Goal: Check status: Check status

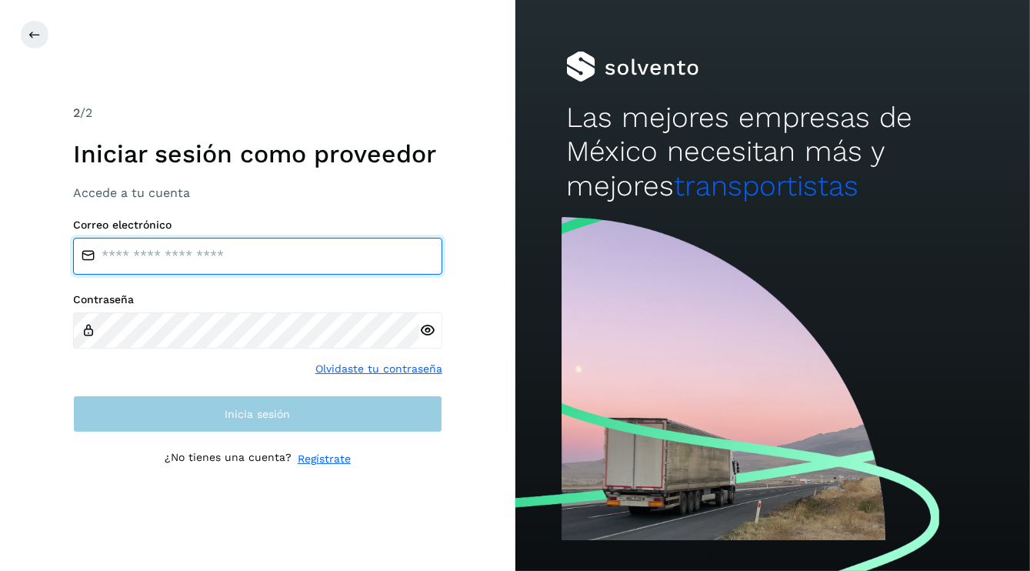
type input "**********"
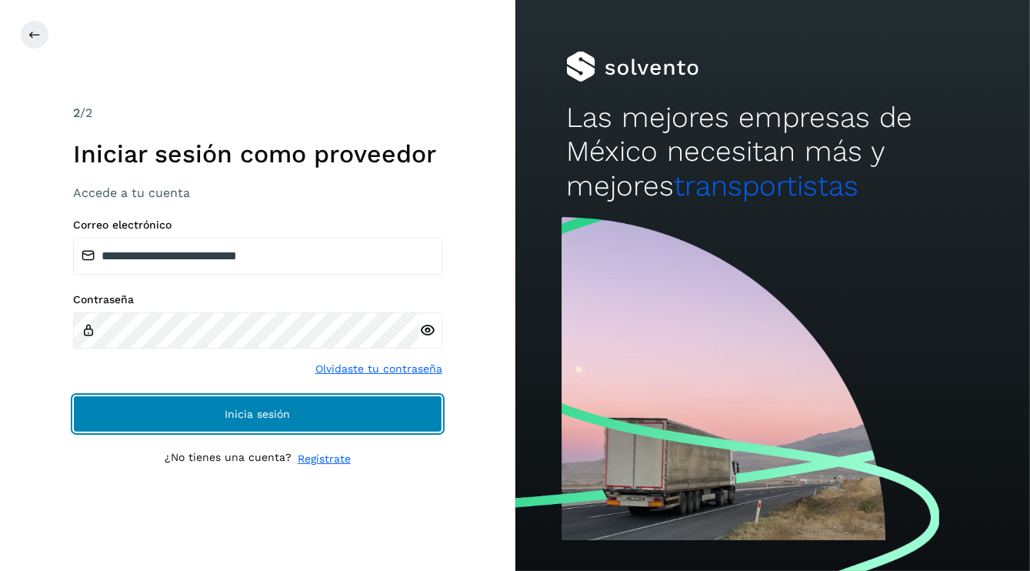
click at [262, 422] on button "Inicia sesión" at bounding box center [257, 413] width 369 height 37
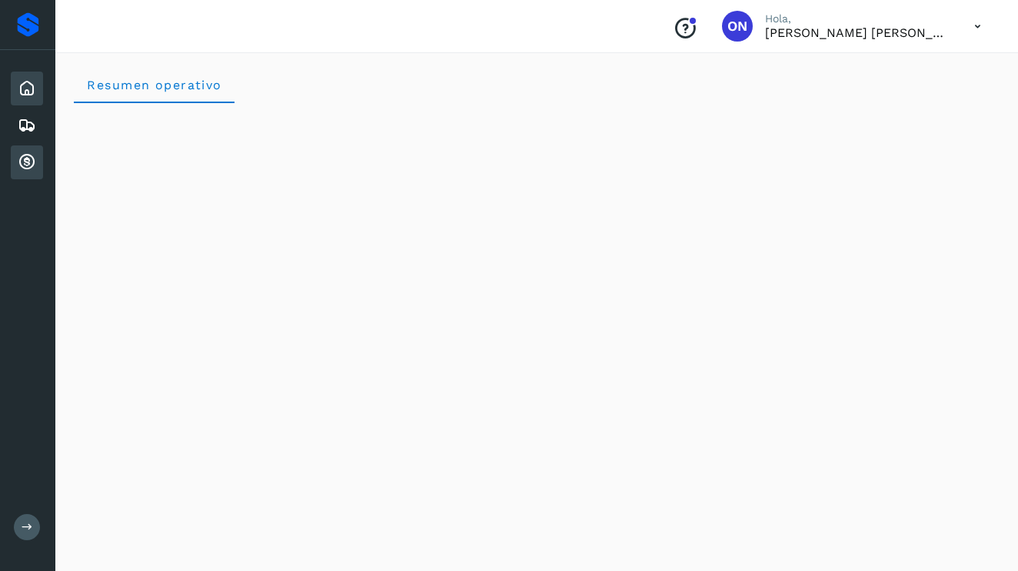
click at [22, 157] on icon at bounding box center [27, 162] width 18 height 18
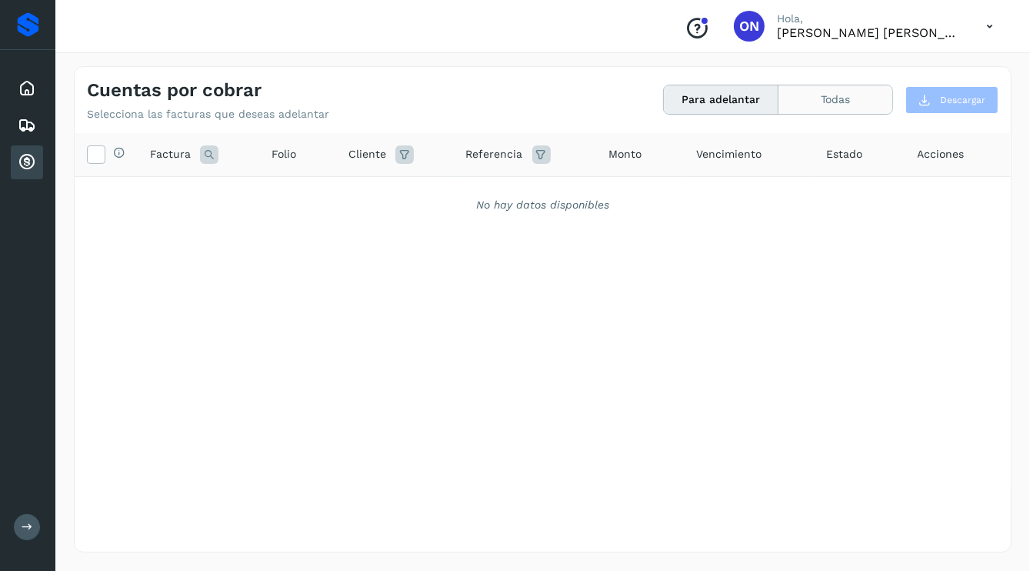
click at [852, 106] on button "Todas" at bounding box center [835, 99] width 114 height 28
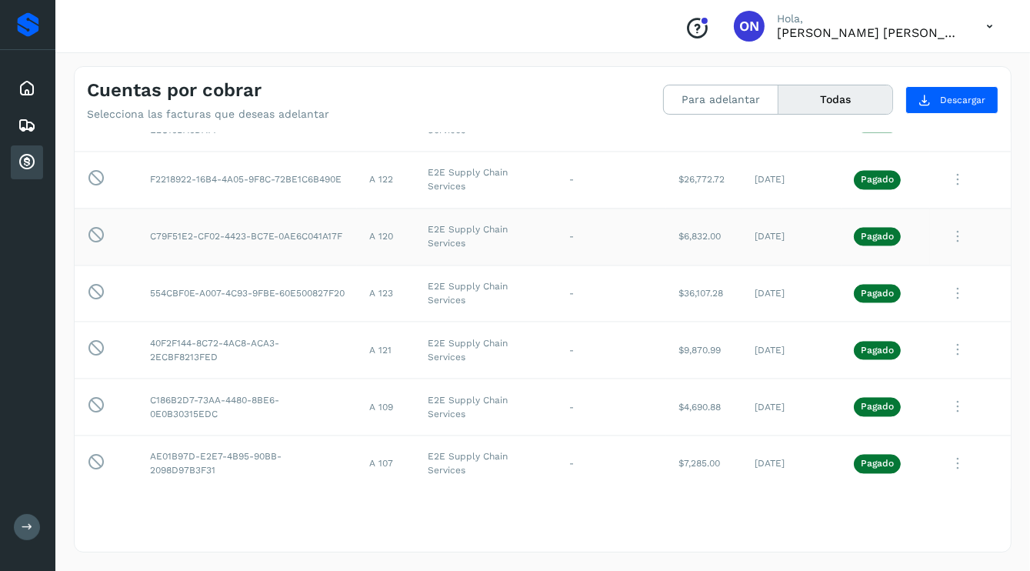
scroll to position [2615, 0]
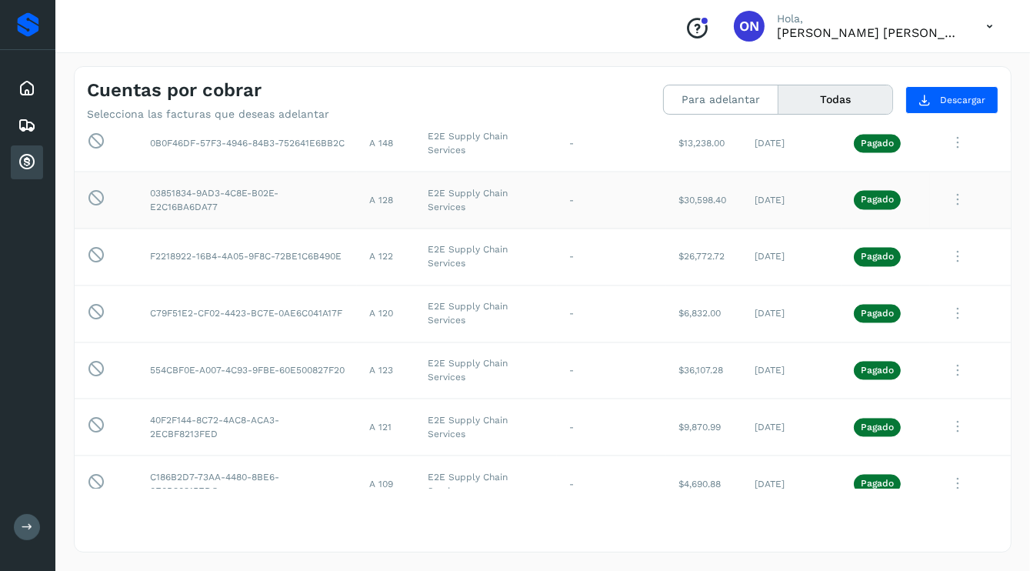
click at [390, 205] on td "A 128" at bounding box center [386, 200] width 58 height 57
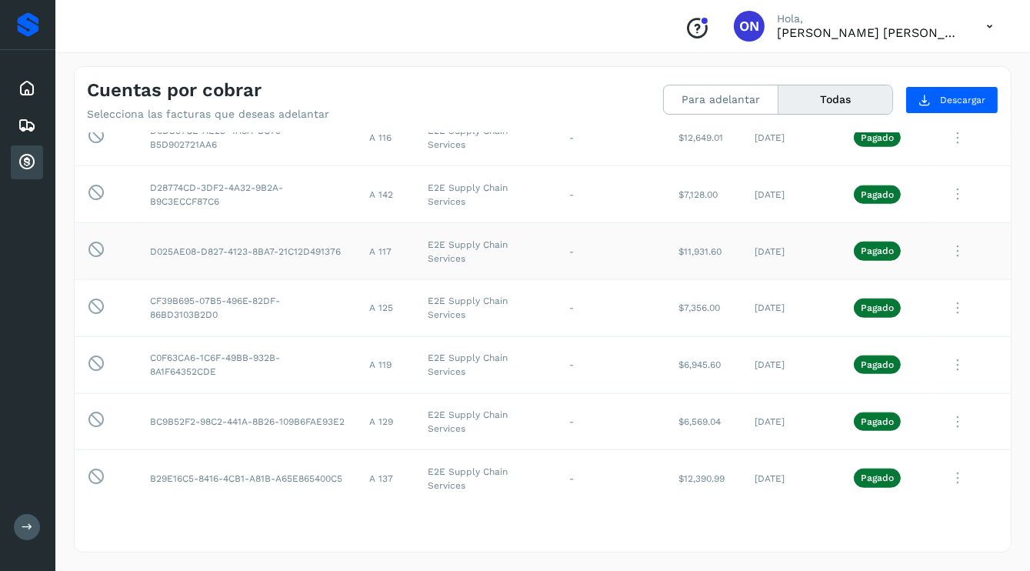
scroll to position [1462, 0]
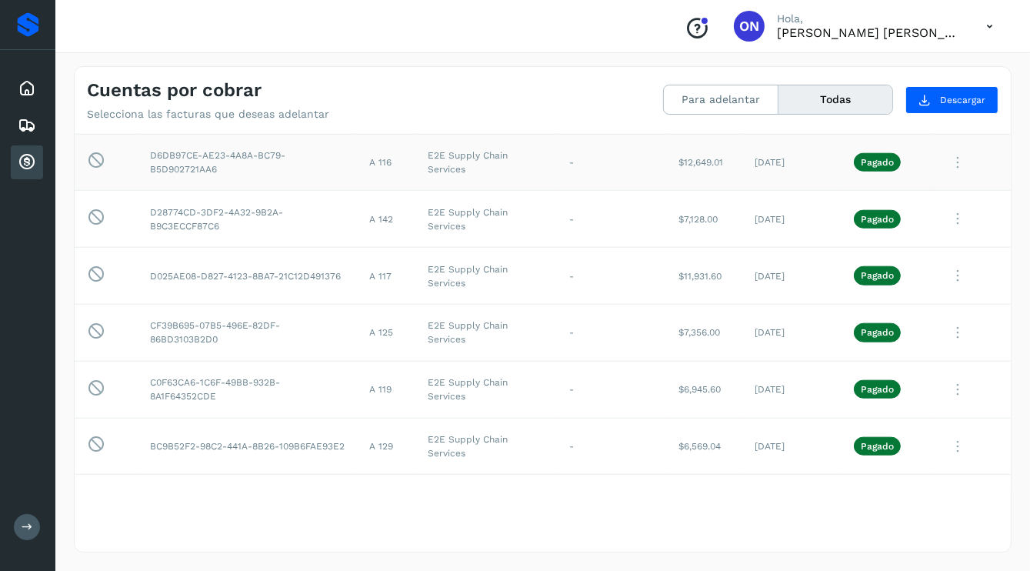
click at [950, 151] on icon at bounding box center [957, 163] width 31 height 32
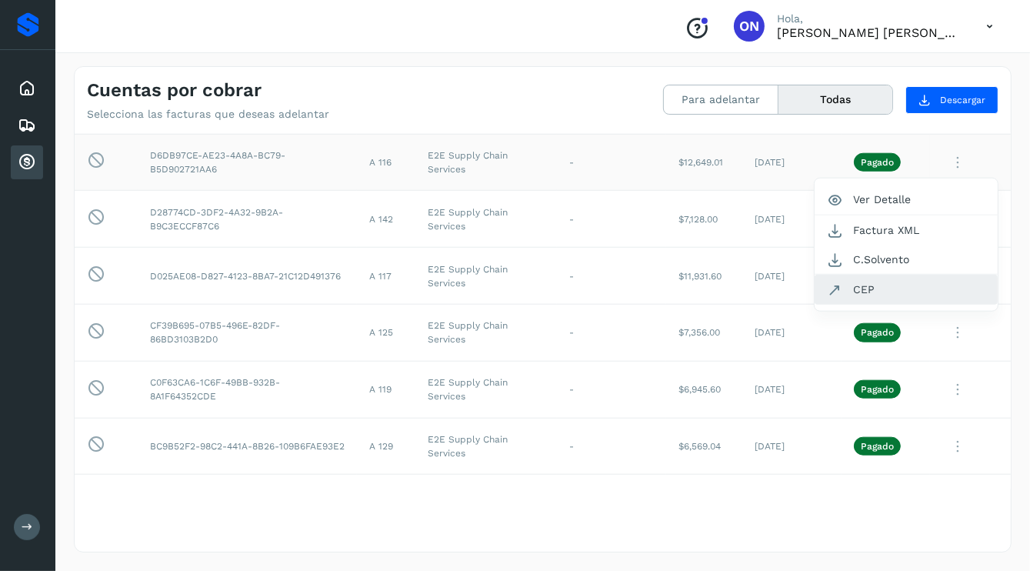
click at [870, 281] on button "CEP" at bounding box center [906, 289] width 183 height 29
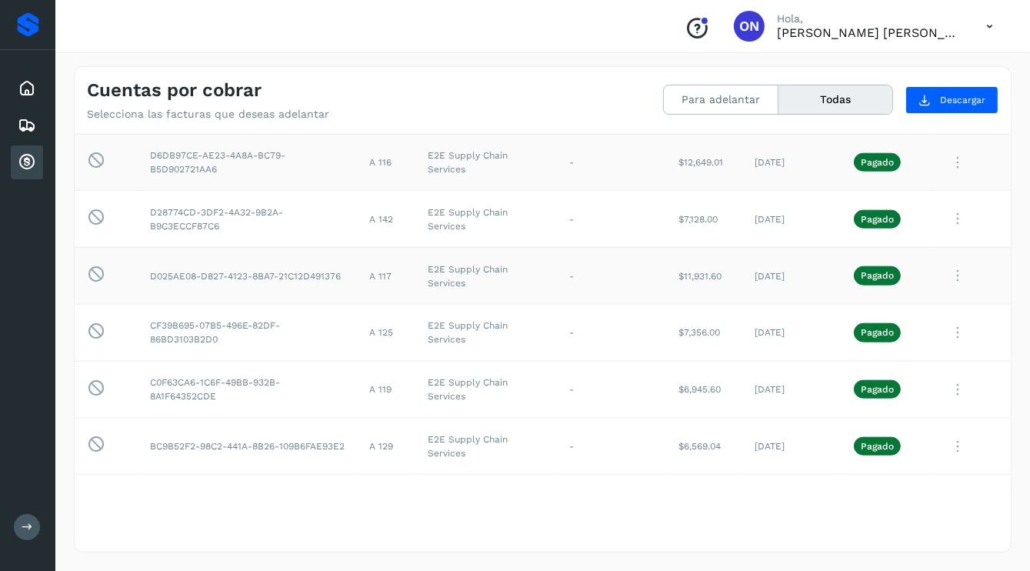
click at [862, 275] on p "Pagado" at bounding box center [877, 275] width 33 height 11
click at [942, 272] on icon at bounding box center [957, 276] width 31 height 32
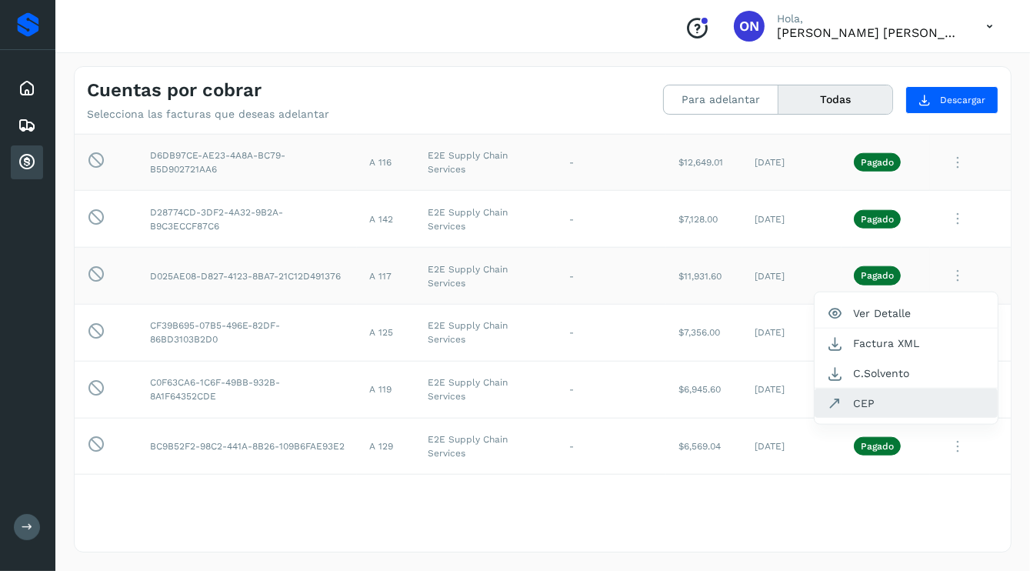
click at [855, 398] on button "CEP" at bounding box center [906, 402] width 183 height 29
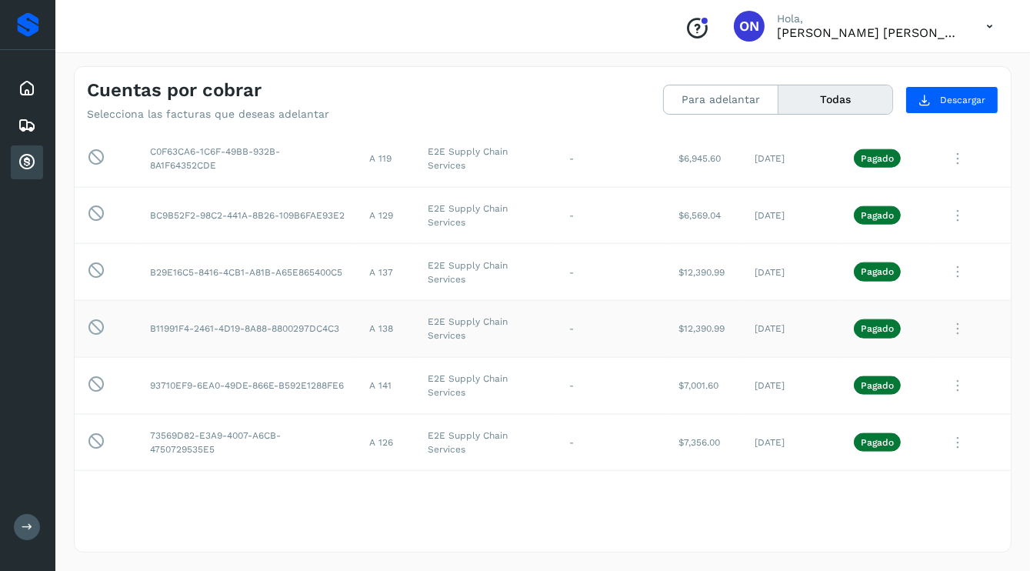
scroll to position [1769, 0]
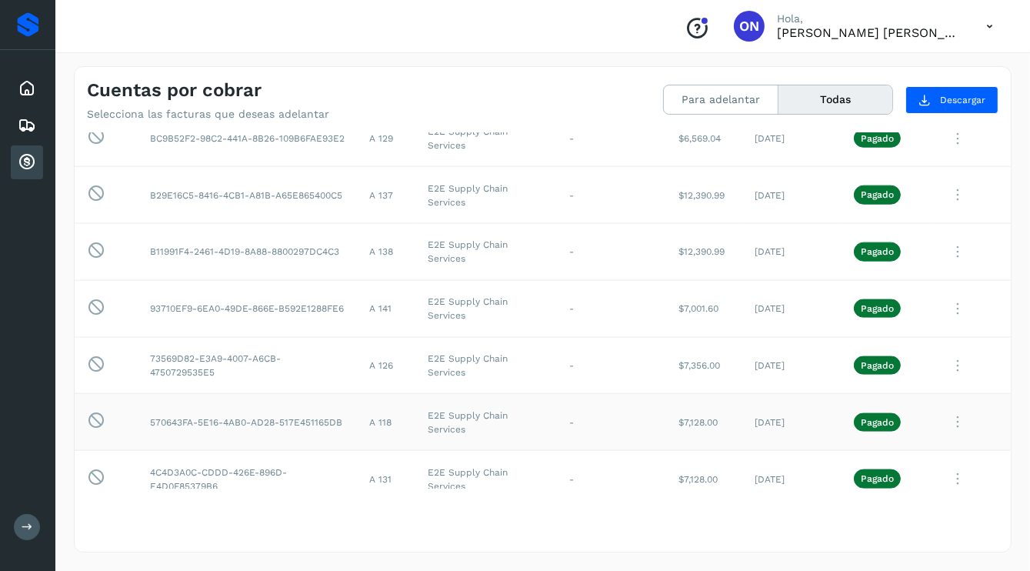
click at [944, 413] on icon at bounding box center [957, 422] width 31 height 32
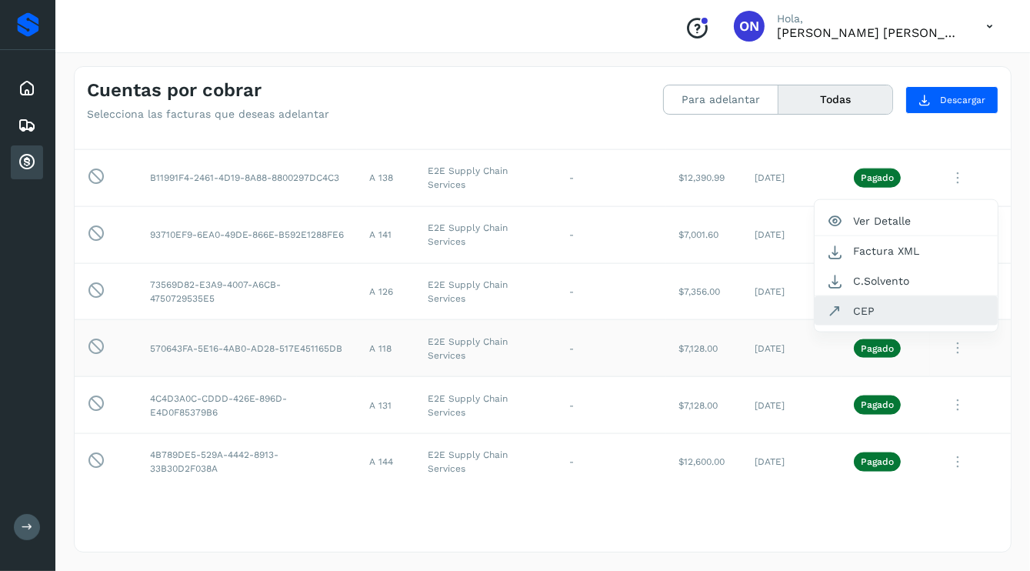
click at [848, 312] on button "CEP" at bounding box center [906, 310] width 183 height 29
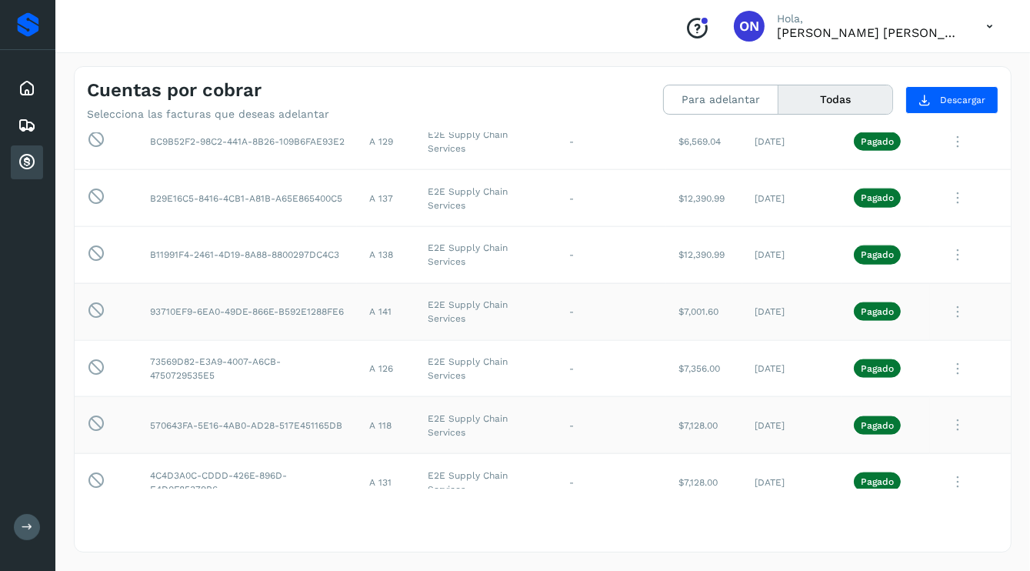
scroll to position [1689, 0]
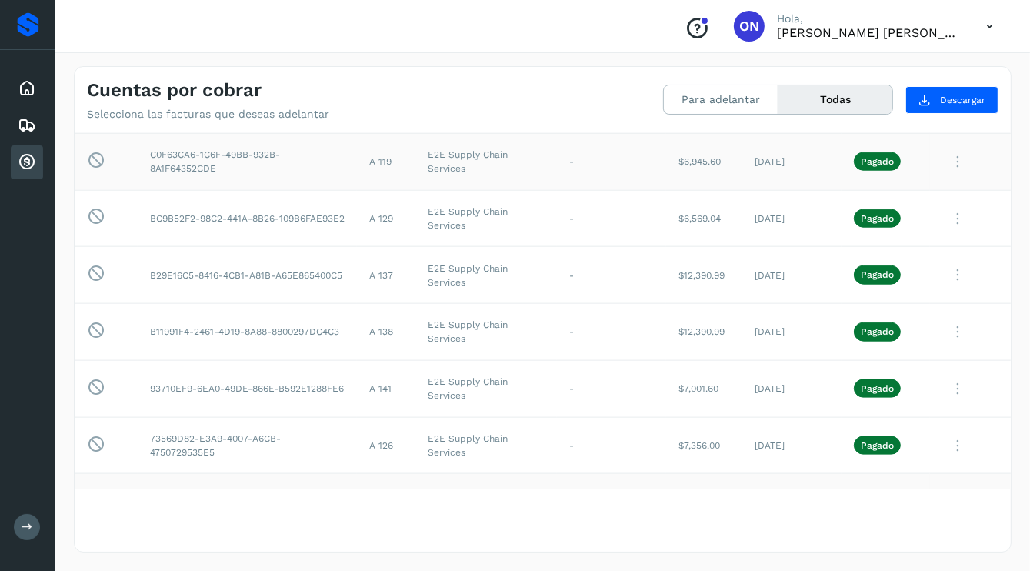
click at [945, 152] on icon at bounding box center [957, 162] width 31 height 32
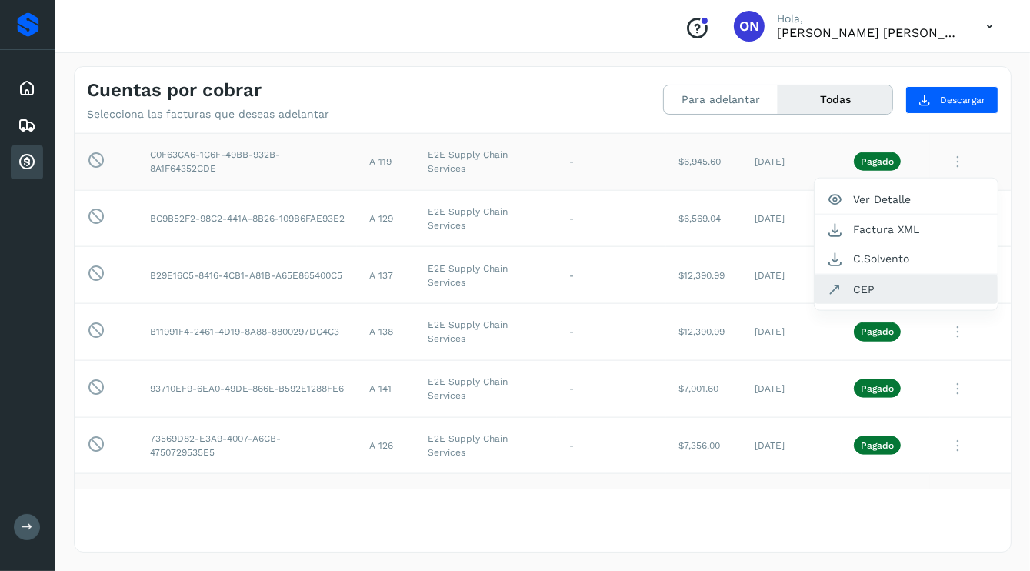
click at [875, 282] on button "CEP" at bounding box center [906, 289] width 183 height 29
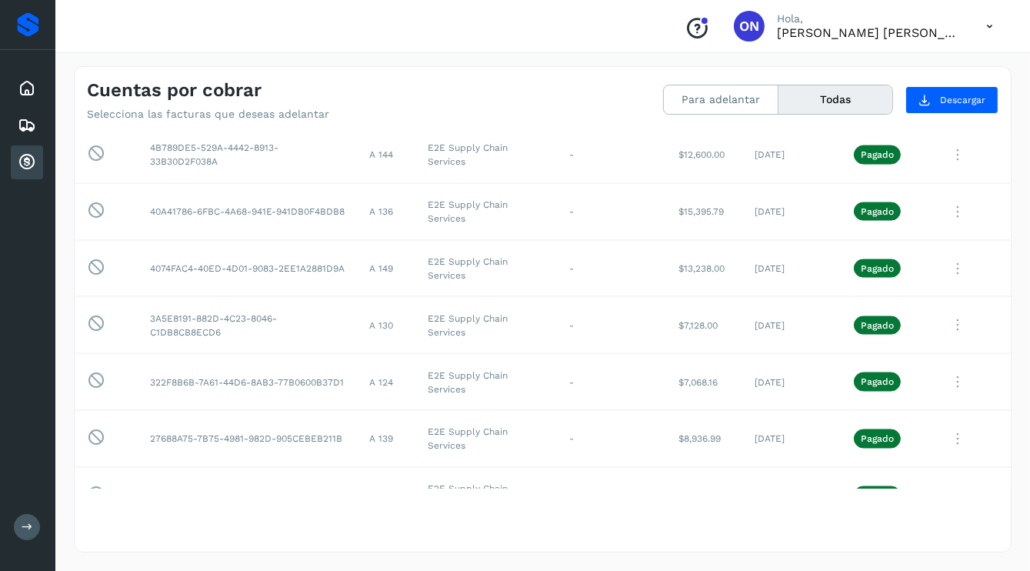
scroll to position [2151, 0]
click at [945, 370] on icon at bounding box center [957, 381] width 31 height 32
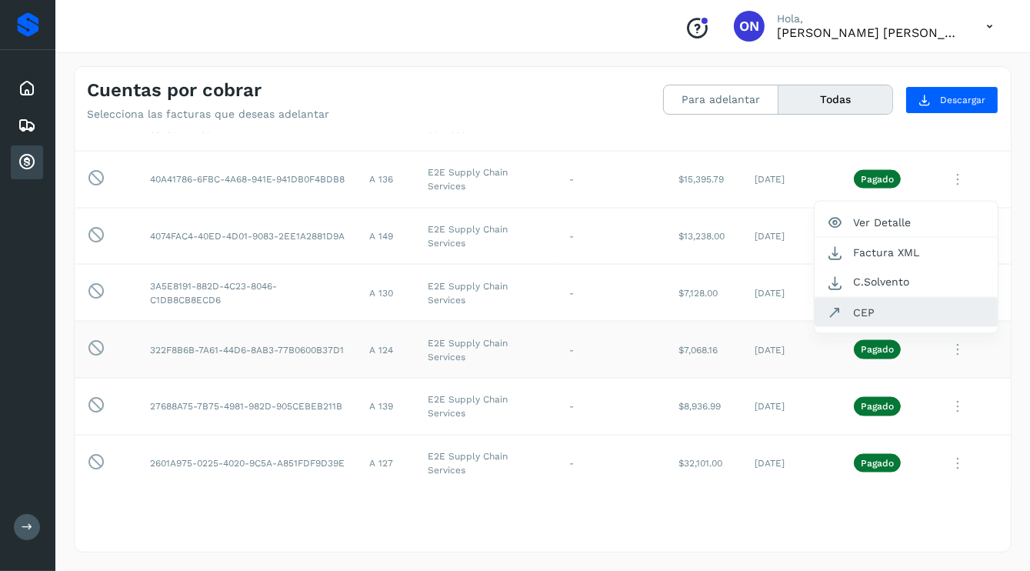
click at [851, 306] on button "CEP" at bounding box center [906, 312] width 183 height 29
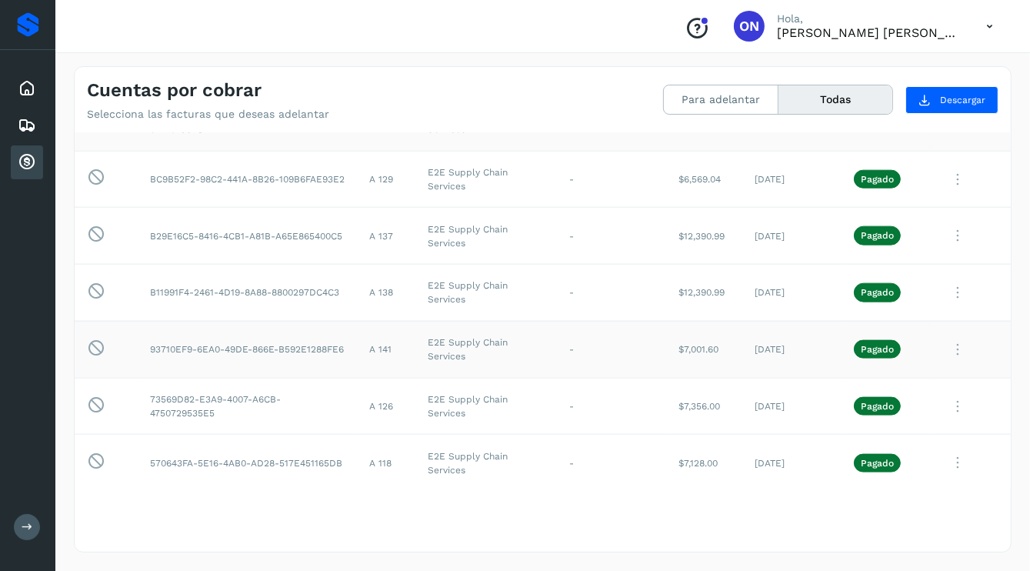
scroll to position [1644, 0]
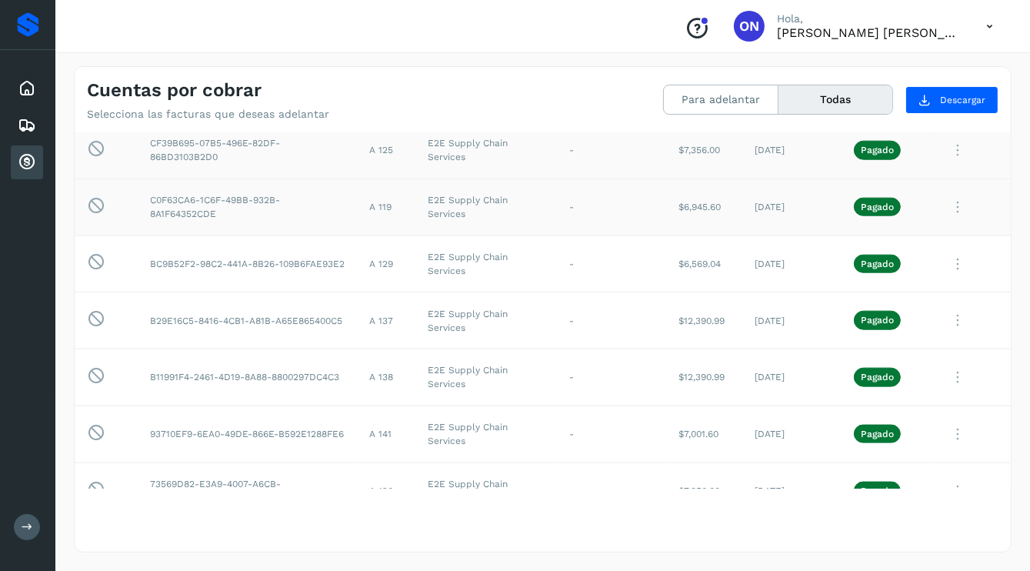
click at [948, 146] on icon at bounding box center [957, 151] width 31 height 32
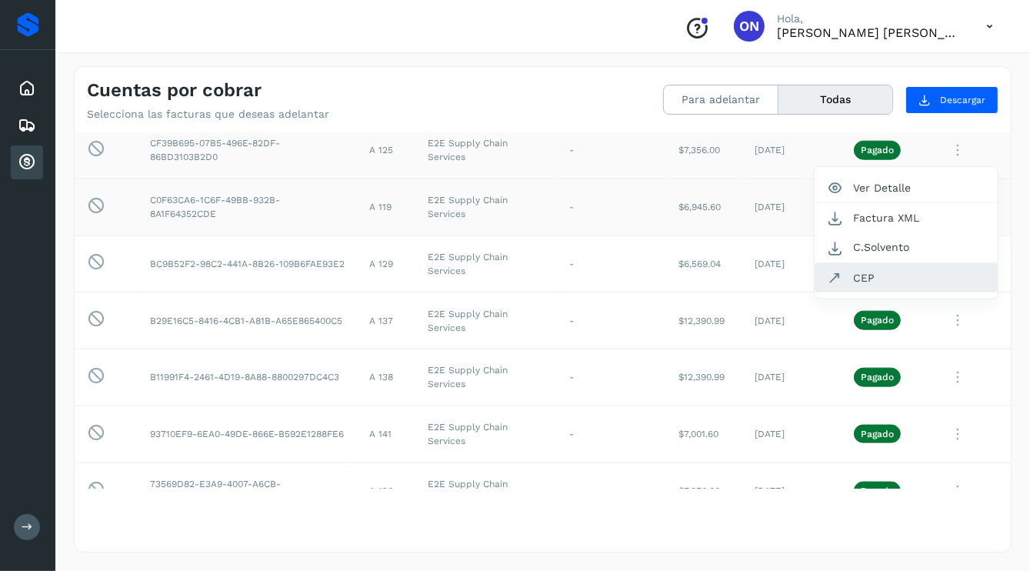
click at [859, 272] on button "CEP" at bounding box center [906, 277] width 183 height 29
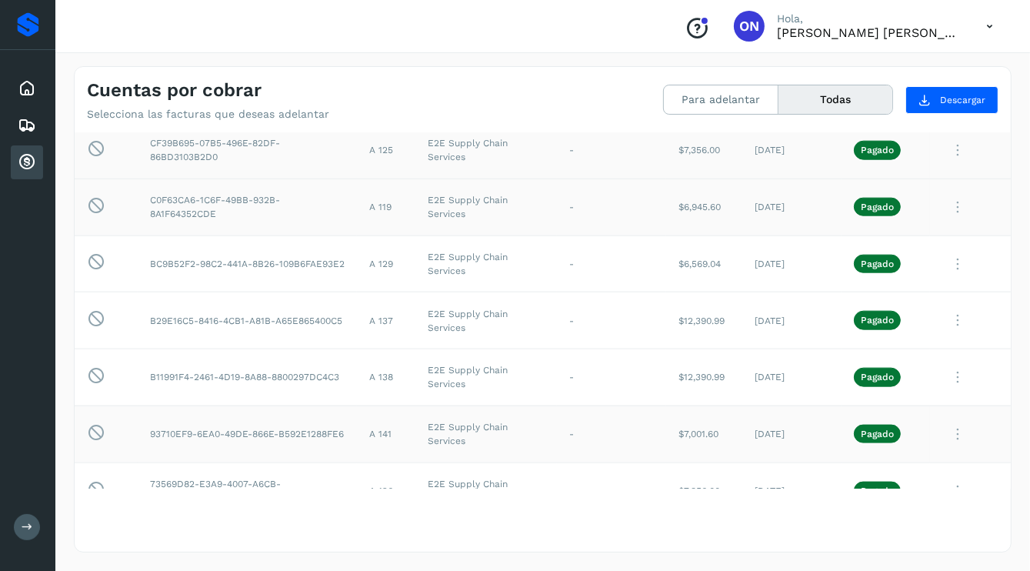
scroll to position [1721, 0]
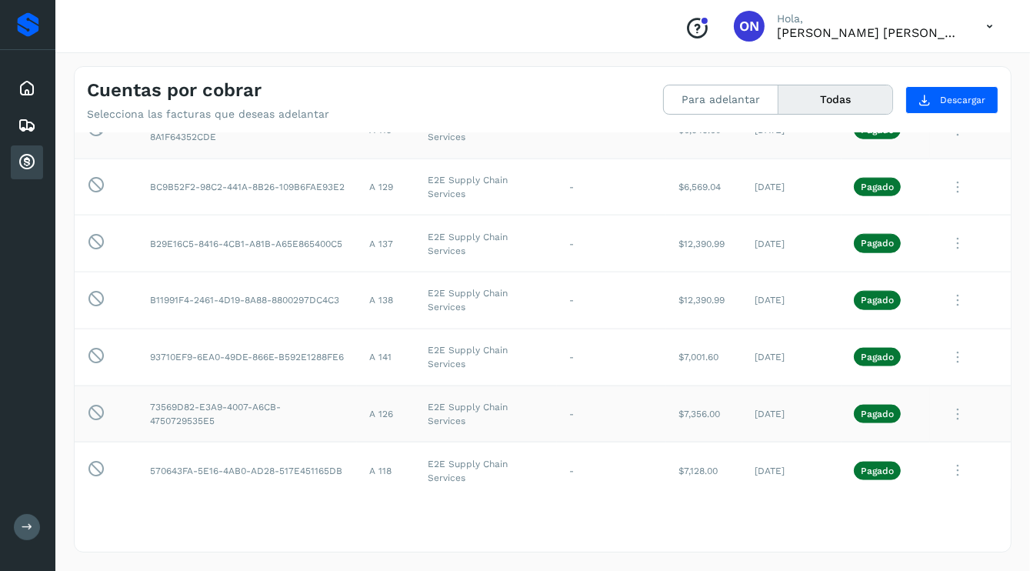
click at [949, 412] on icon at bounding box center [957, 414] width 31 height 32
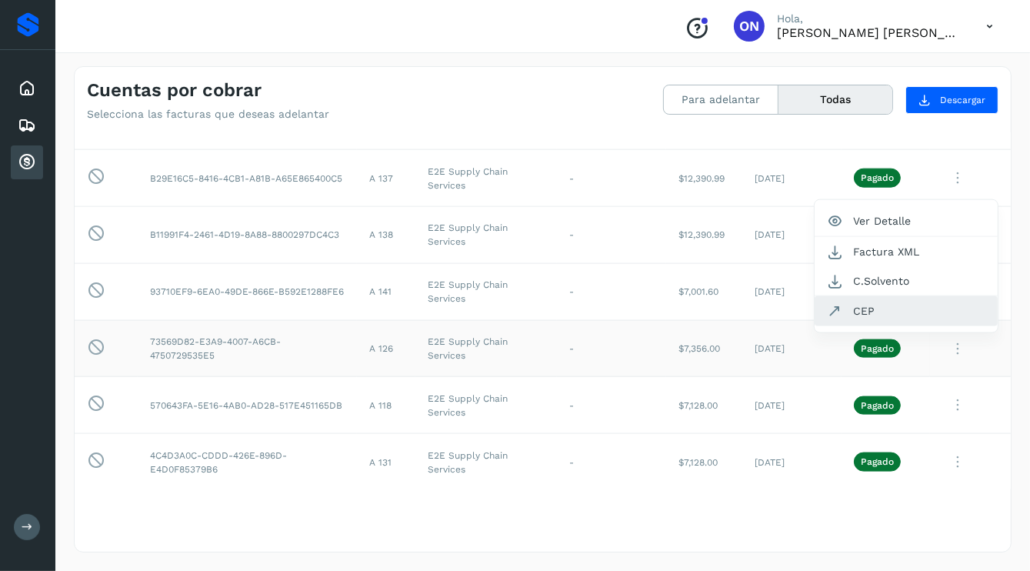
click at [849, 309] on button "CEP" at bounding box center [906, 310] width 183 height 29
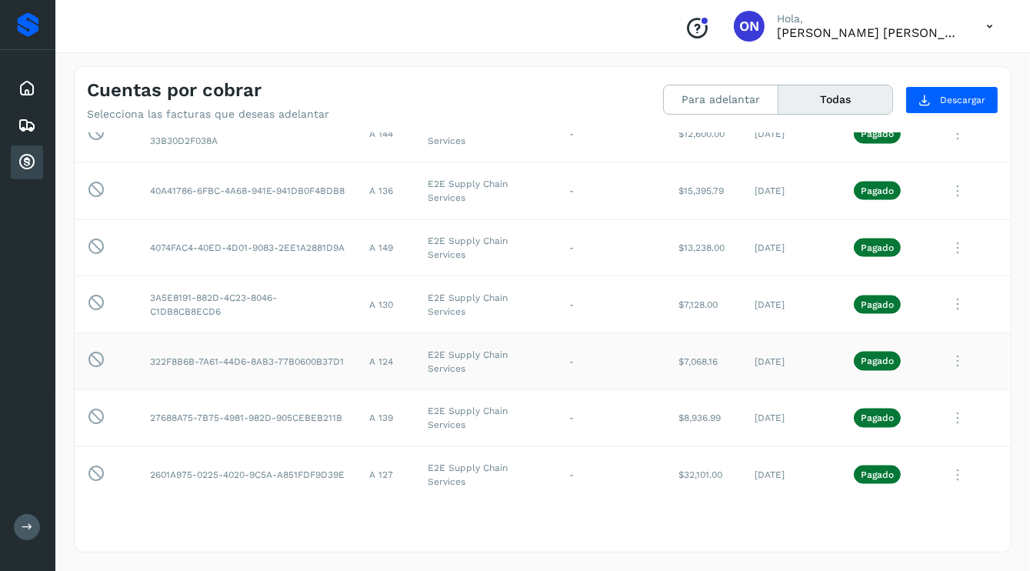
scroll to position [2248, 0]
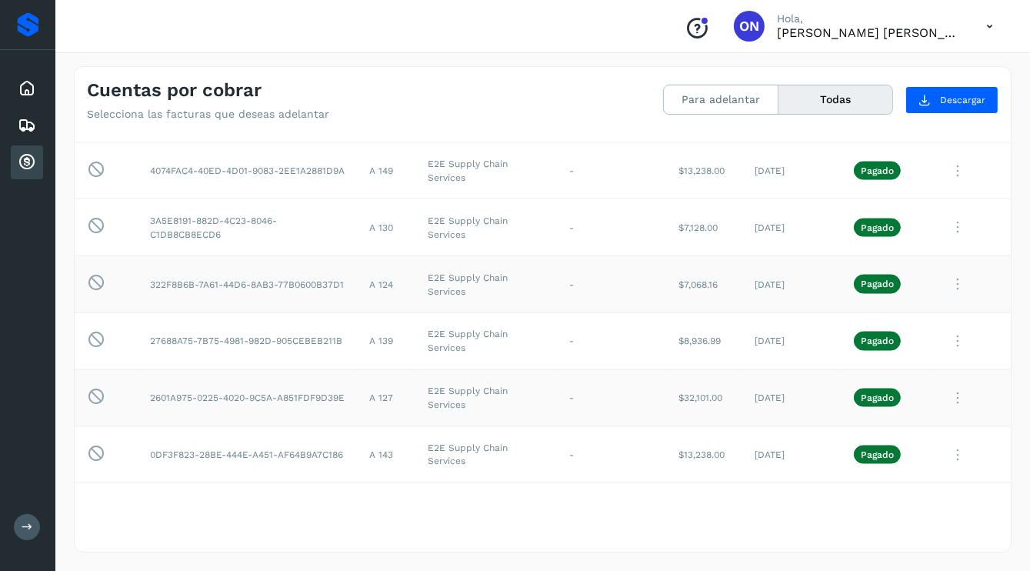
click at [949, 393] on icon at bounding box center [957, 398] width 31 height 32
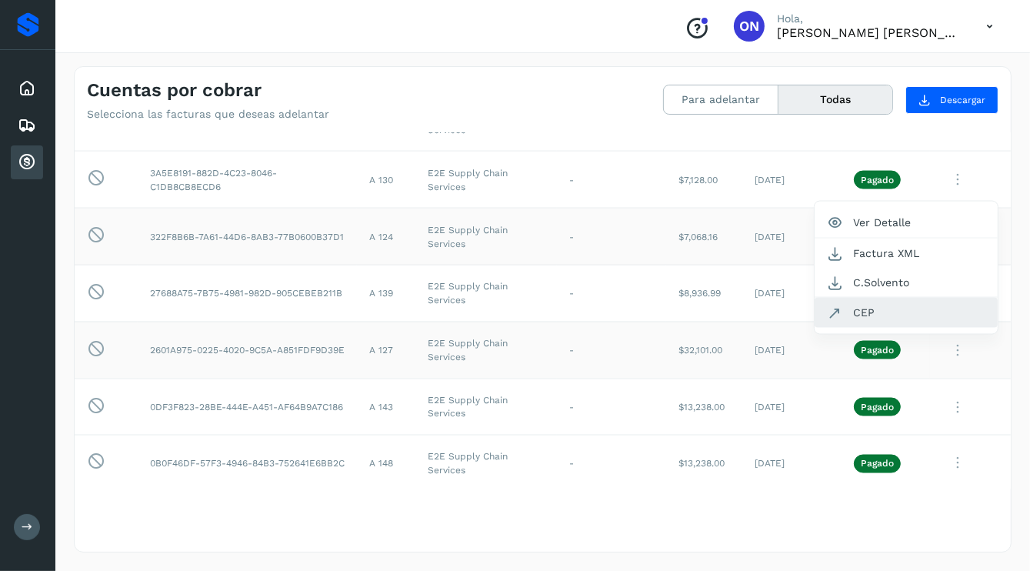
click at [867, 308] on button "CEP" at bounding box center [906, 312] width 183 height 29
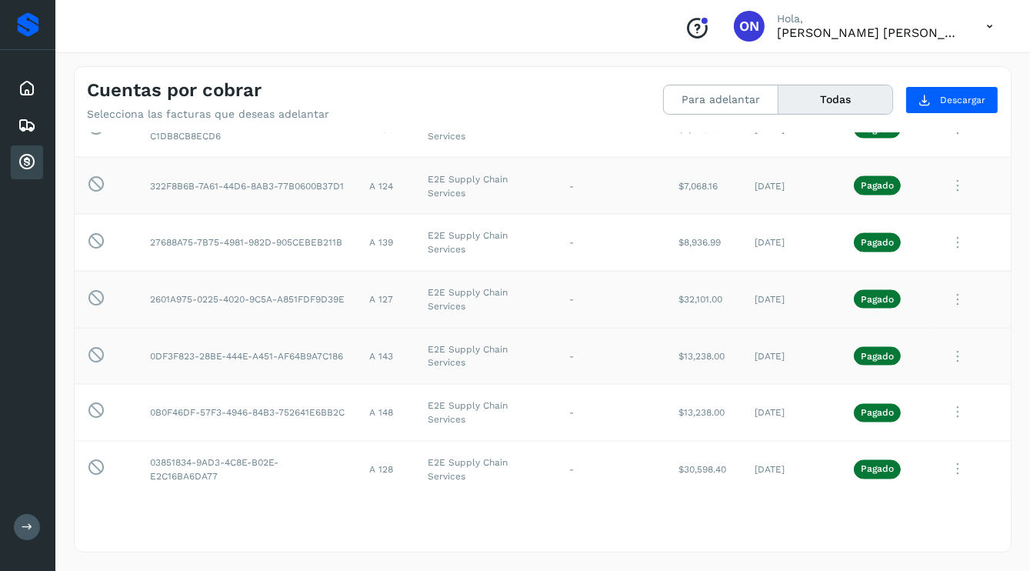
scroll to position [2372, 0]
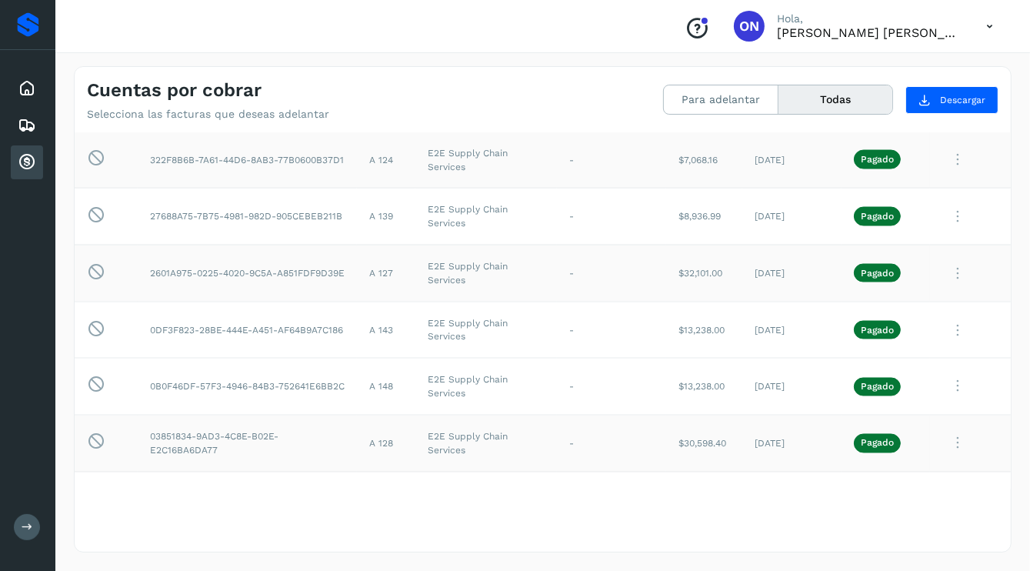
click at [947, 437] on icon at bounding box center [957, 444] width 31 height 32
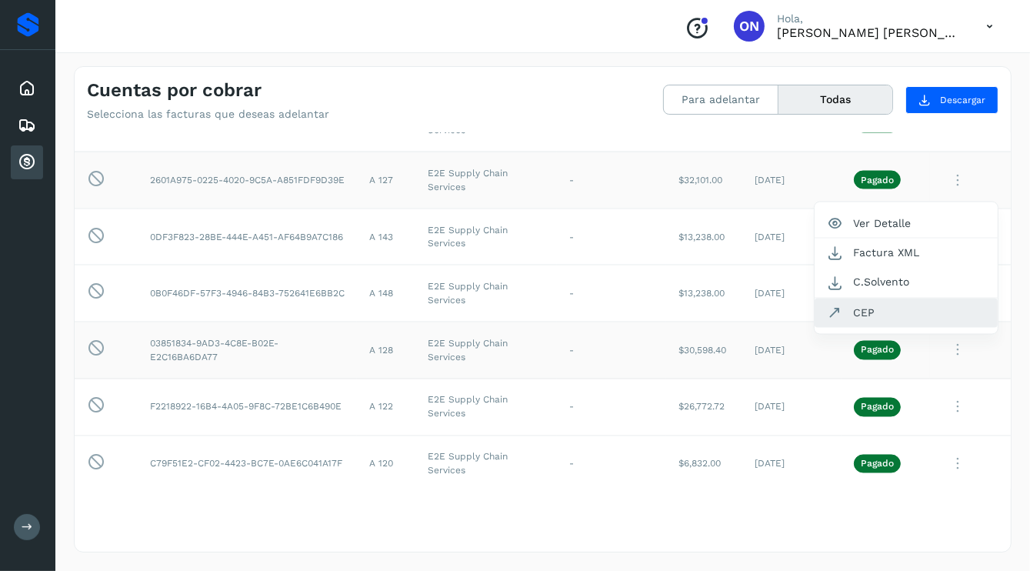
click at [845, 313] on button "CEP" at bounding box center [906, 312] width 183 height 29
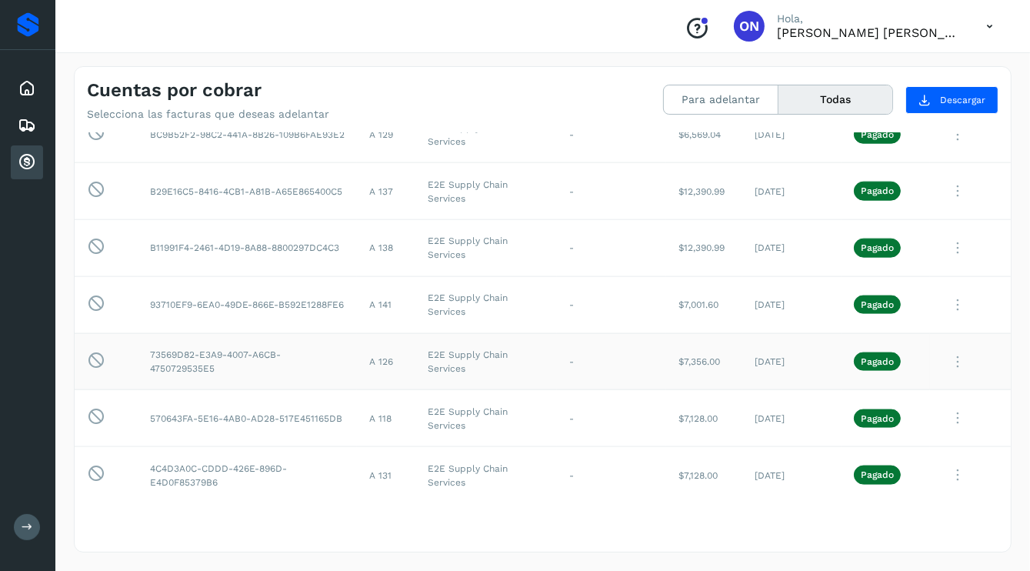
scroll to position [1696, 0]
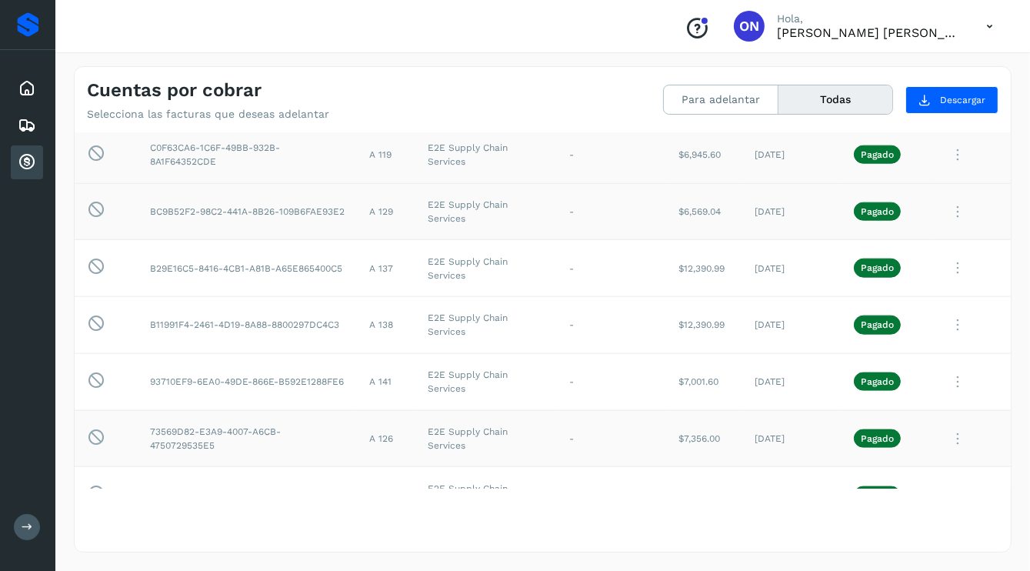
click at [942, 205] on icon at bounding box center [957, 212] width 31 height 32
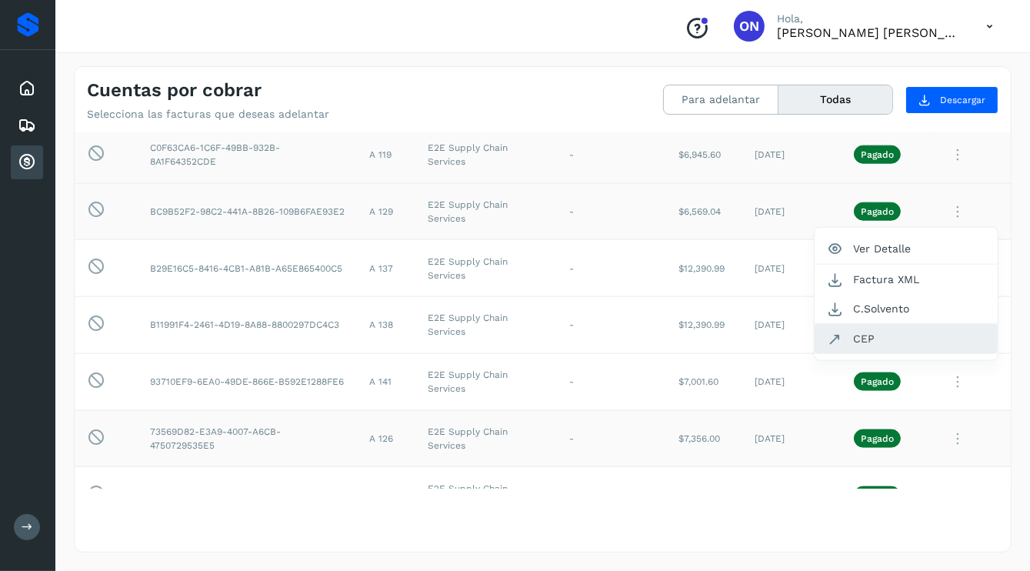
click at [848, 334] on button "CEP" at bounding box center [906, 338] width 183 height 29
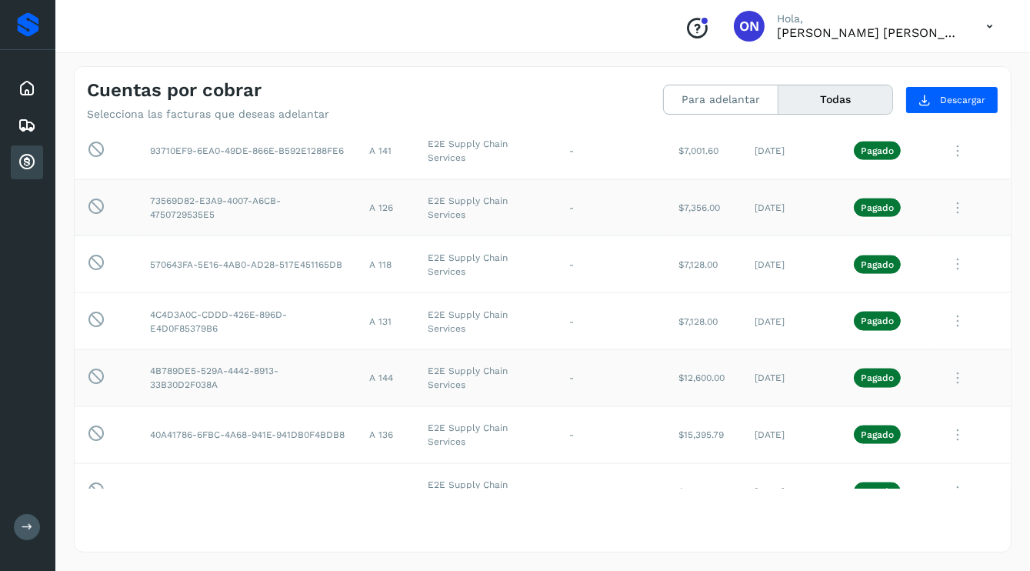
scroll to position [2004, 0]
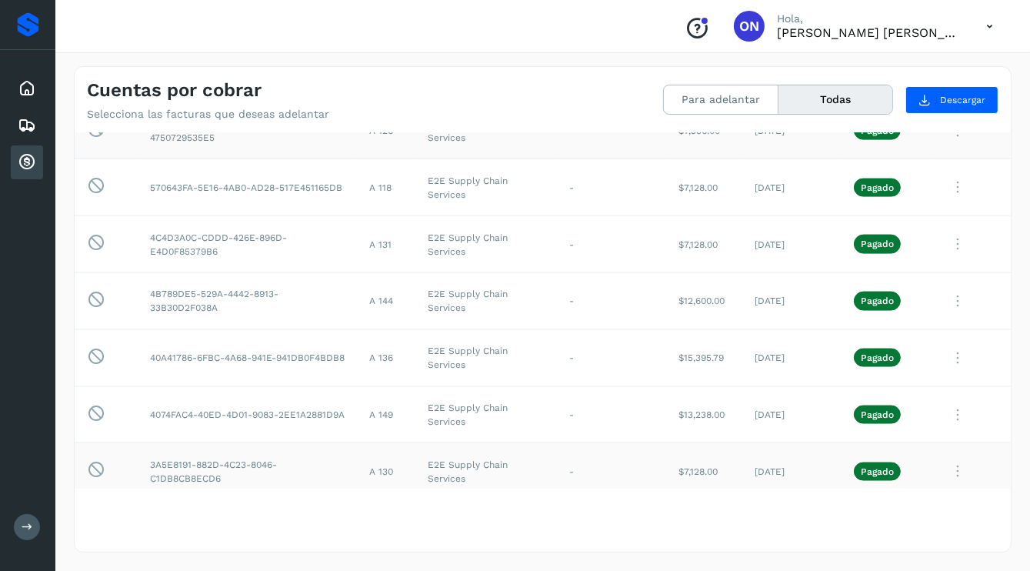
click at [942, 464] on icon at bounding box center [957, 471] width 31 height 32
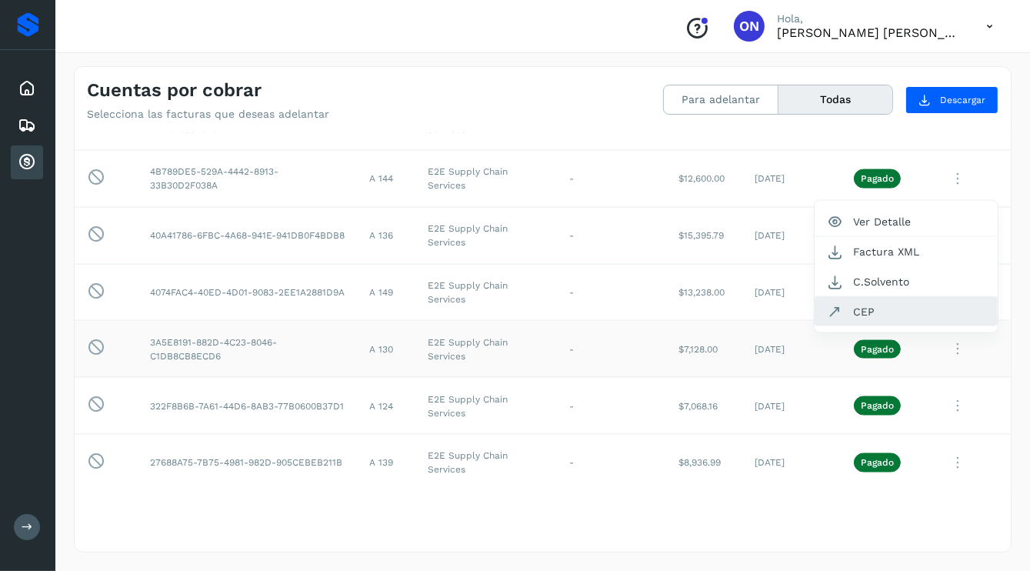
click at [839, 300] on button "CEP" at bounding box center [906, 311] width 183 height 29
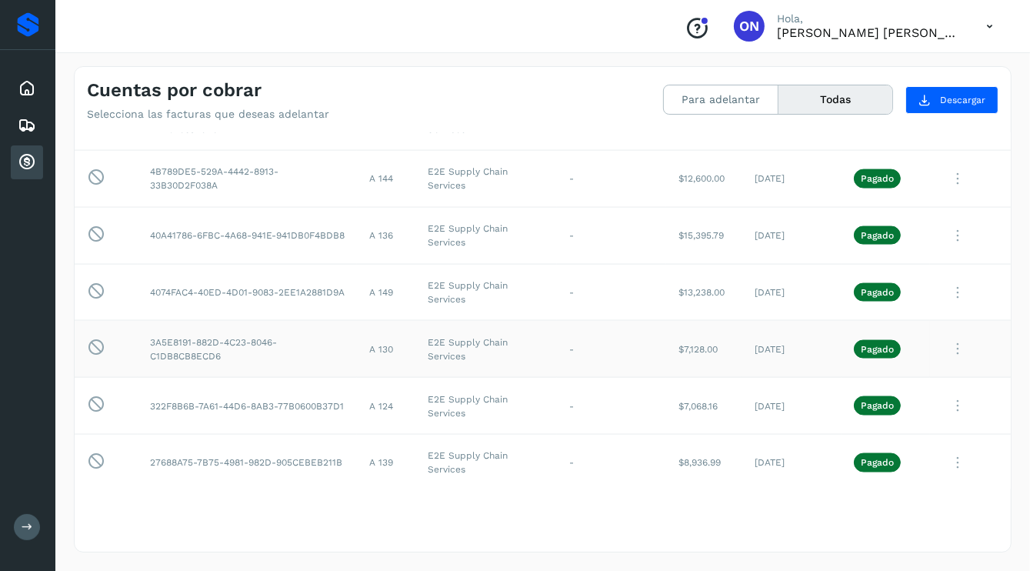
scroll to position [2049, 0]
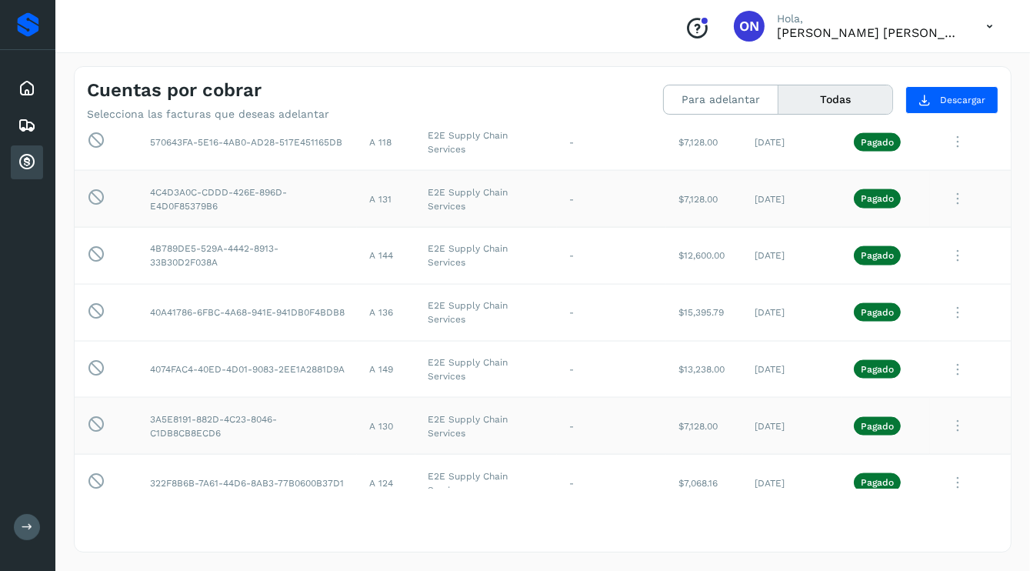
click at [944, 198] on icon at bounding box center [957, 199] width 31 height 32
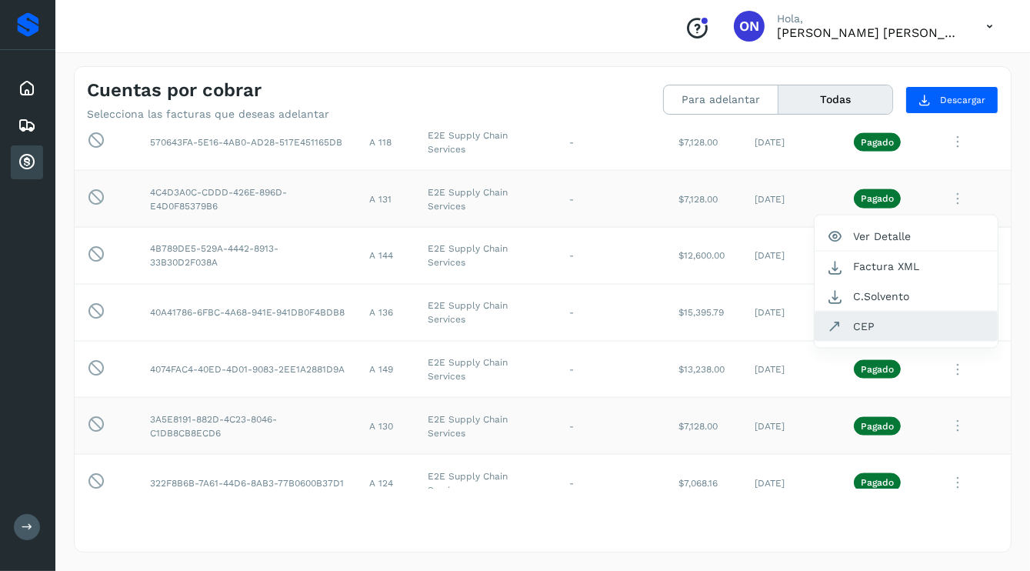
click at [861, 312] on button "CEP" at bounding box center [906, 326] width 183 height 29
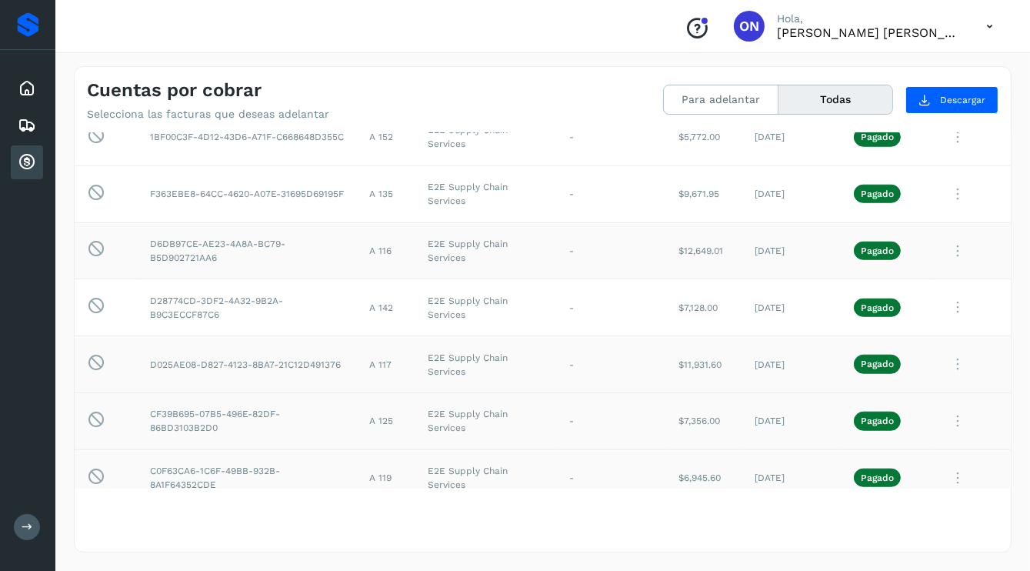
scroll to position [1357, 0]
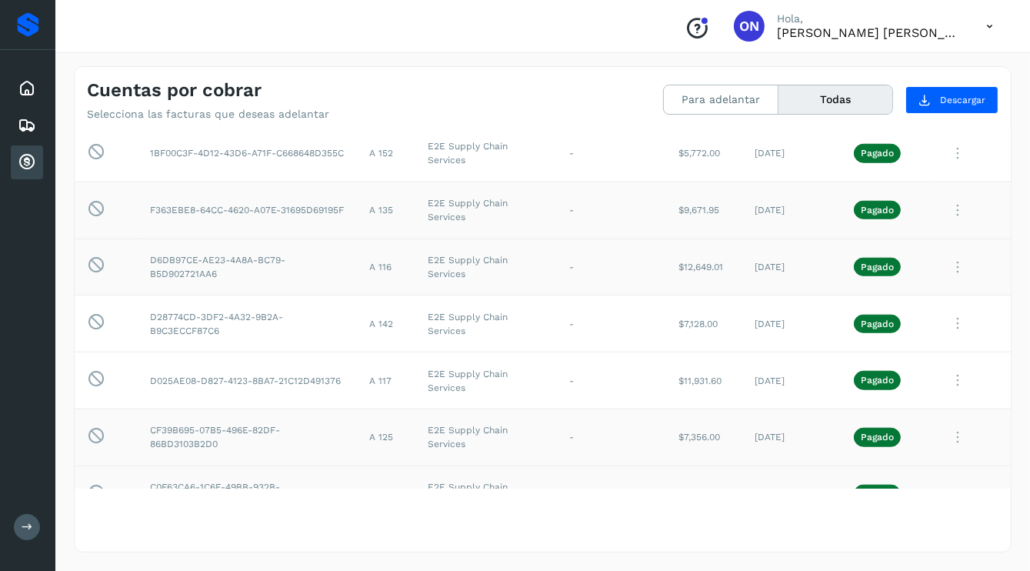
click at [942, 204] on icon at bounding box center [957, 211] width 31 height 32
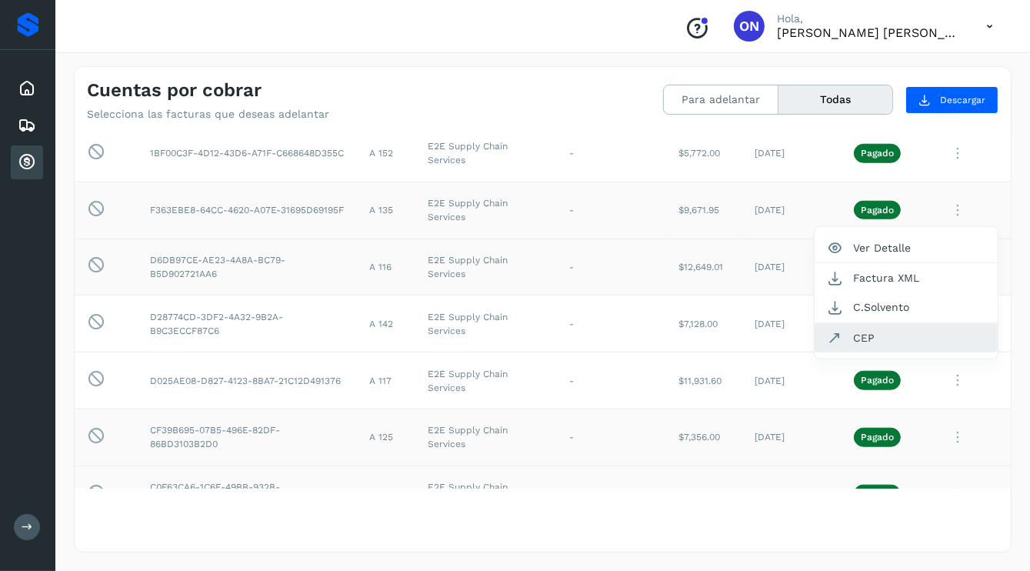
click at [858, 337] on button "CEP" at bounding box center [906, 337] width 183 height 29
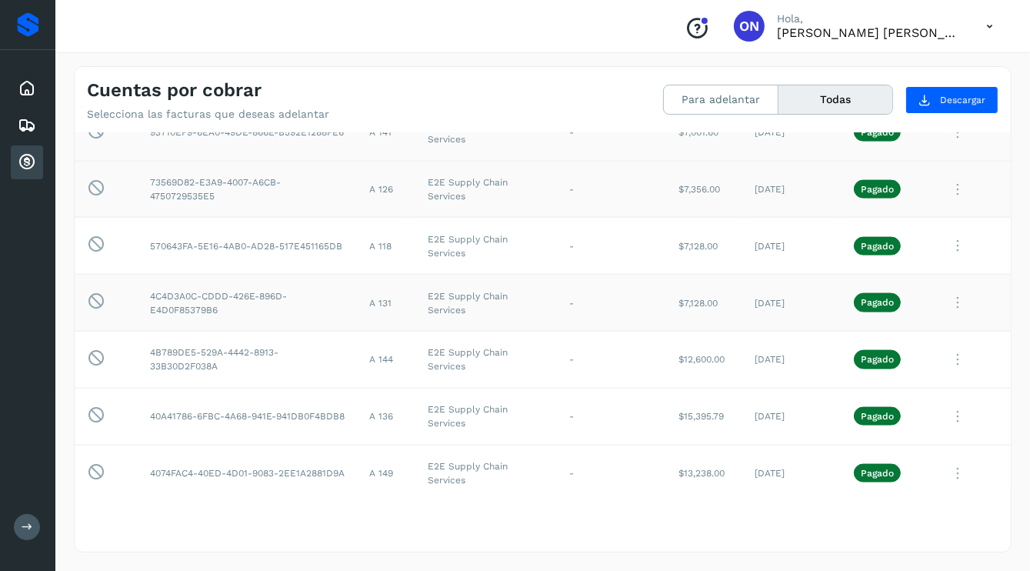
scroll to position [1972, 0]
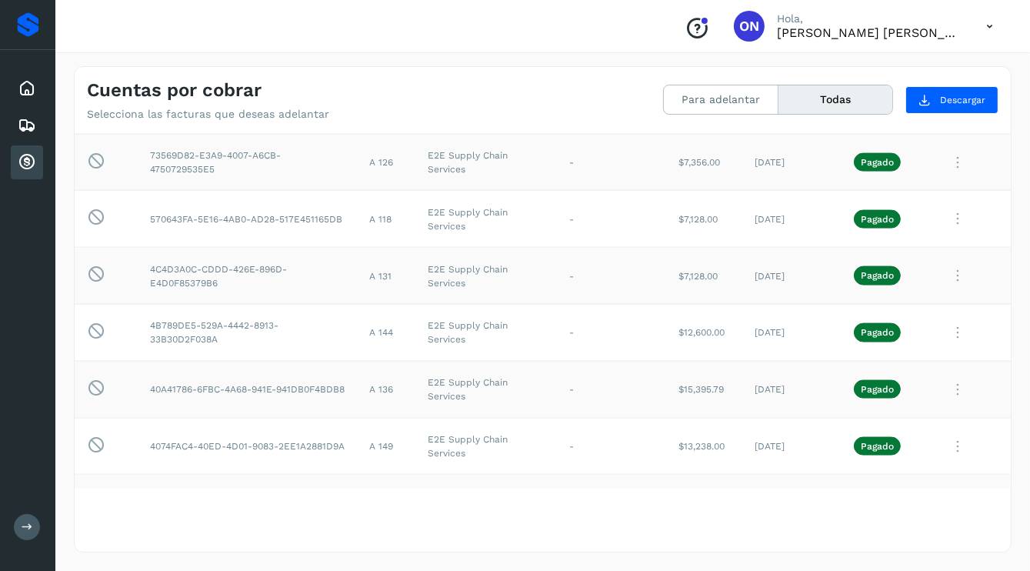
click at [944, 384] on icon at bounding box center [957, 390] width 31 height 32
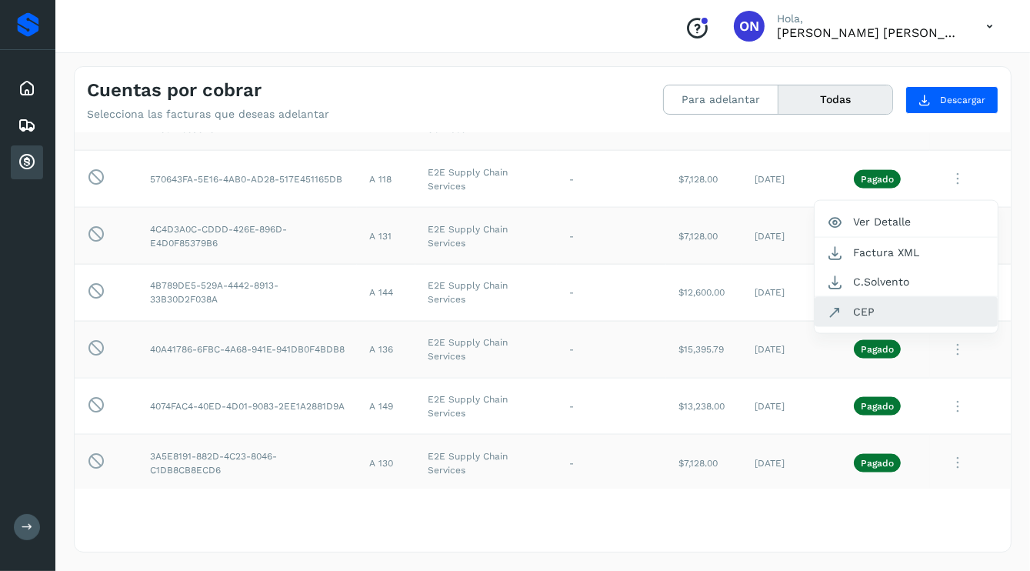
click at [857, 303] on button "CEP" at bounding box center [906, 311] width 183 height 29
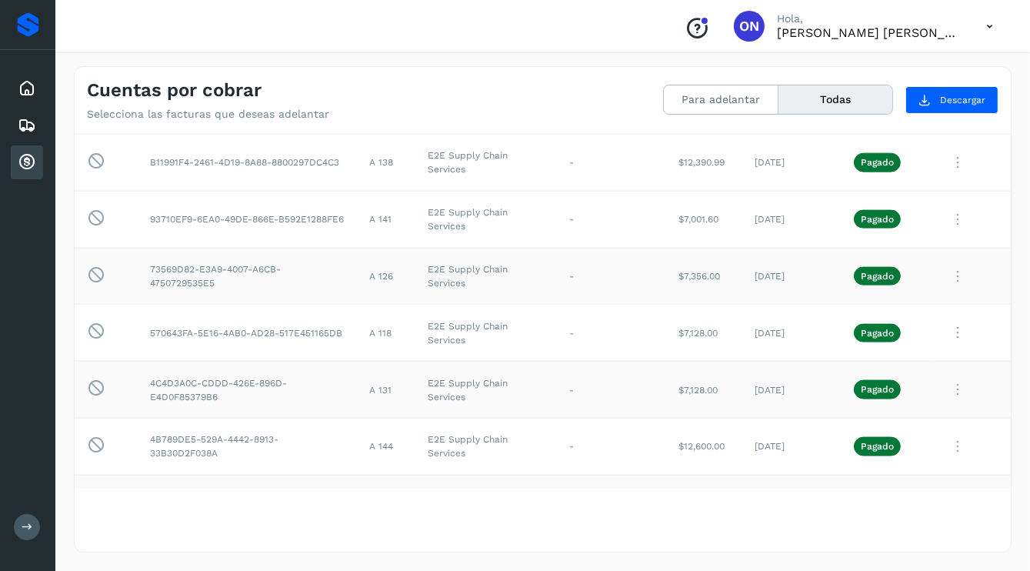
scroll to position [1782, 0]
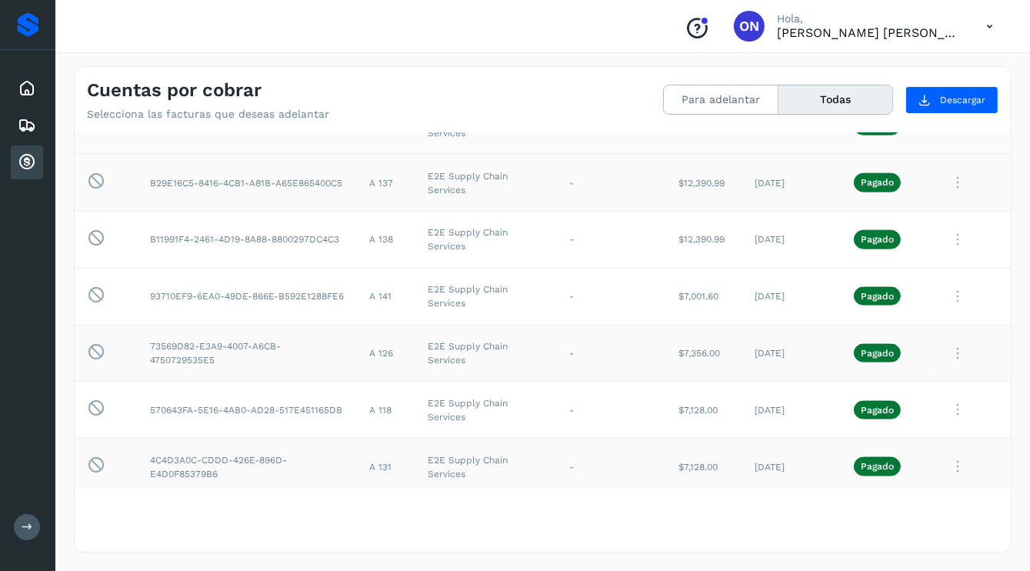
click at [944, 180] on icon at bounding box center [957, 183] width 31 height 32
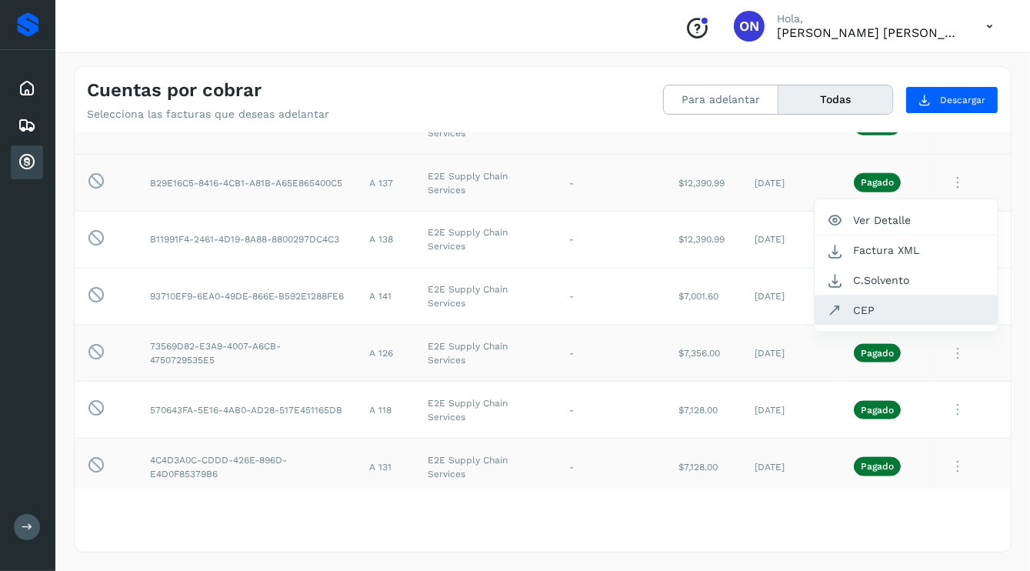
click at [857, 305] on button "CEP" at bounding box center [906, 309] width 183 height 29
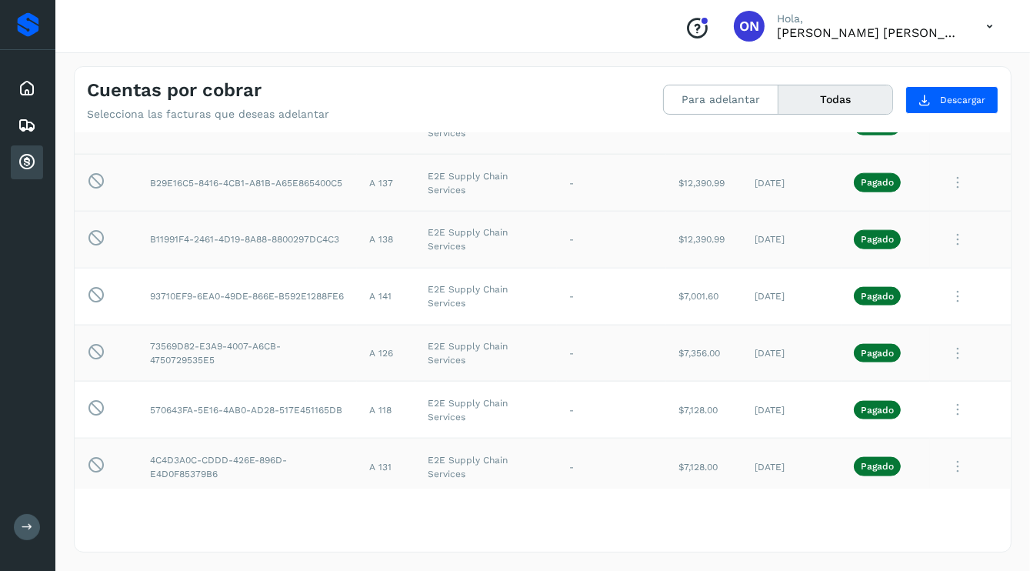
click at [948, 232] on icon at bounding box center [957, 240] width 31 height 32
click at [853, 358] on button "CEP" at bounding box center [906, 366] width 183 height 29
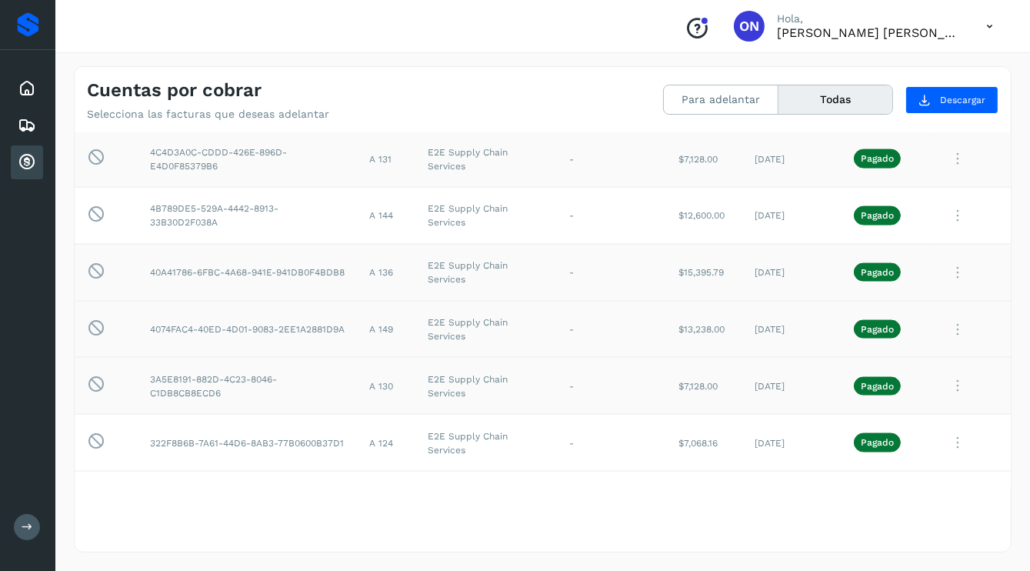
scroll to position [2166, 0]
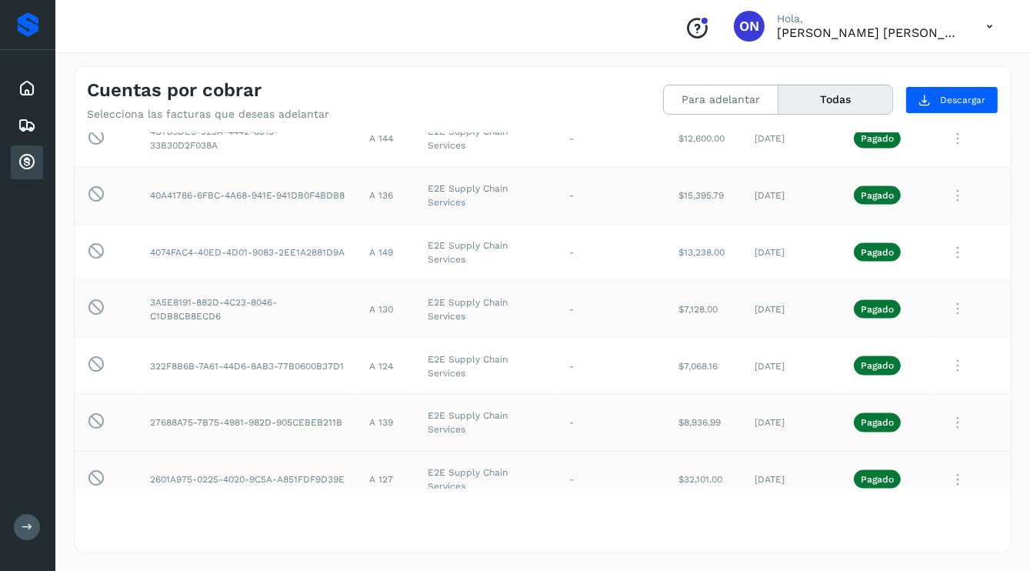
click at [944, 414] on icon at bounding box center [957, 423] width 31 height 32
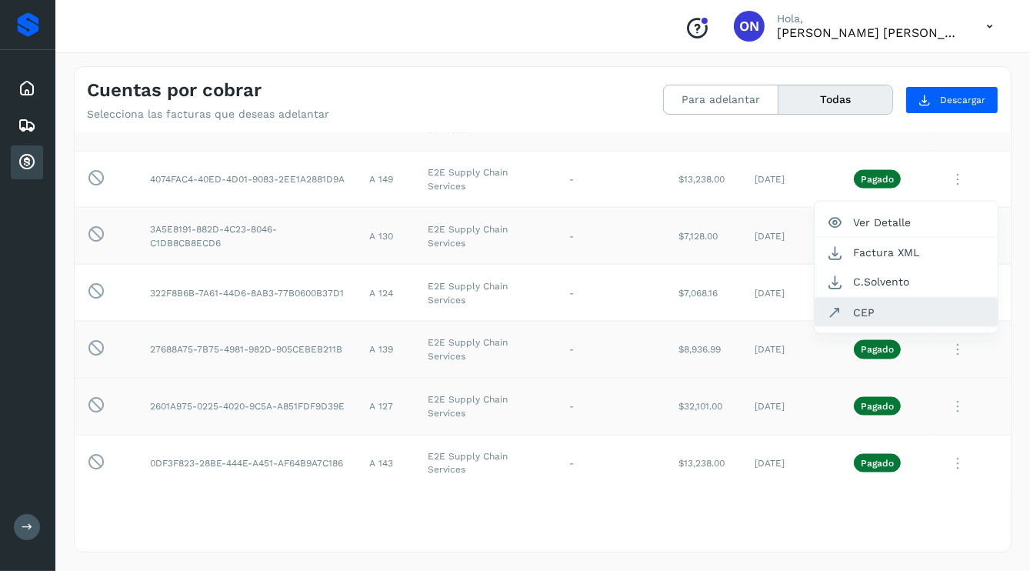
click at [854, 307] on button "CEP" at bounding box center [906, 312] width 183 height 29
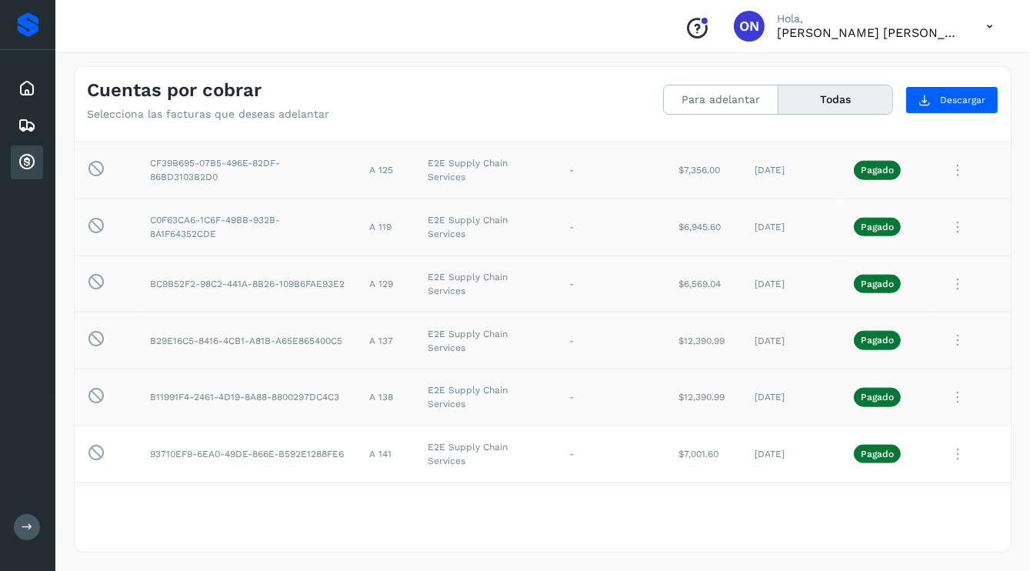
scroll to position [1701, 0]
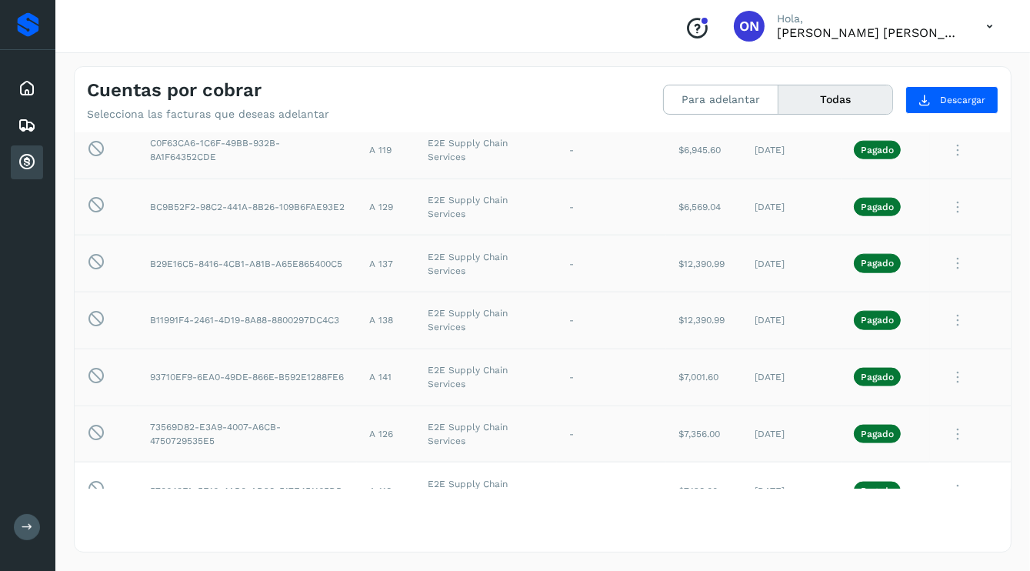
click at [945, 371] on icon at bounding box center [957, 378] width 31 height 32
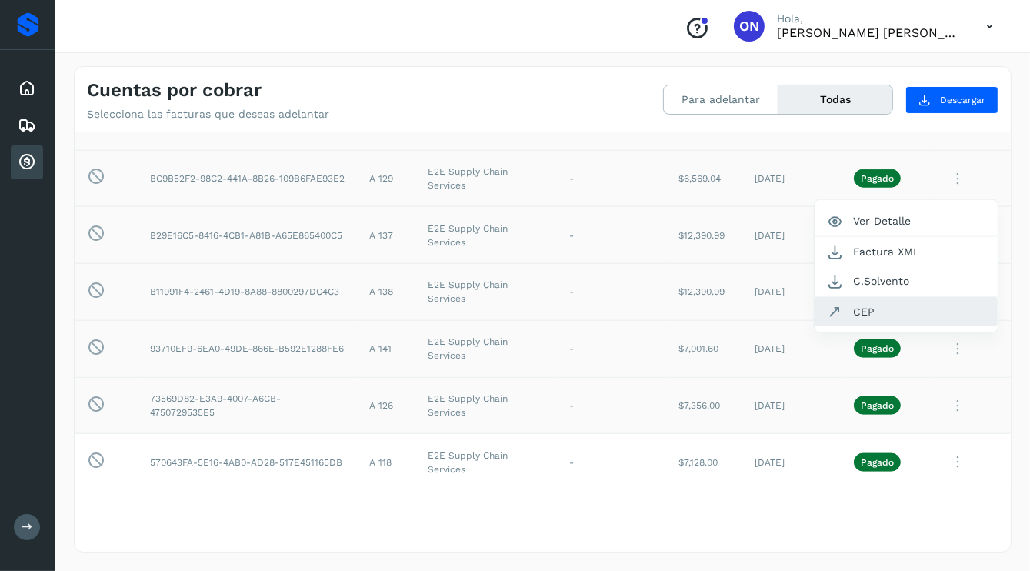
click at [845, 314] on button "CEP" at bounding box center [906, 311] width 183 height 29
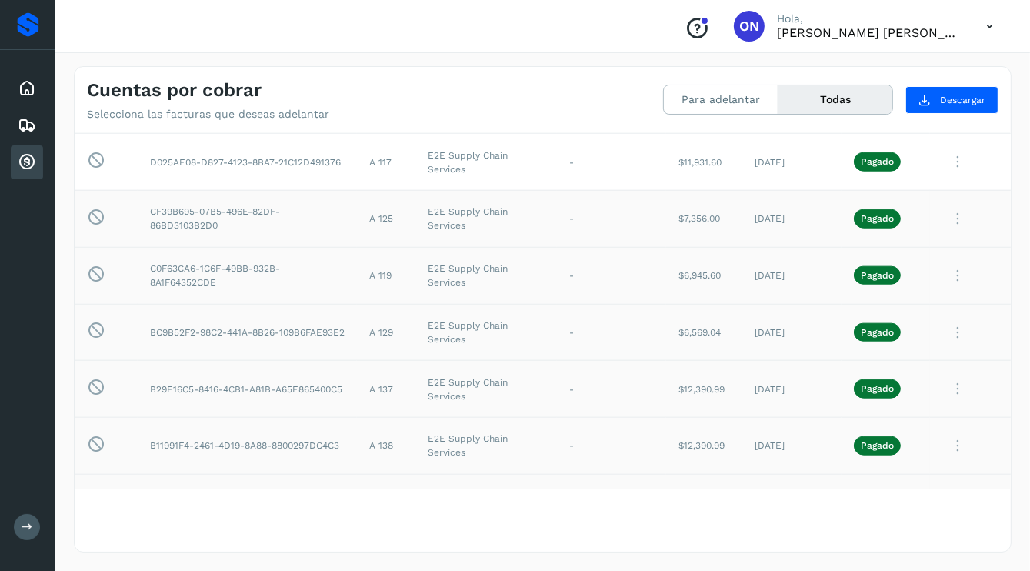
scroll to position [1498, 0]
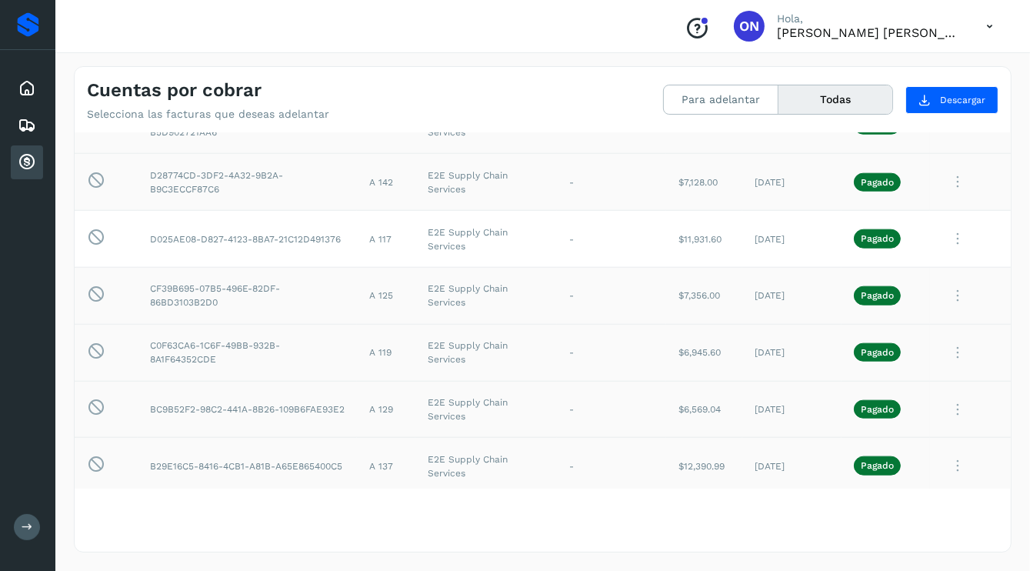
click at [942, 180] on icon at bounding box center [957, 182] width 31 height 32
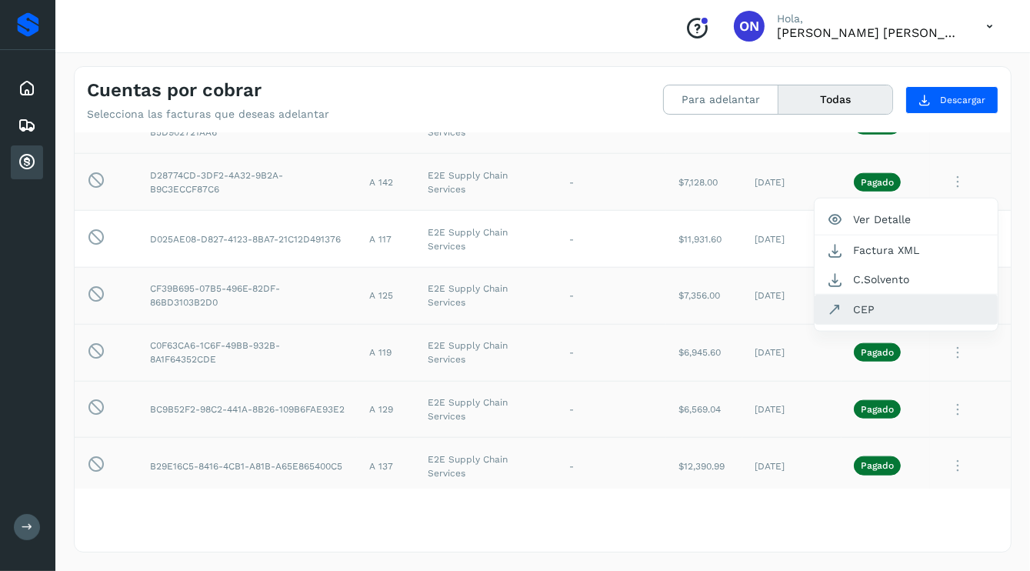
click at [863, 305] on button "CEP" at bounding box center [906, 309] width 183 height 29
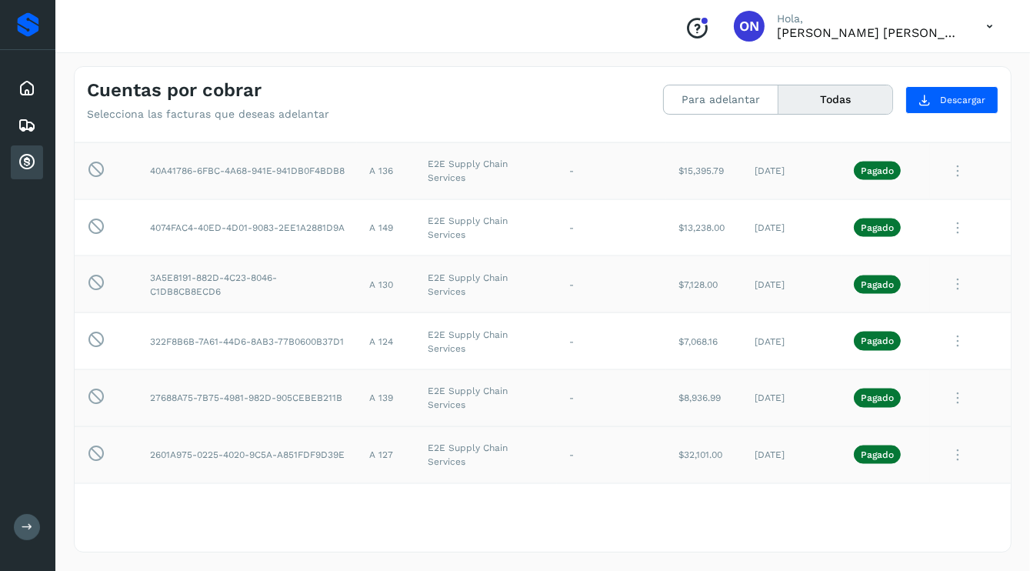
scroll to position [2268, 0]
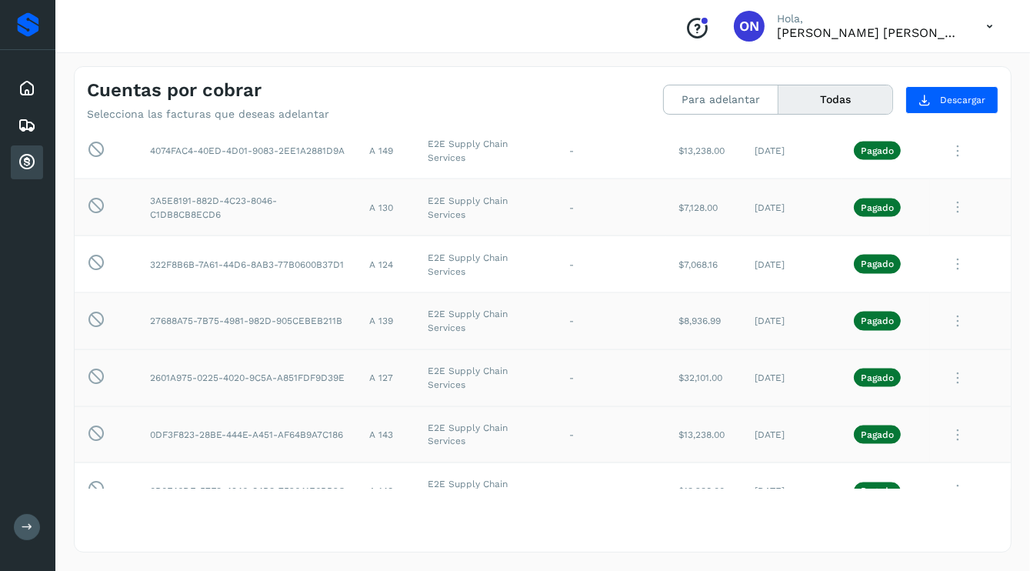
click at [944, 432] on icon at bounding box center [957, 435] width 31 height 32
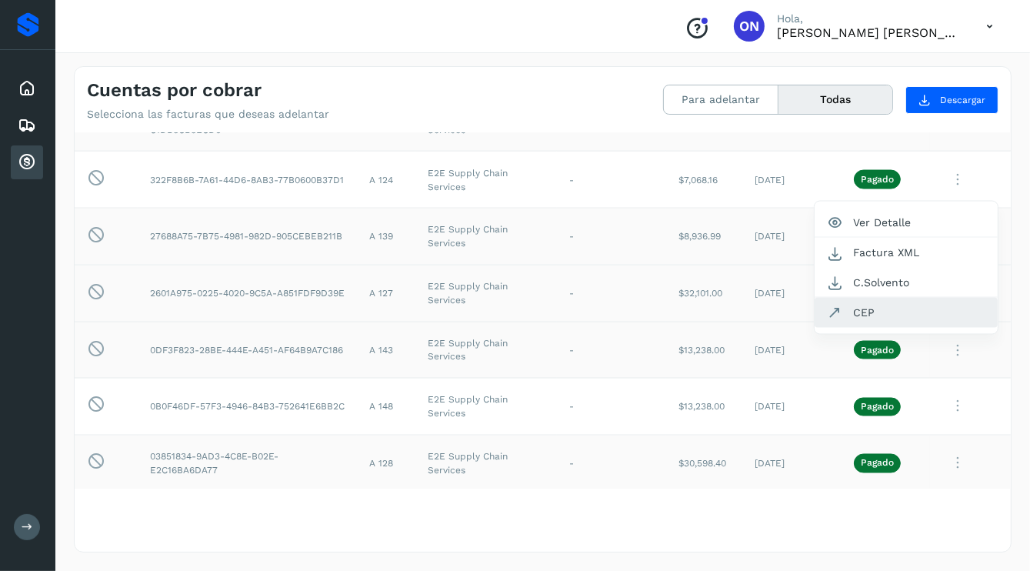
click at [848, 307] on button "CEP" at bounding box center [906, 312] width 183 height 29
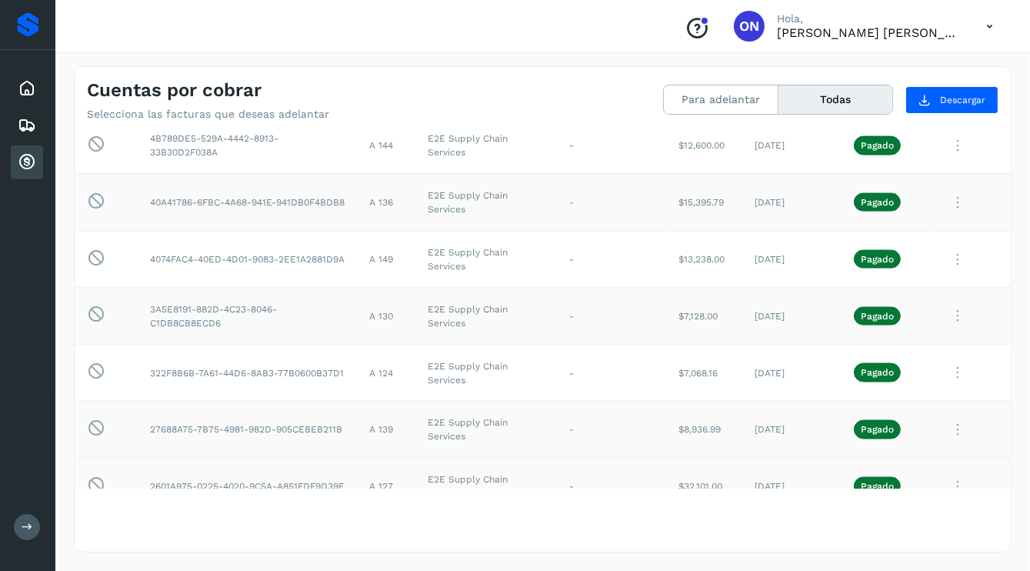
scroll to position [2122, 0]
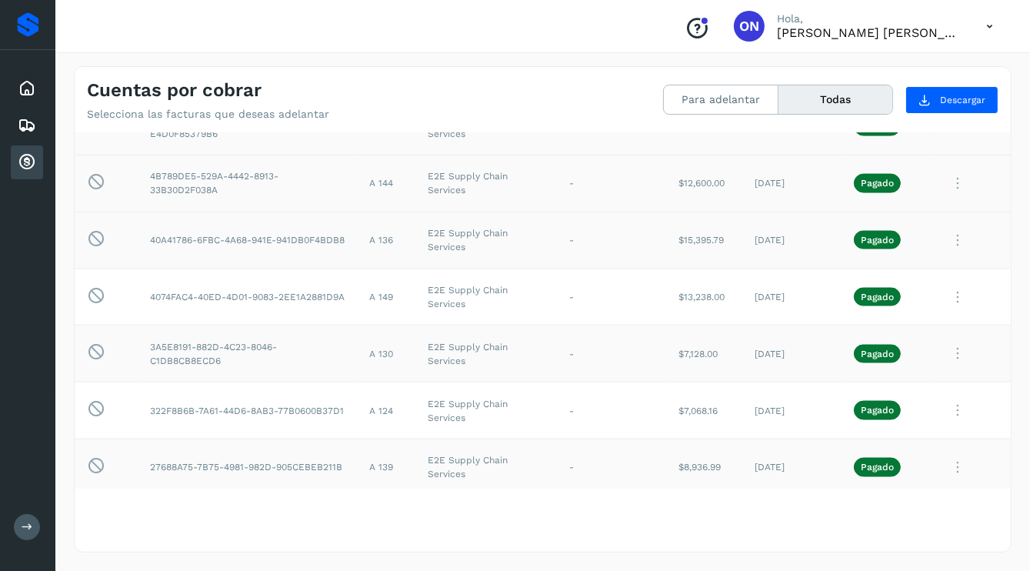
click at [945, 178] on icon at bounding box center [957, 184] width 31 height 32
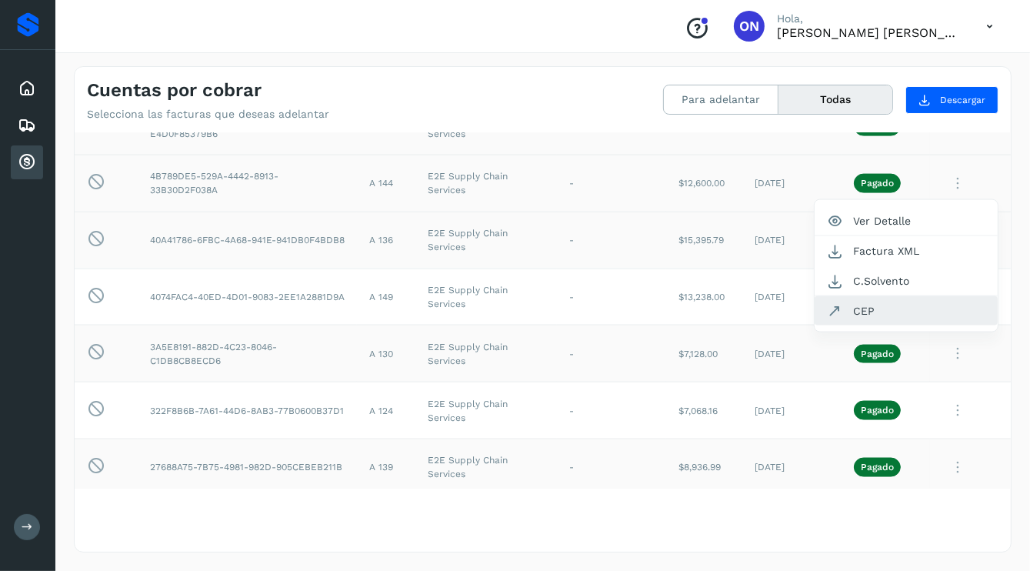
click at [843, 300] on button "CEP" at bounding box center [906, 310] width 183 height 29
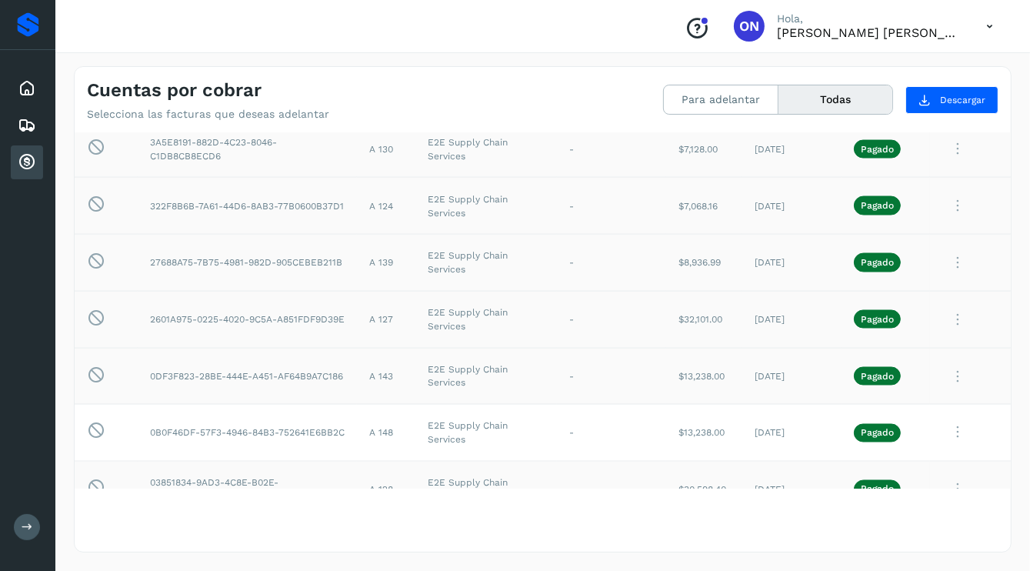
scroll to position [2352, 0]
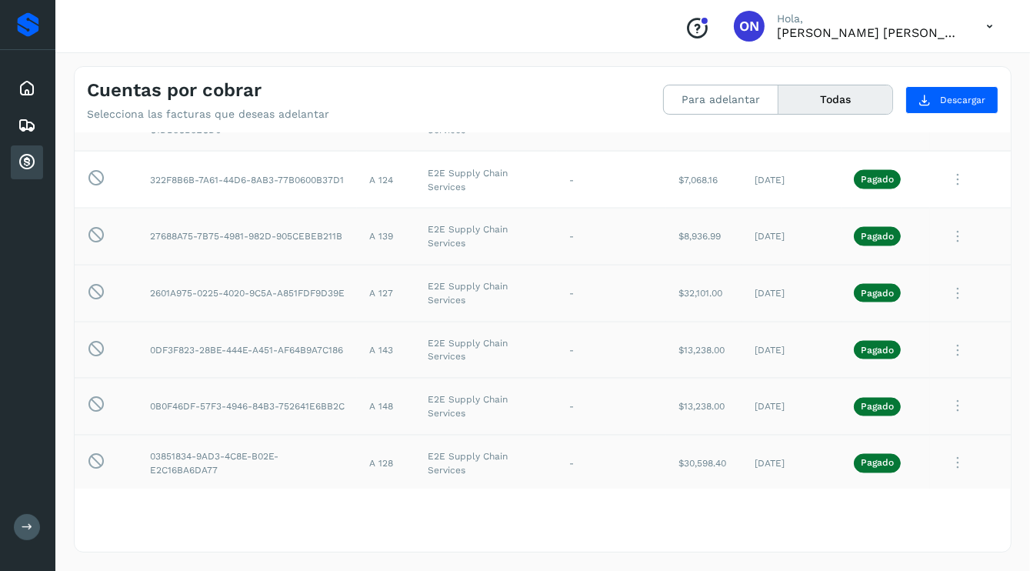
click at [949, 399] on icon at bounding box center [957, 407] width 31 height 32
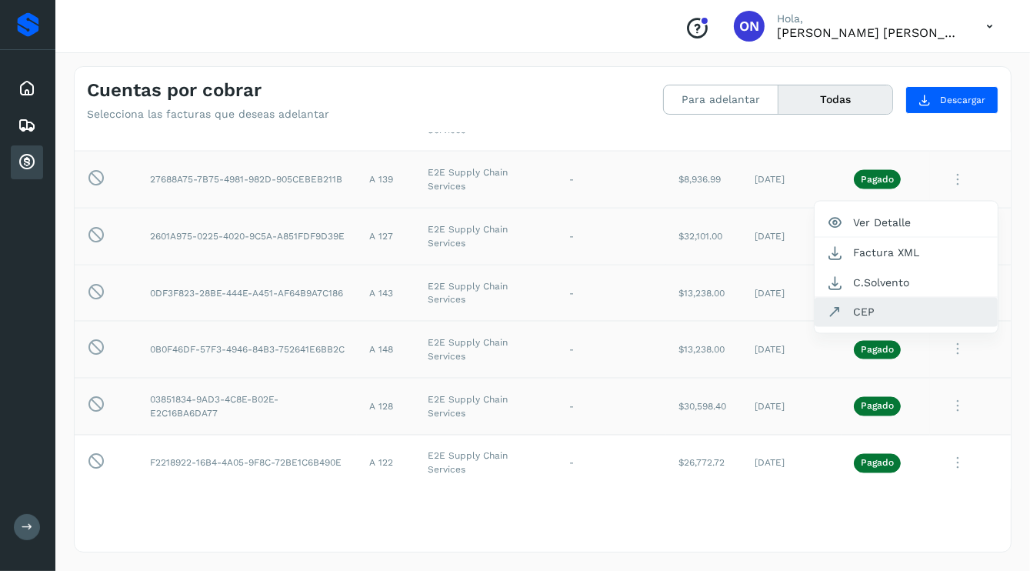
click at [852, 306] on button "CEP" at bounding box center [906, 312] width 183 height 29
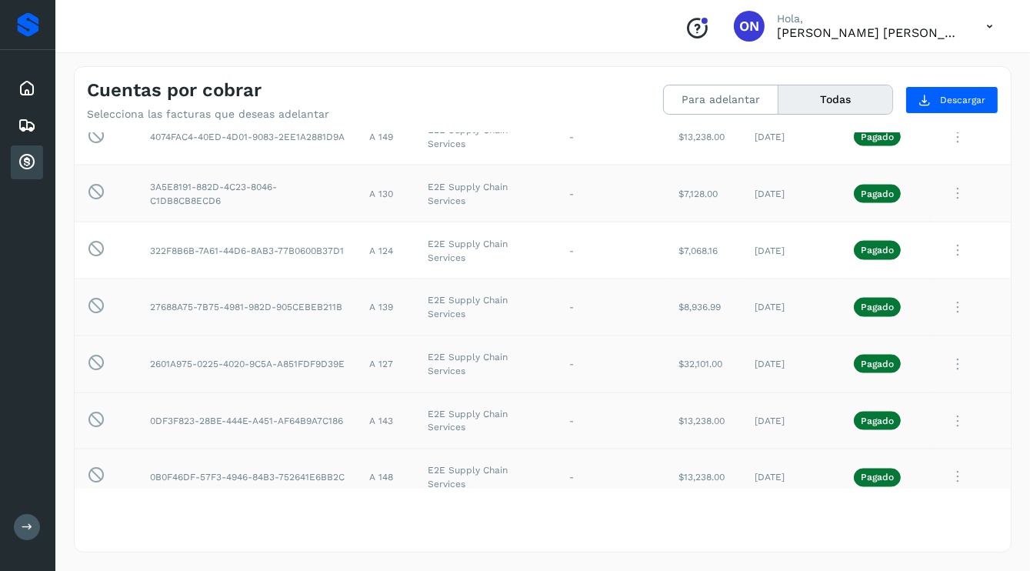
scroll to position [2255, 0]
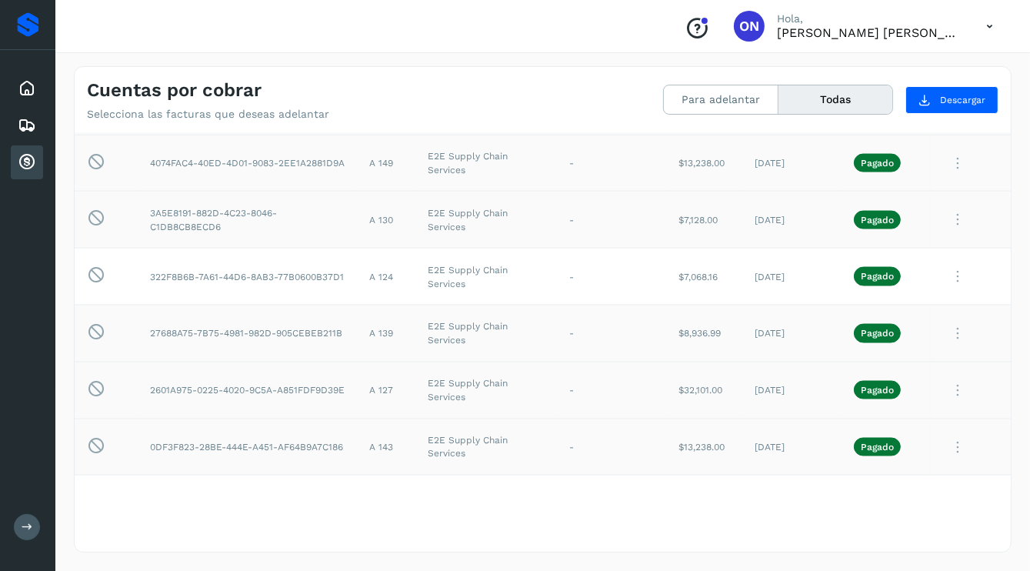
click at [943, 155] on icon at bounding box center [957, 164] width 31 height 32
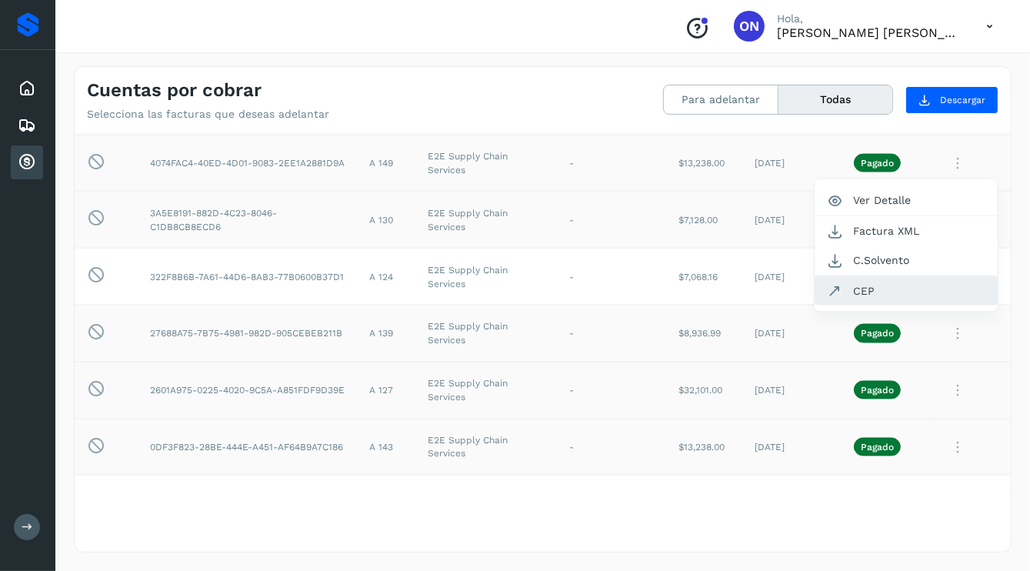
click at [865, 290] on button "CEP" at bounding box center [906, 290] width 183 height 29
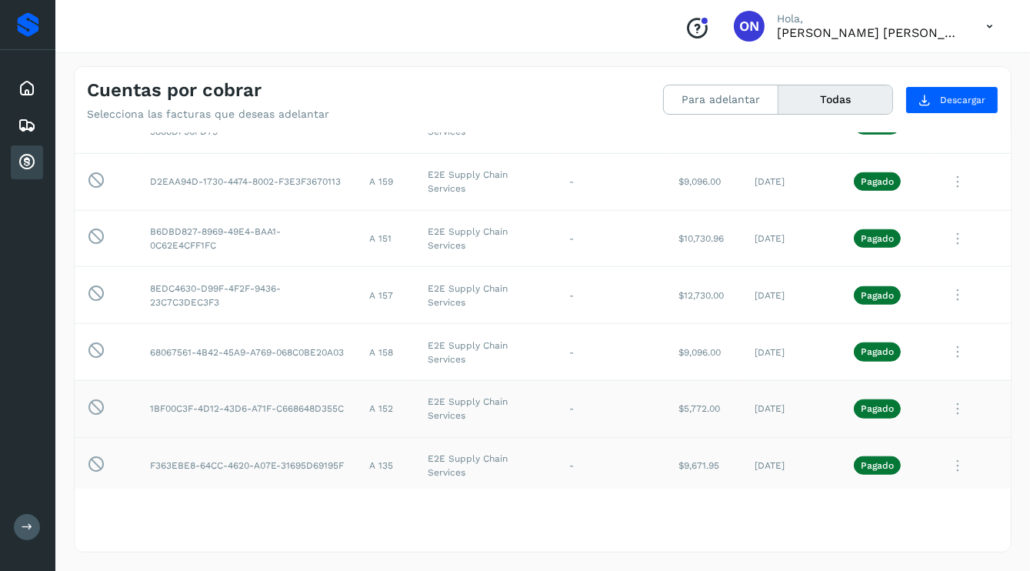
scroll to position [1025, 0]
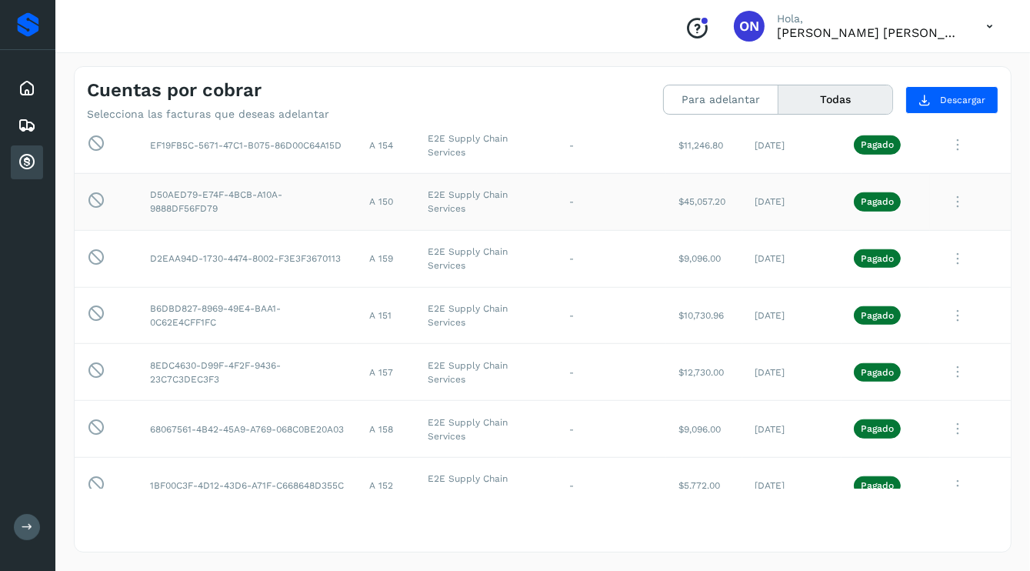
click at [948, 198] on icon at bounding box center [957, 202] width 31 height 32
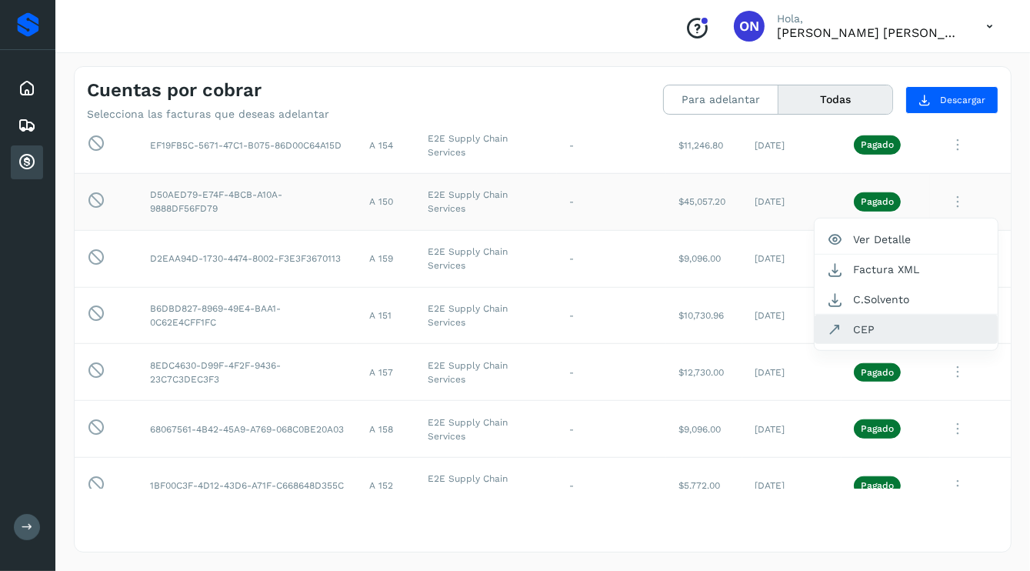
click at [845, 330] on button "CEP" at bounding box center [906, 329] width 183 height 29
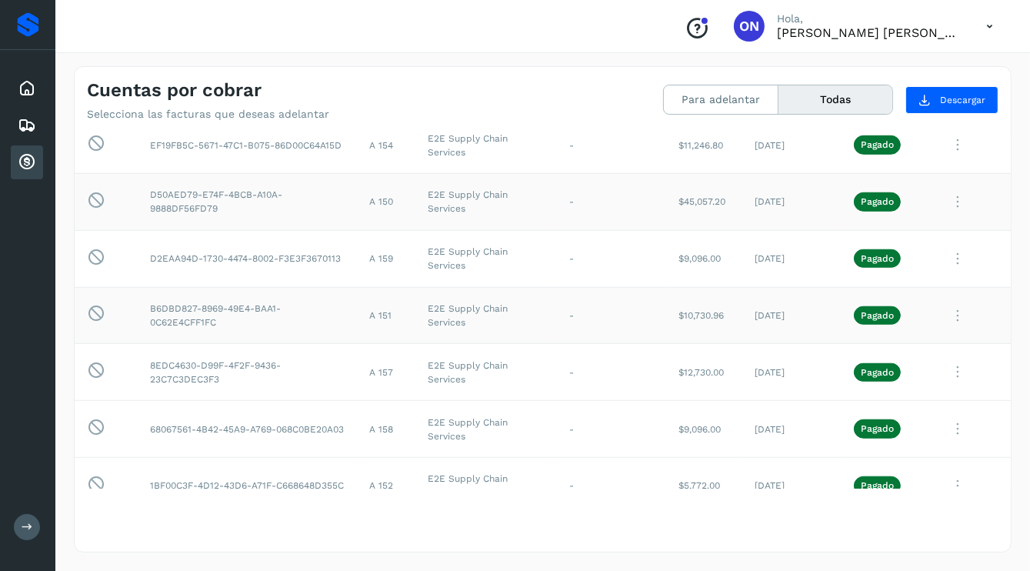
click at [948, 315] on icon at bounding box center [957, 316] width 31 height 32
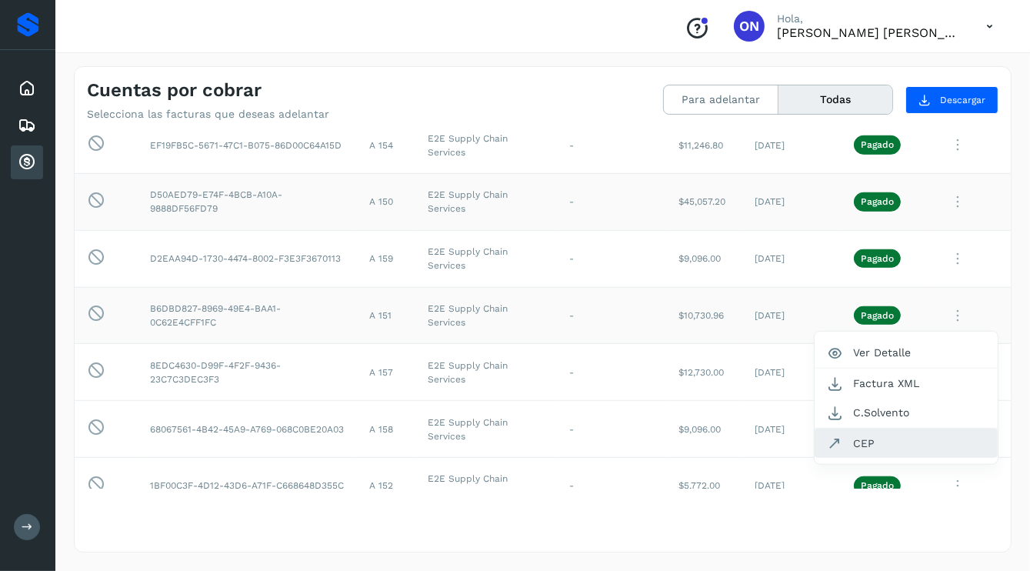
click at [846, 442] on button "CEP" at bounding box center [906, 442] width 183 height 29
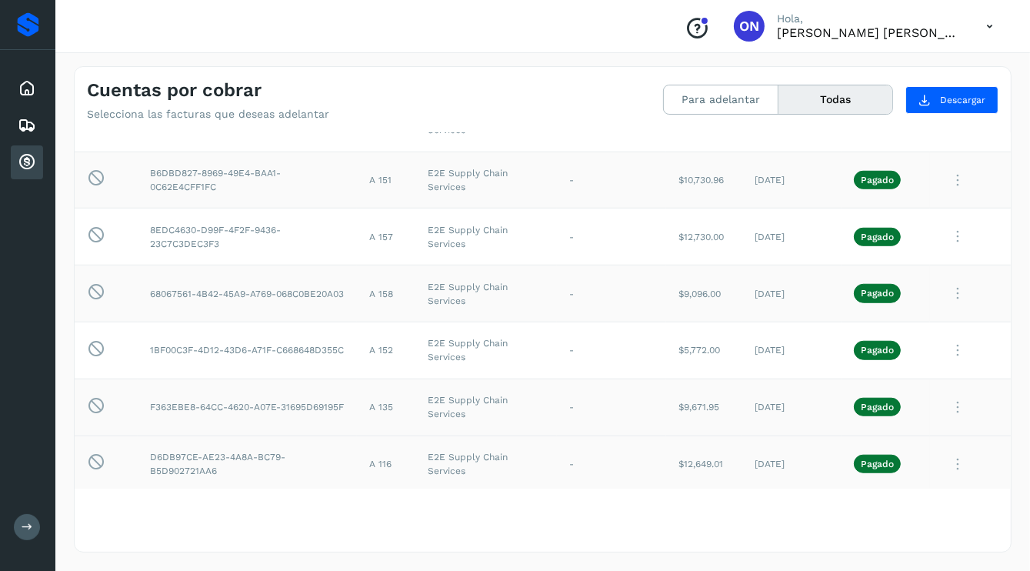
scroll to position [1178, 0]
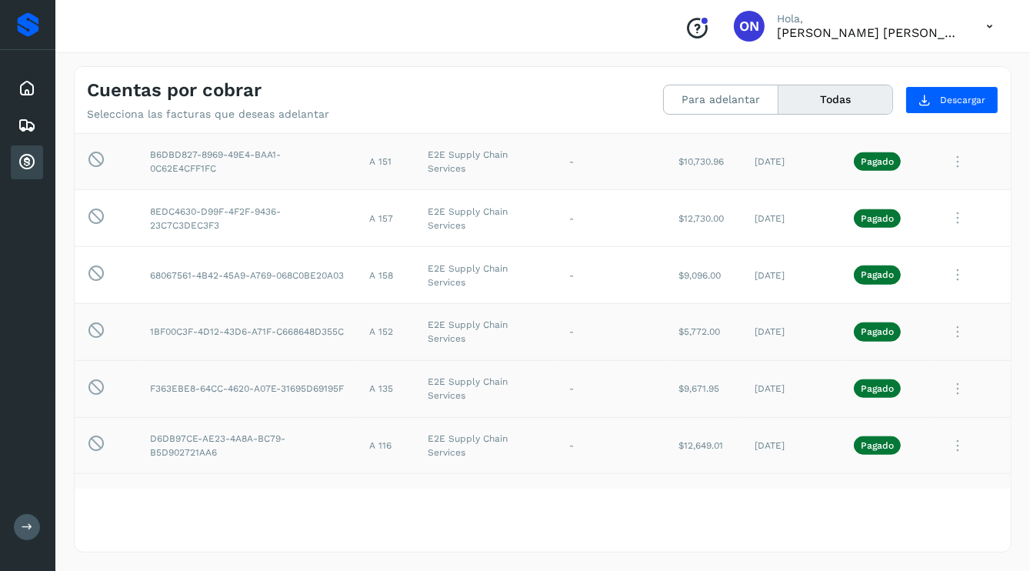
click at [946, 328] on icon at bounding box center [957, 332] width 31 height 32
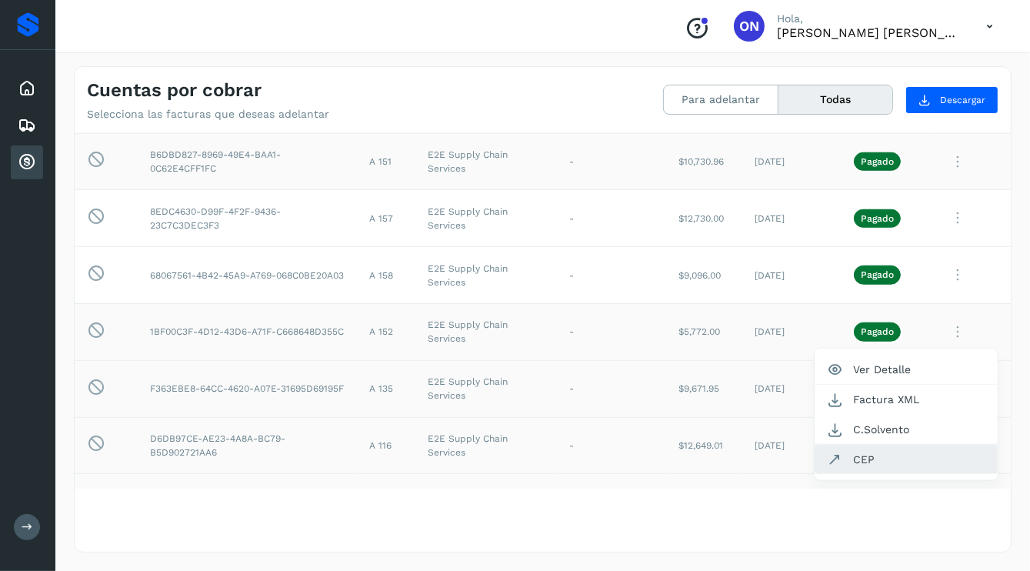
click at [854, 453] on button "CEP" at bounding box center [906, 459] width 183 height 29
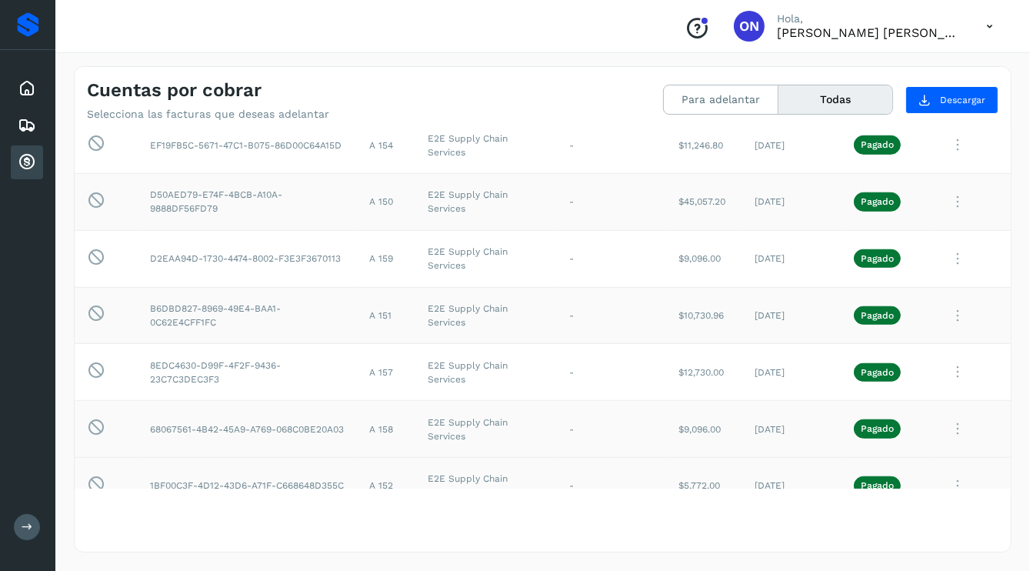
scroll to position [948, 0]
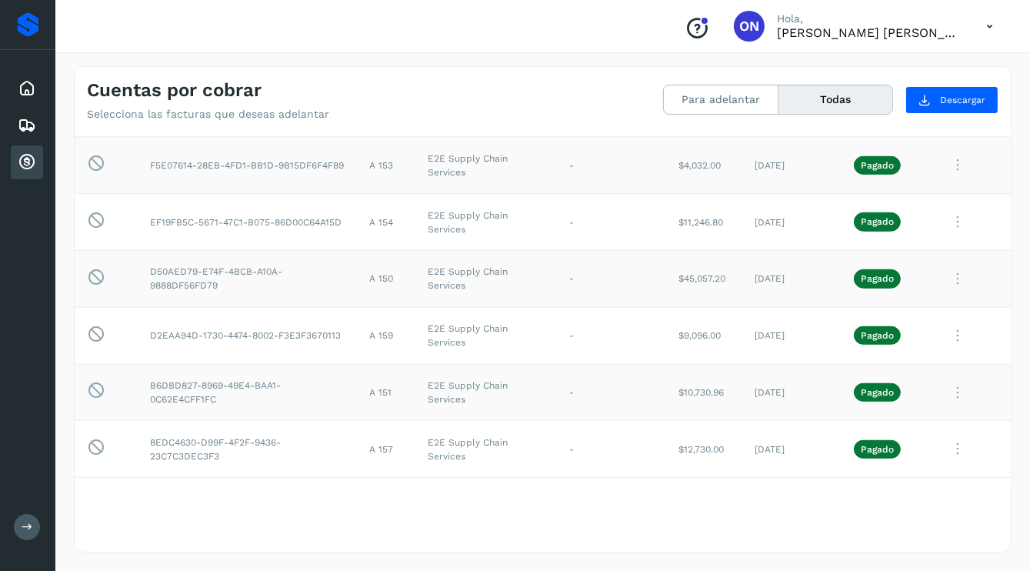
click at [948, 161] on icon at bounding box center [957, 165] width 31 height 32
click at [845, 291] on button "CEP" at bounding box center [906, 292] width 183 height 29
click at [944, 218] on icon at bounding box center [957, 222] width 31 height 32
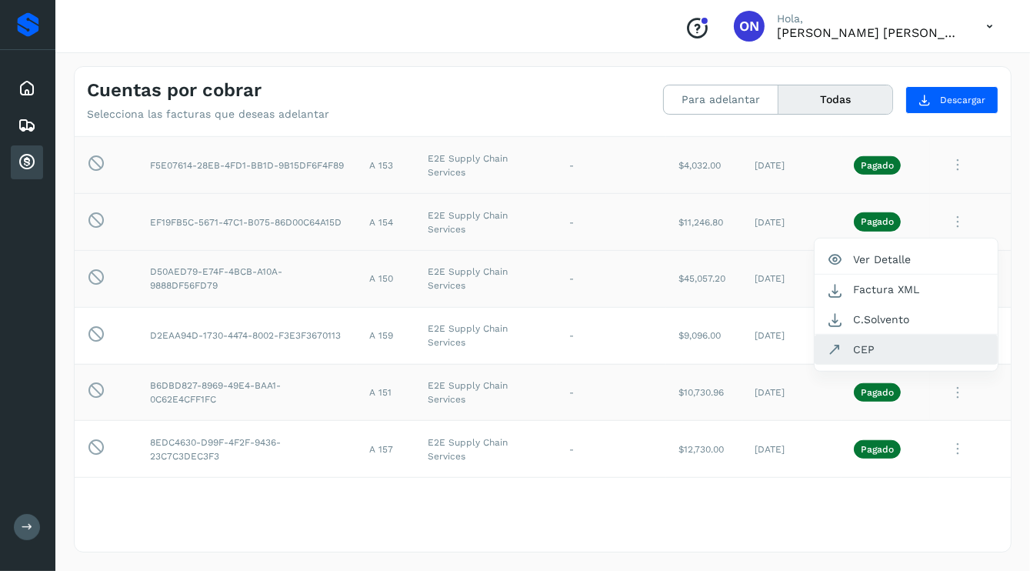
click at [844, 345] on button "CEP" at bounding box center [906, 349] width 183 height 29
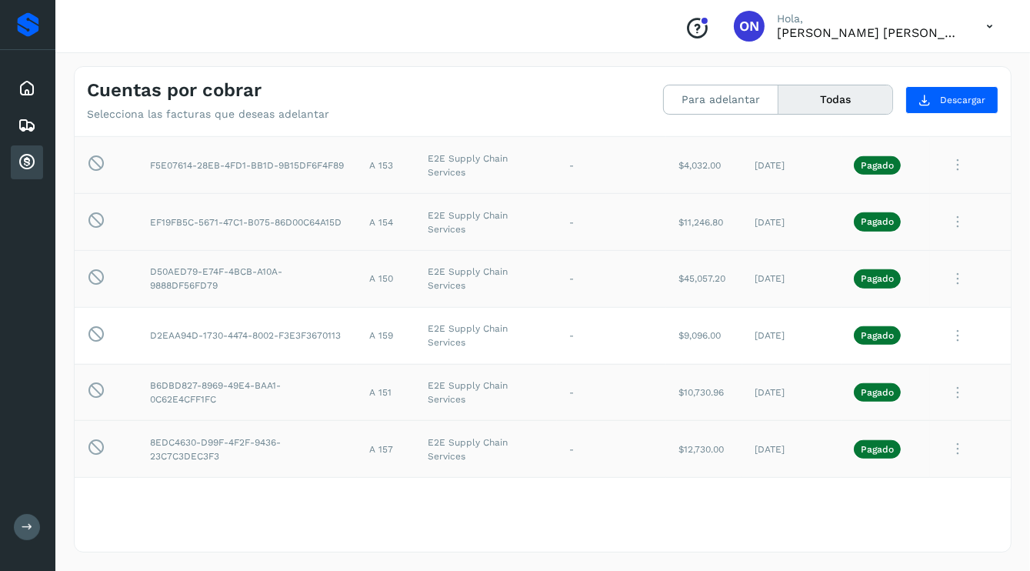
click at [944, 443] on icon at bounding box center [957, 449] width 31 height 32
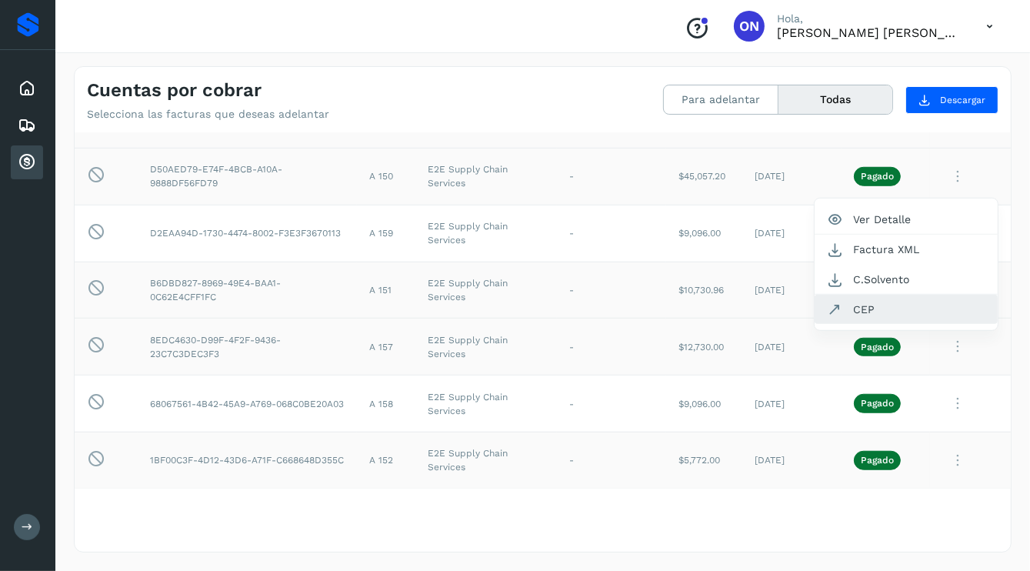
click at [858, 300] on button "CEP" at bounding box center [906, 309] width 183 height 29
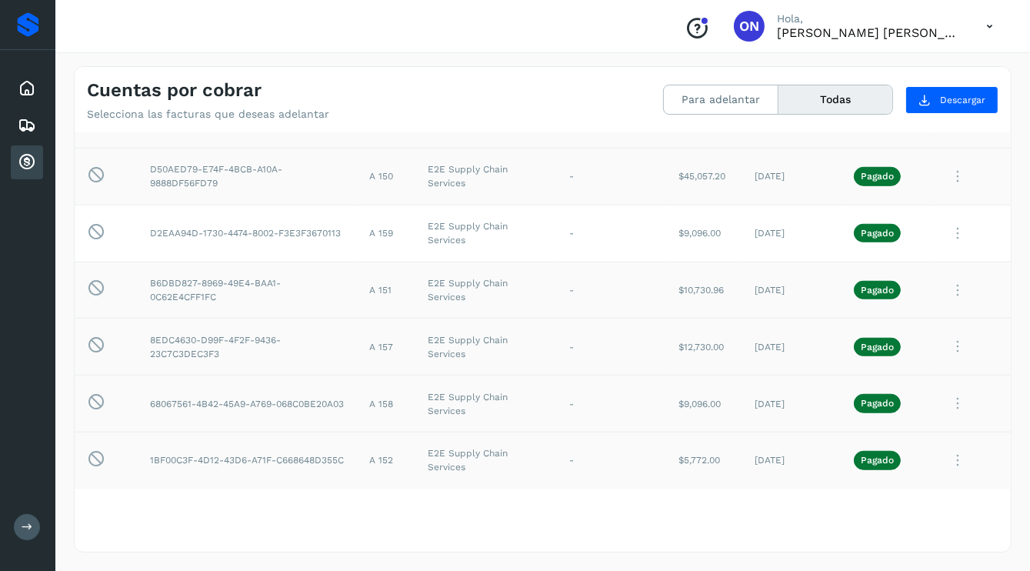
click at [952, 398] on icon at bounding box center [957, 404] width 31 height 32
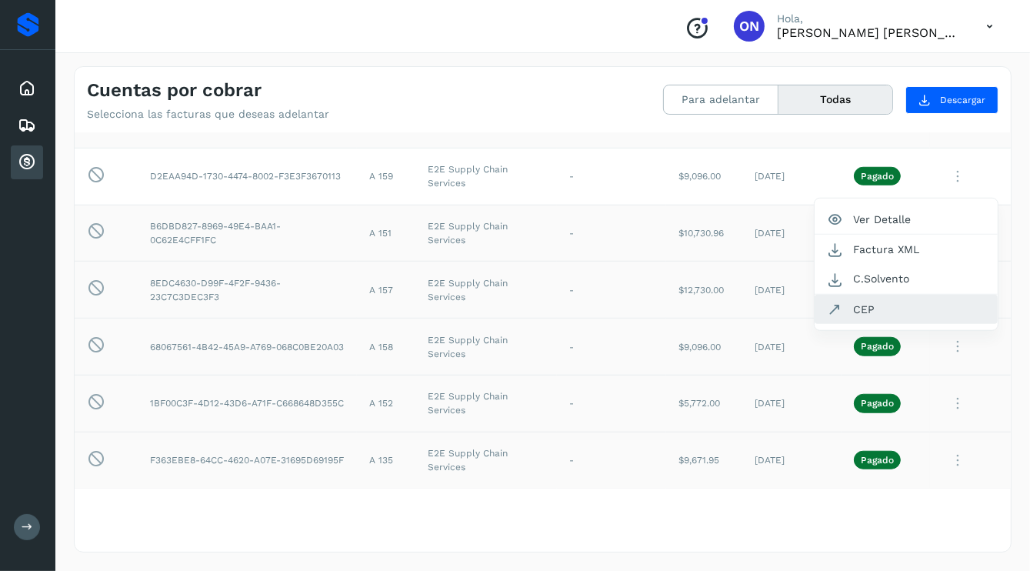
click at [848, 306] on button "CEP" at bounding box center [906, 309] width 183 height 29
click at [950, 173] on icon at bounding box center [957, 177] width 31 height 32
click at [846, 302] on button "CEP" at bounding box center [906, 303] width 183 height 29
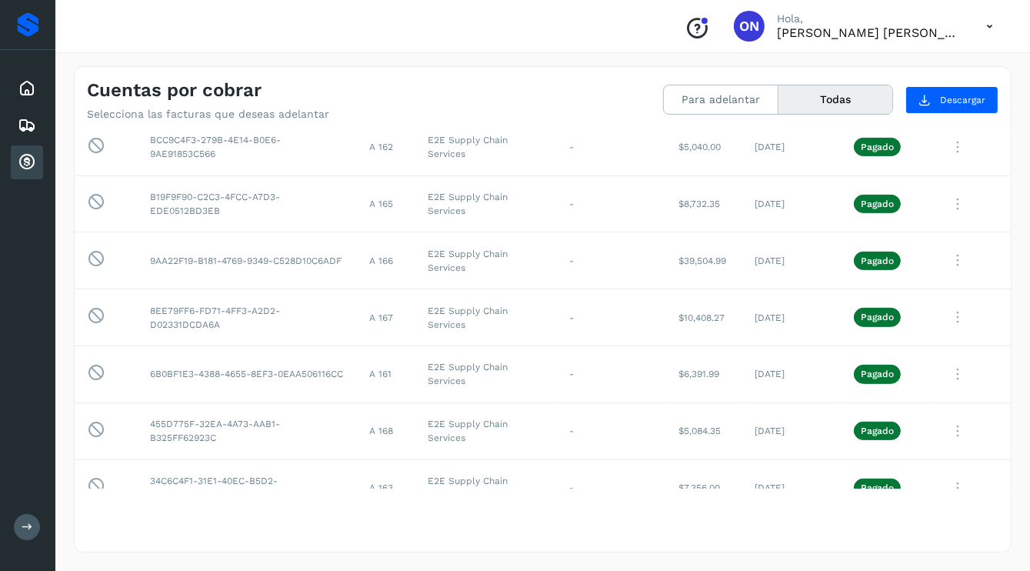
scroll to position [492, 0]
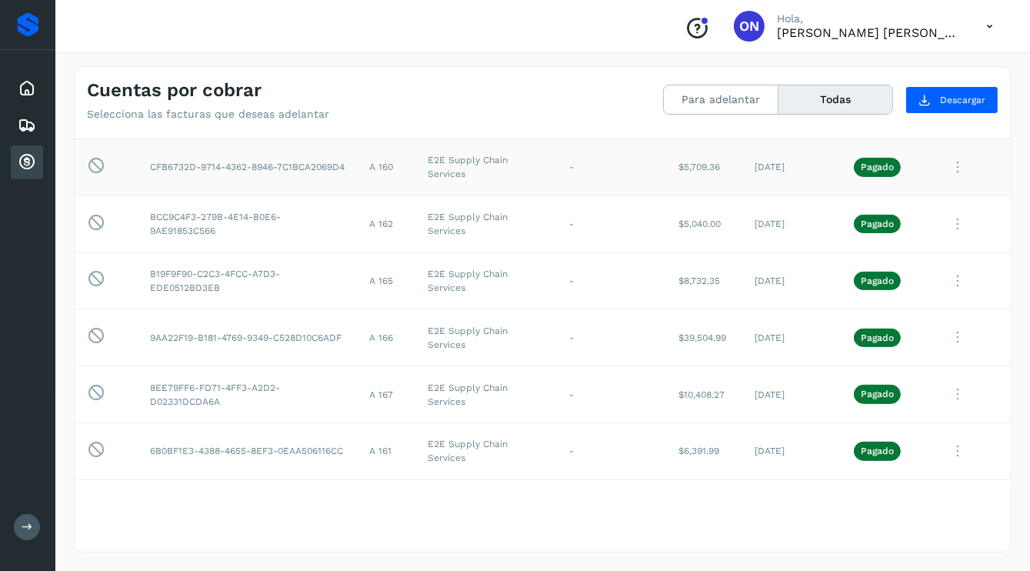
click at [949, 170] on icon at bounding box center [957, 168] width 31 height 32
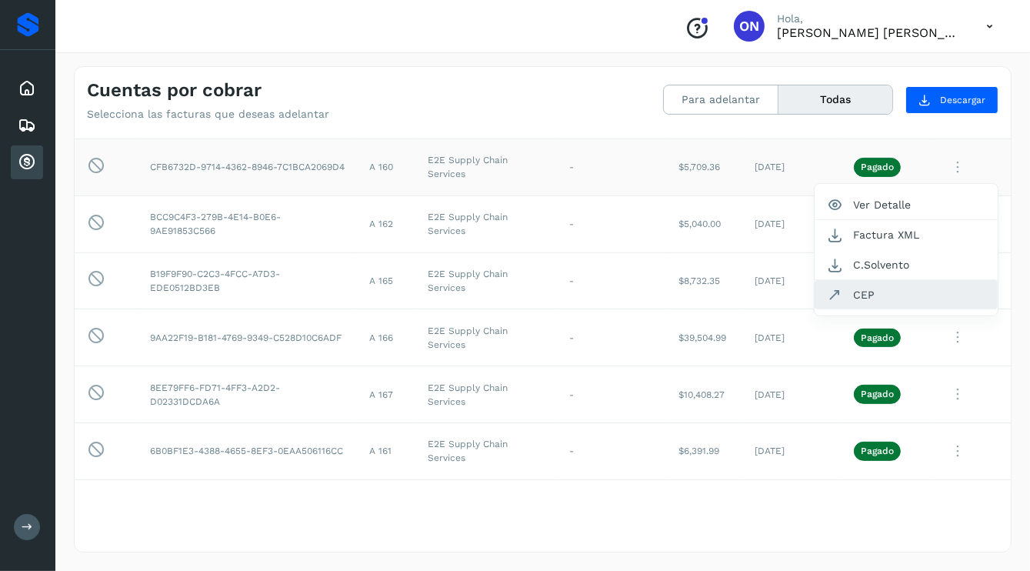
click at [852, 291] on button "CEP" at bounding box center [906, 294] width 183 height 29
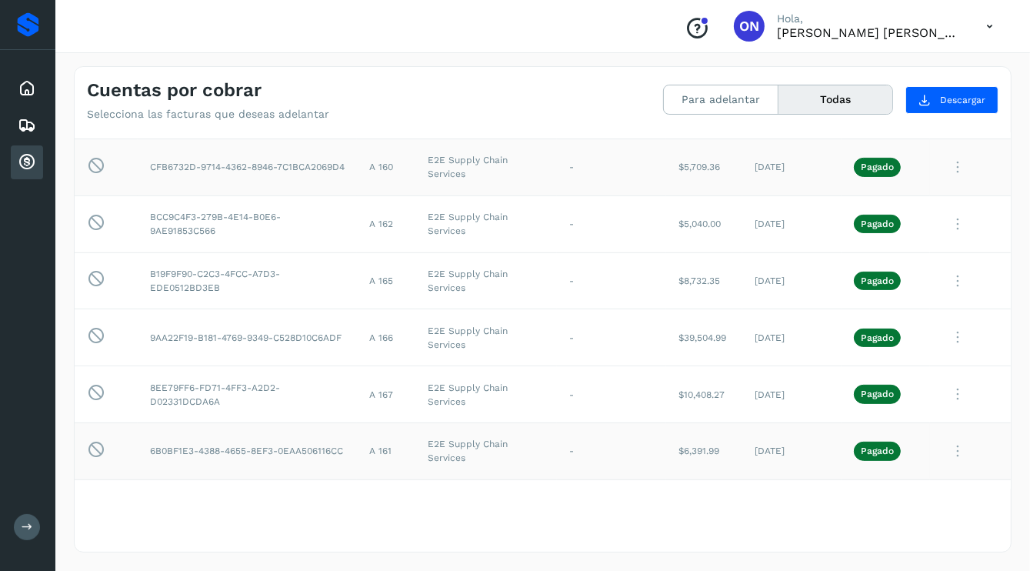
click at [950, 452] on icon at bounding box center [957, 451] width 31 height 32
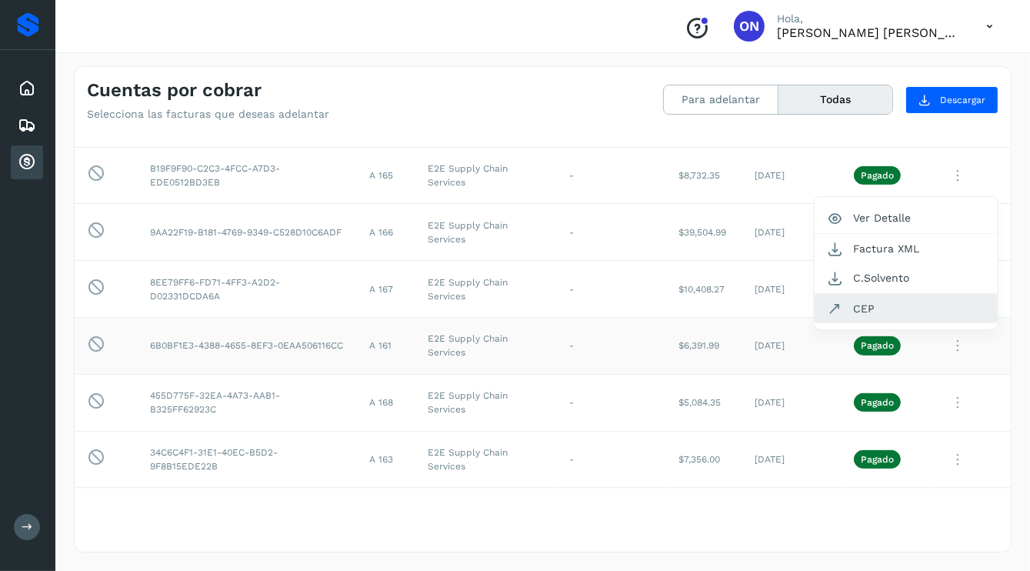
click at [851, 302] on button "CEP" at bounding box center [906, 308] width 183 height 29
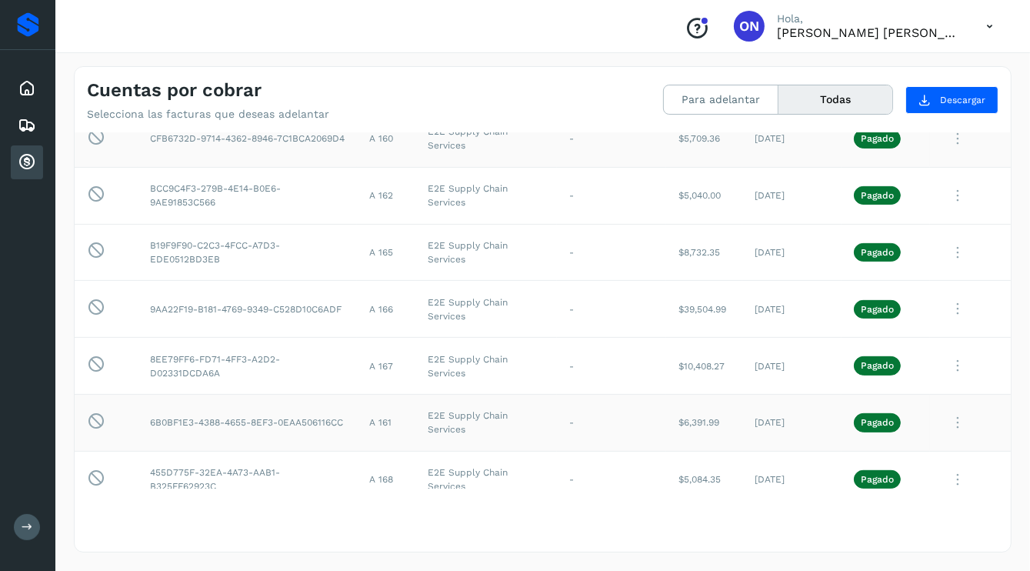
scroll to position [443, 0]
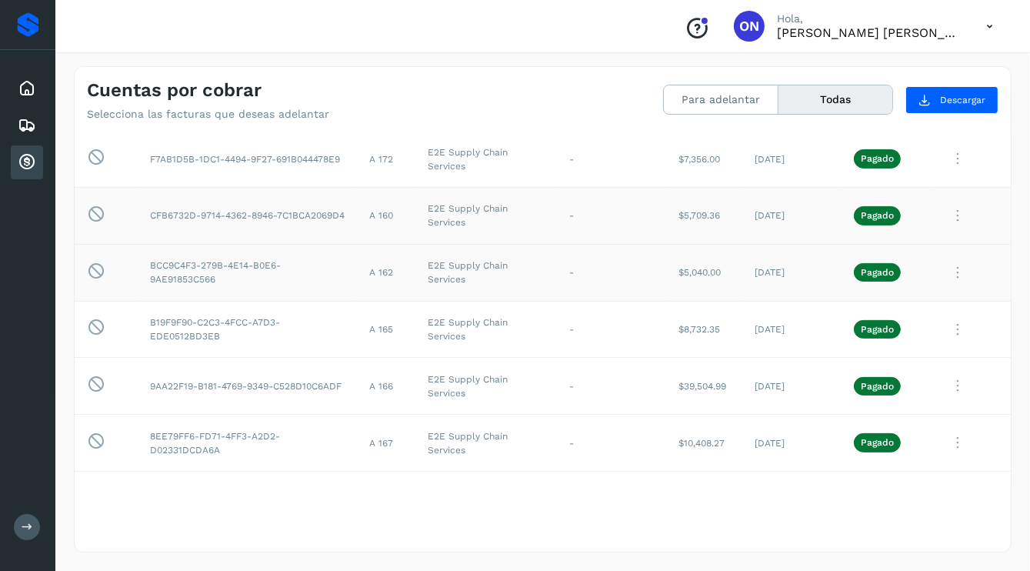
click at [942, 271] on icon at bounding box center [957, 273] width 31 height 32
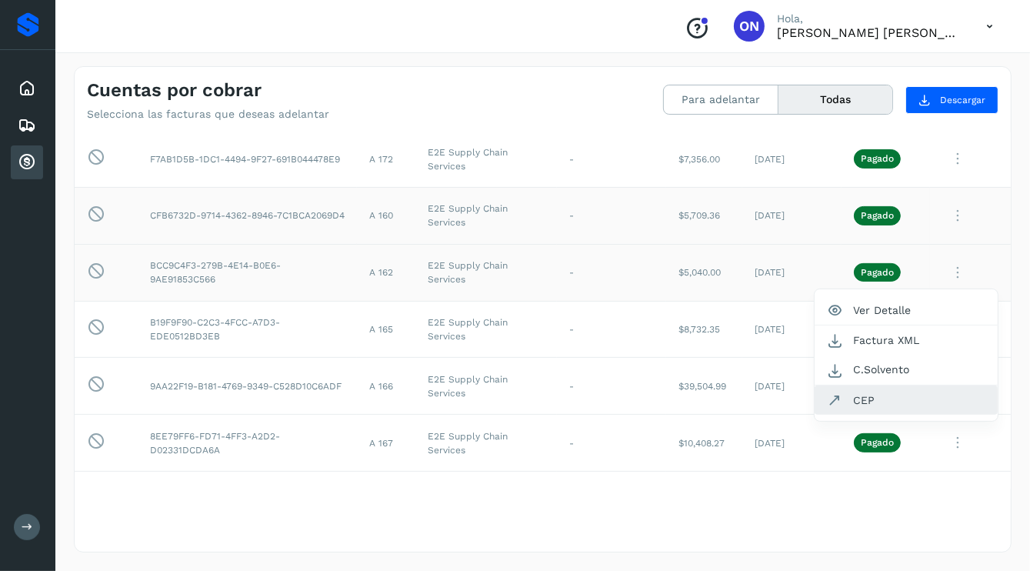
click at [845, 389] on button "CEP" at bounding box center [906, 399] width 183 height 29
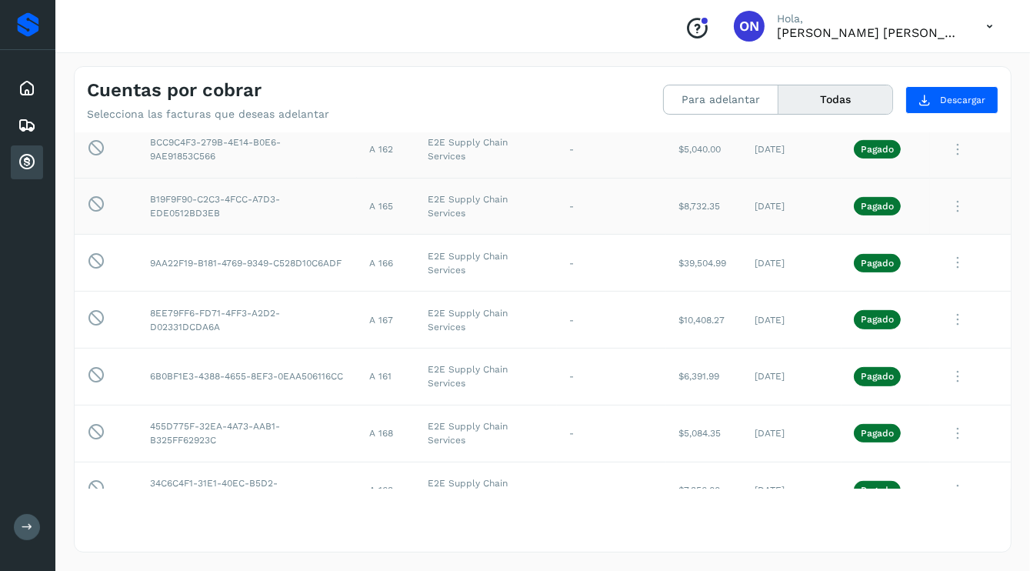
scroll to position [597, 0]
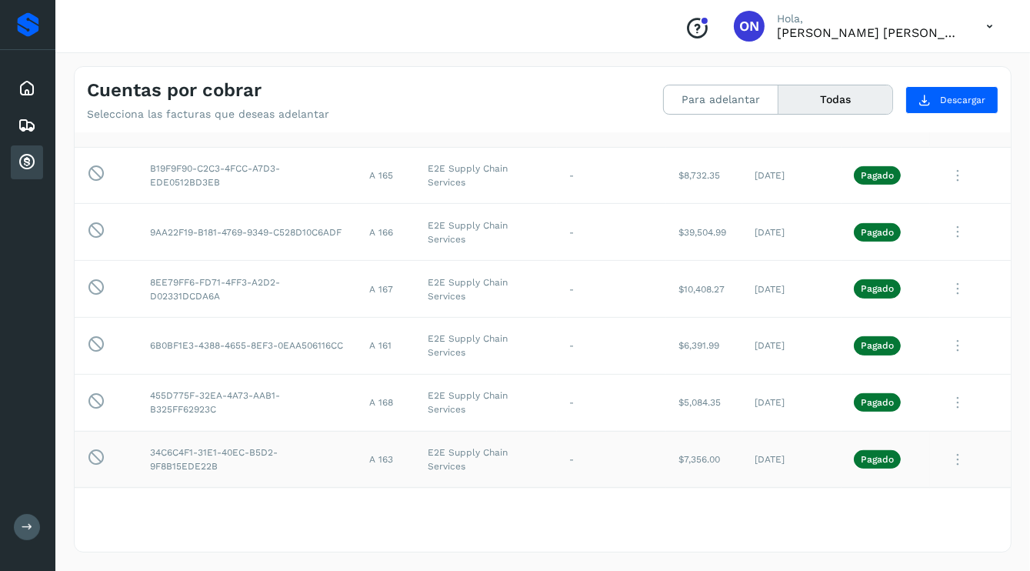
click at [948, 460] on icon at bounding box center [957, 460] width 31 height 32
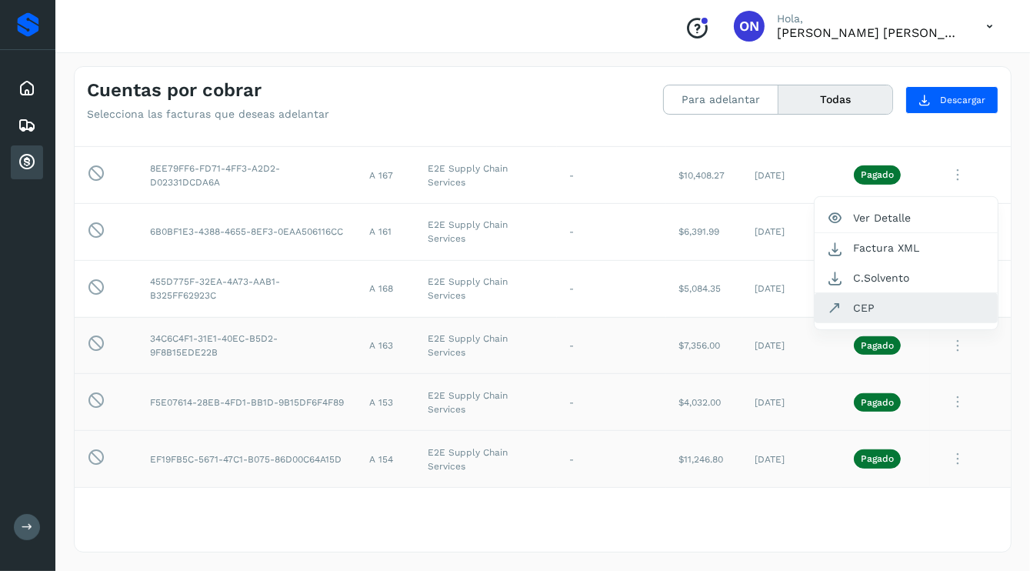
click at [852, 305] on button "CEP" at bounding box center [906, 307] width 183 height 29
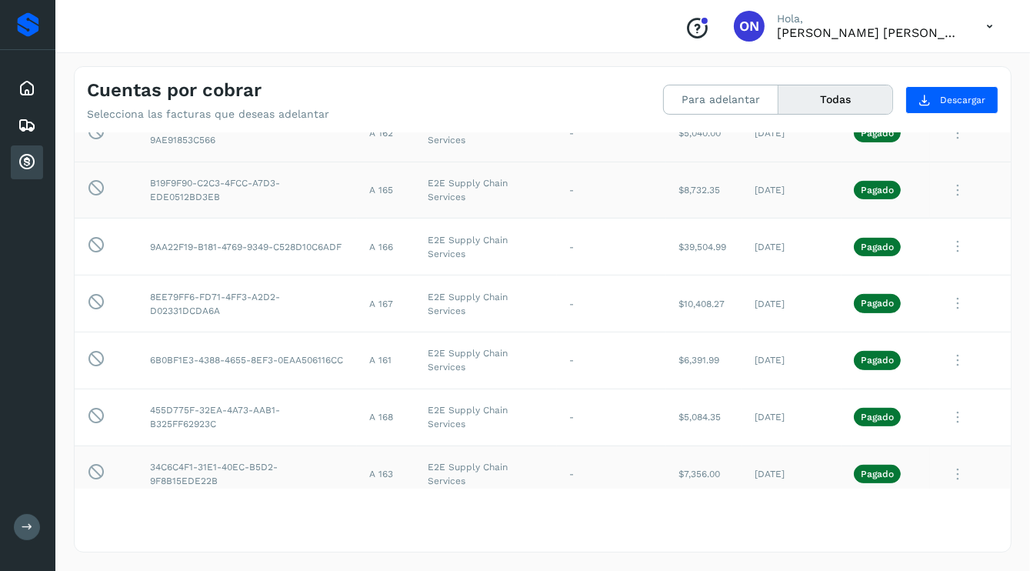
scroll to position [557, 0]
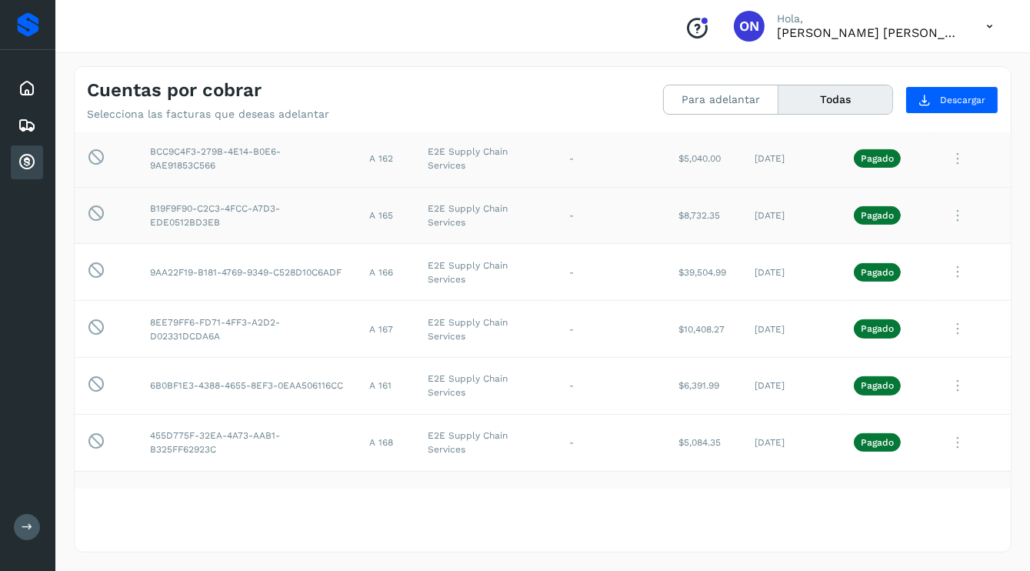
click at [943, 215] on icon at bounding box center [957, 216] width 31 height 32
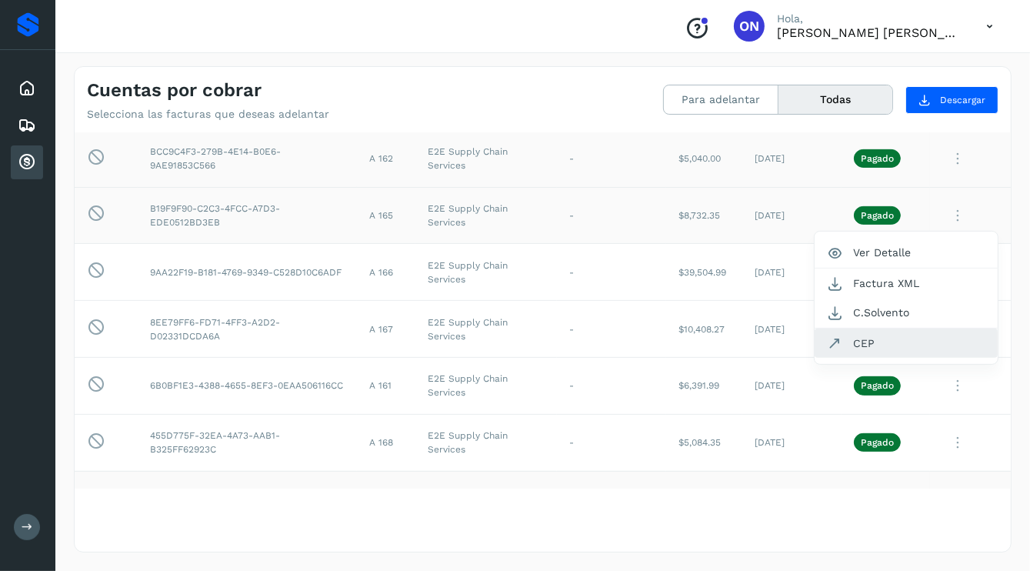
click at [855, 342] on button "CEP" at bounding box center [906, 342] width 183 height 29
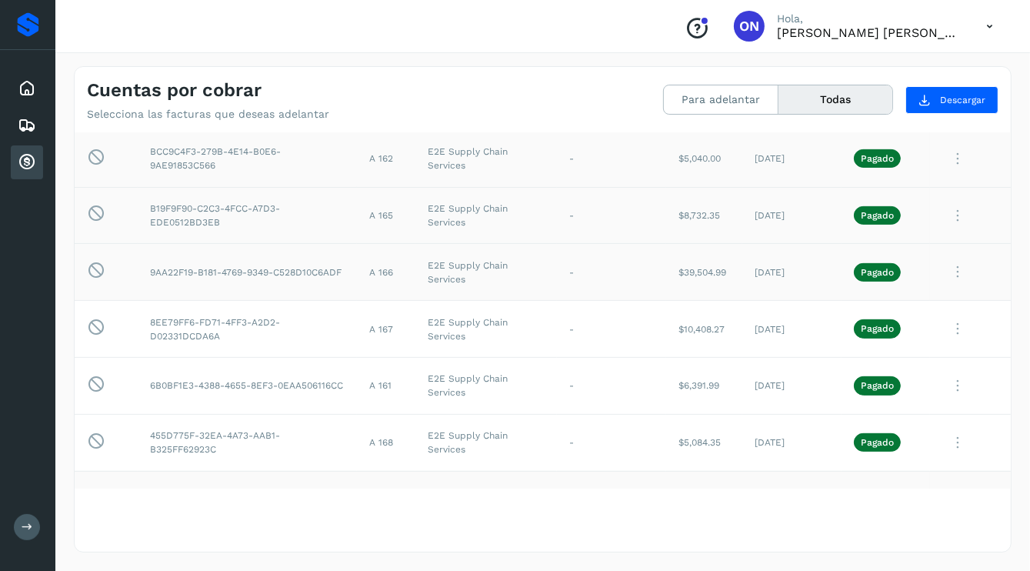
click at [946, 272] on icon at bounding box center [957, 272] width 31 height 32
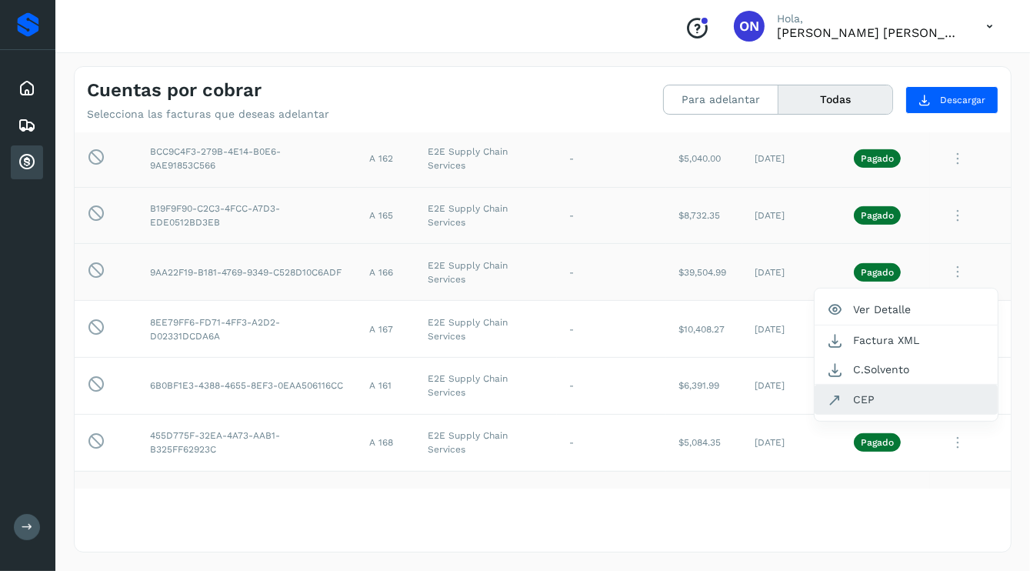
click at [858, 392] on button "CEP" at bounding box center [906, 399] width 183 height 29
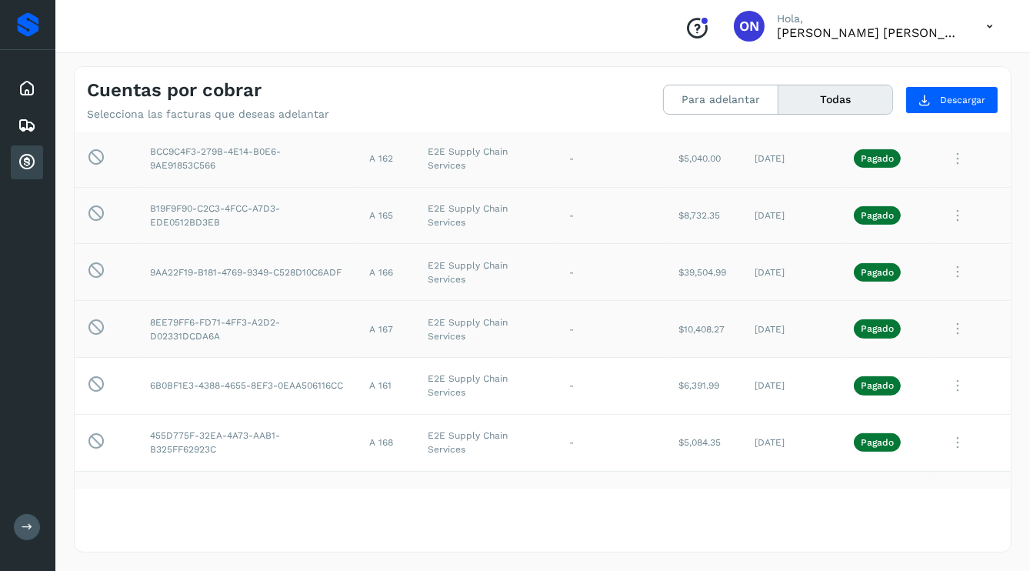
click at [946, 322] on icon at bounding box center [957, 329] width 31 height 32
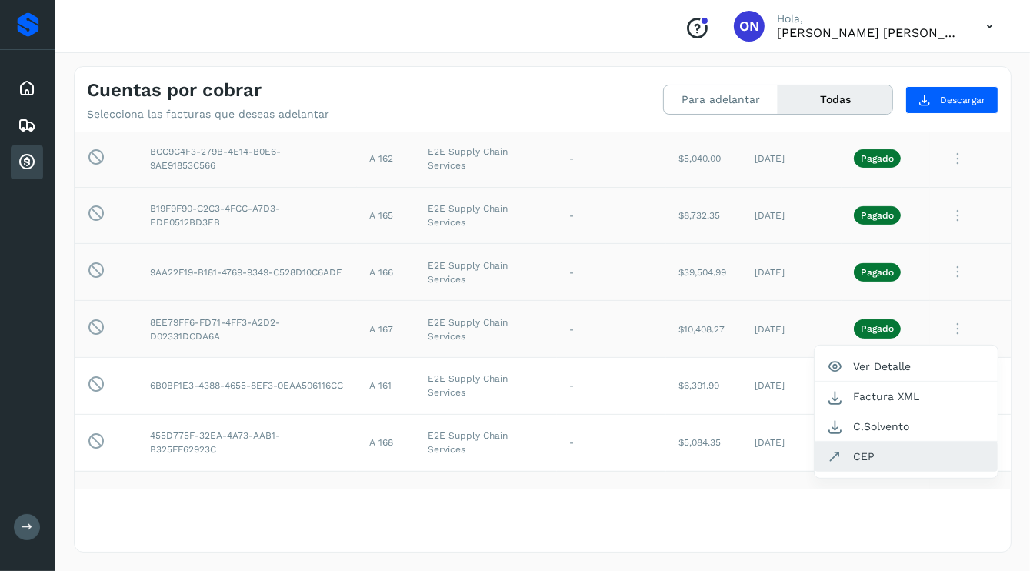
click at [847, 455] on button "CEP" at bounding box center [906, 456] width 183 height 29
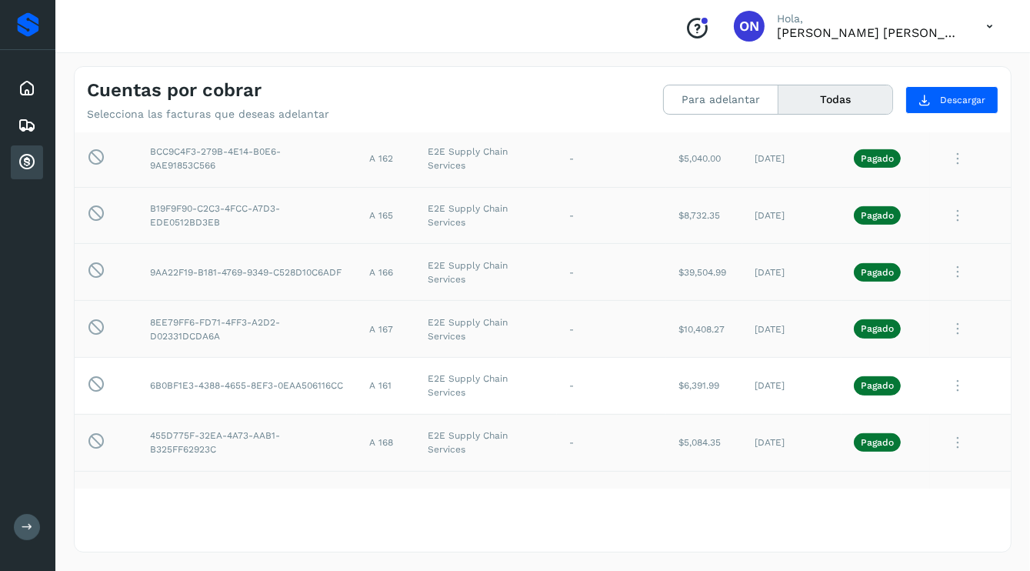
click at [944, 435] on icon at bounding box center [957, 443] width 31 height 32
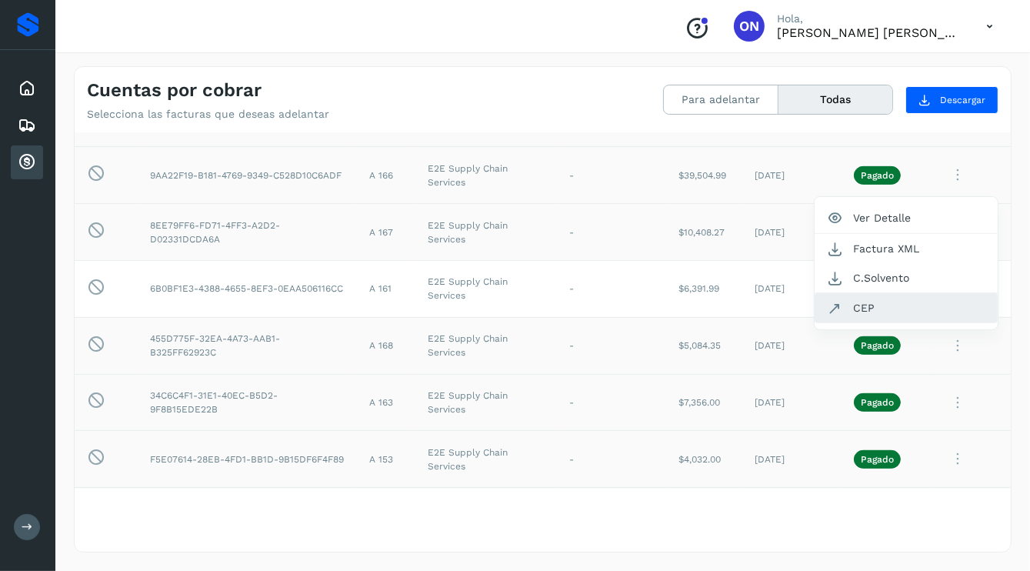
click at [847, 312] on button "CEP" at bounding box center [906, 307] width 183 height 29
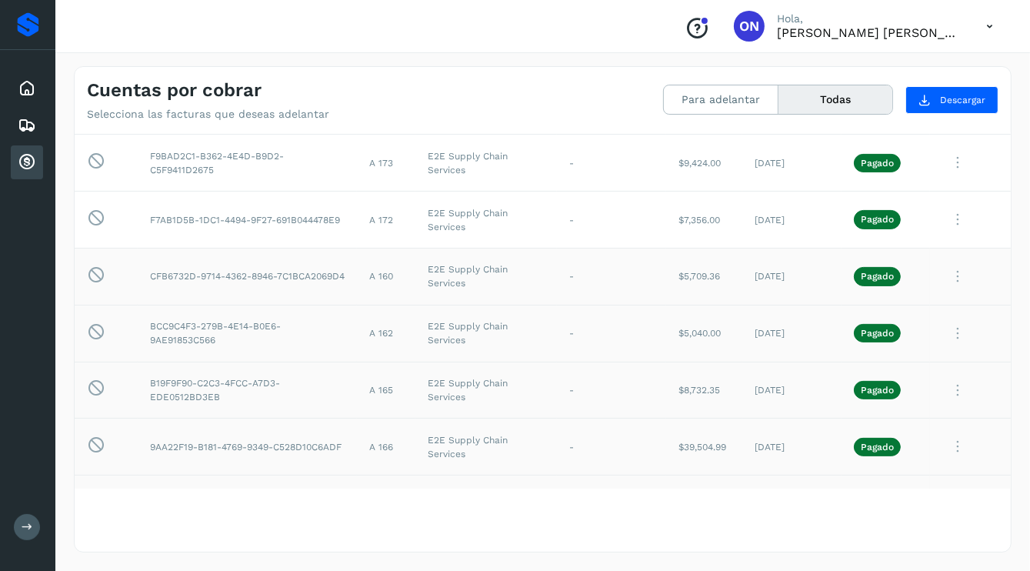
scroll to position [346, 0]
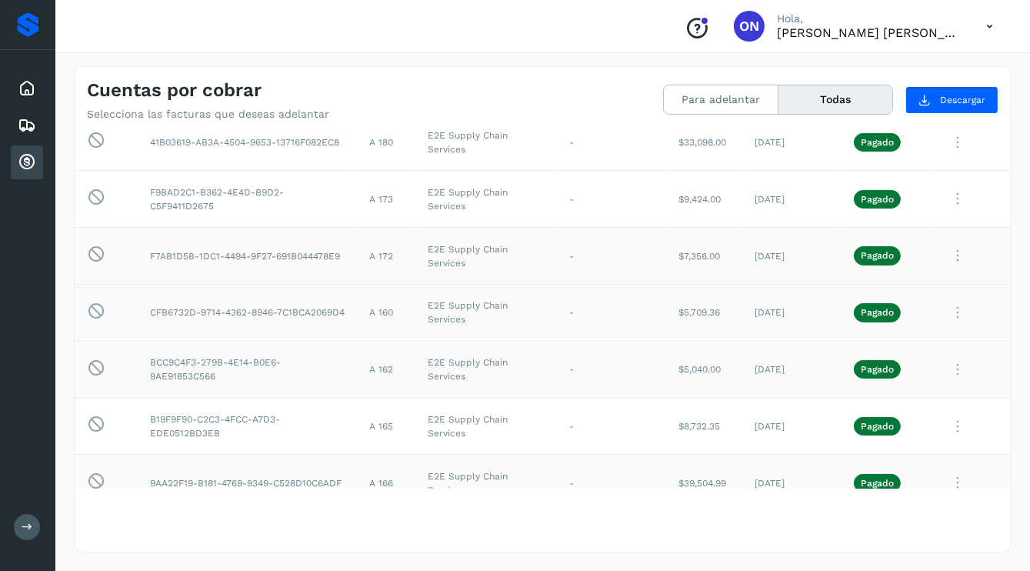
click at [944, 250] on icon at bounding box center [957, 256] width 31 height 32
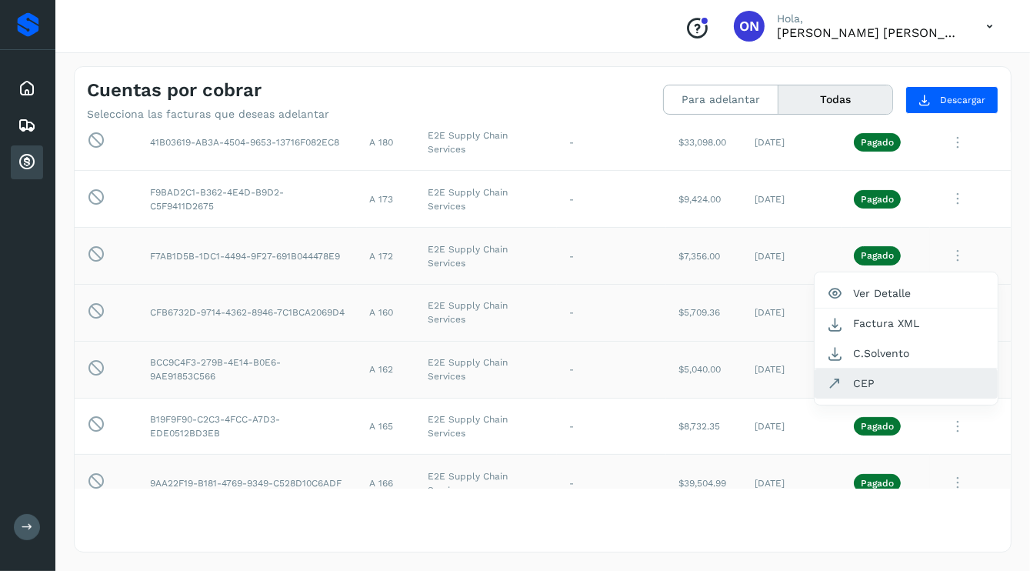
click at [852, 379] on button "CEP" at bounding box center [906, 382] width 183 height 29
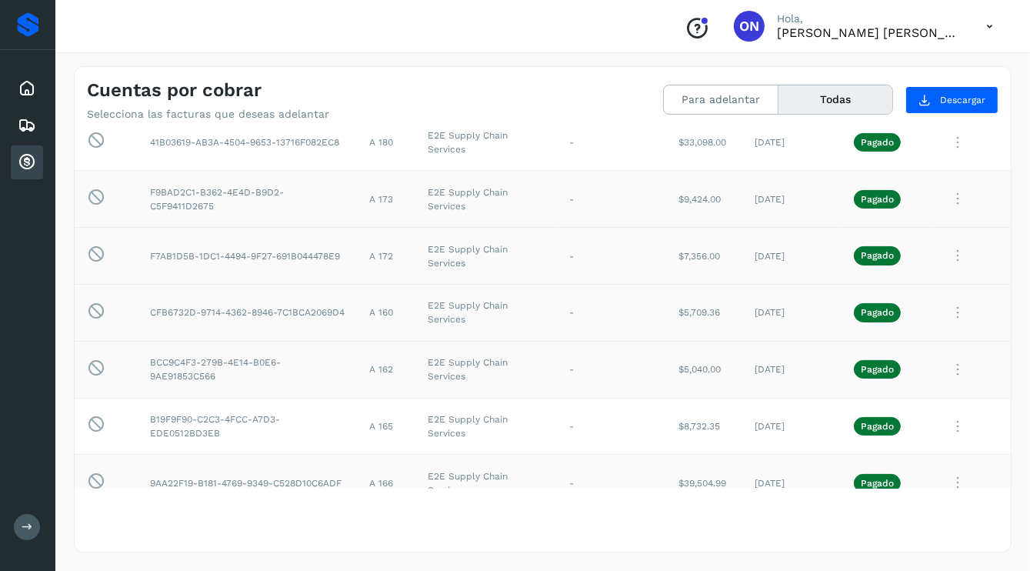
click at [945, 199] on icon at bounding box center [957, 199] width 31 height 32
click at [848, 324] on button "CEP" at bounding box center [906, 326] width 183 height 29
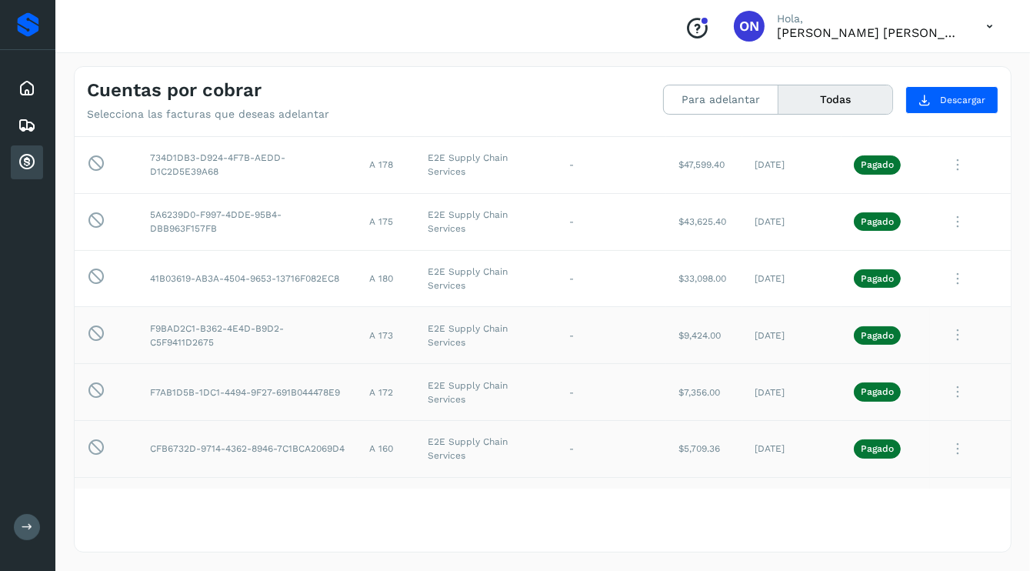
scroll to position [192, 0]
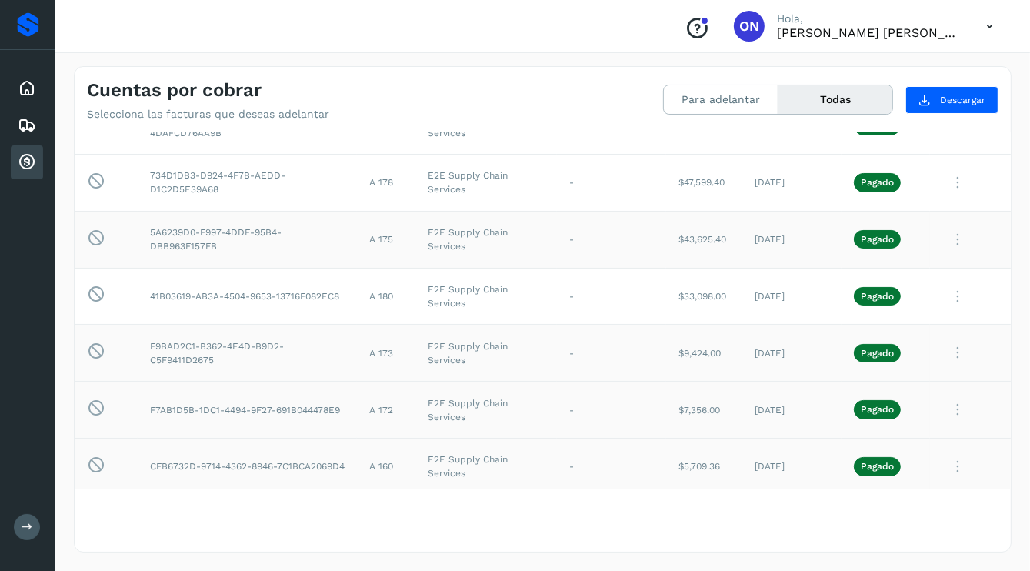
click at [943, 238] on icon at bounding box center [957, 240] width 31 height 32
click at [847, 372] on button "CEP" at bounding box center [906, 366] width 183 height 29
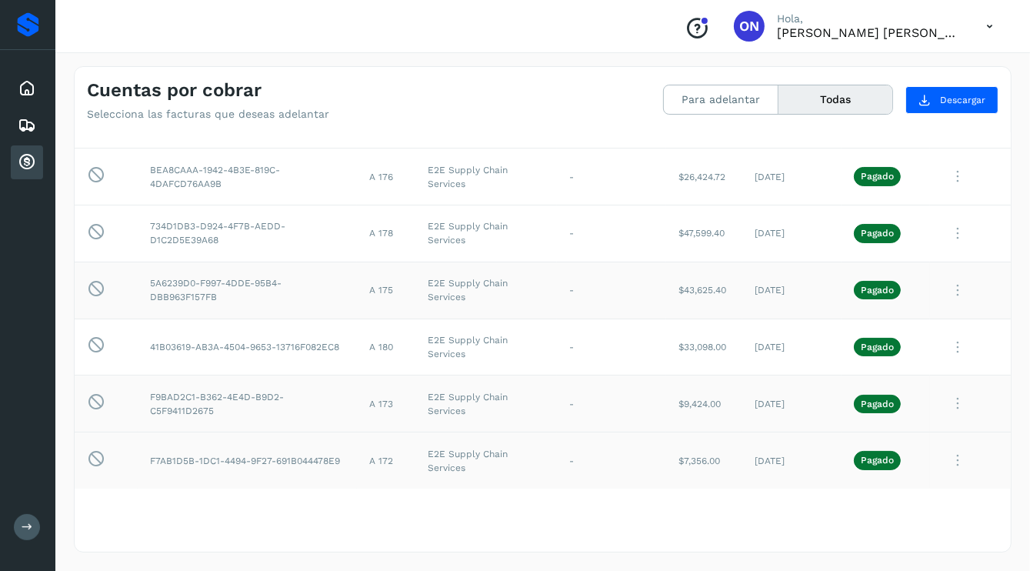
scroll to position [115, 0]
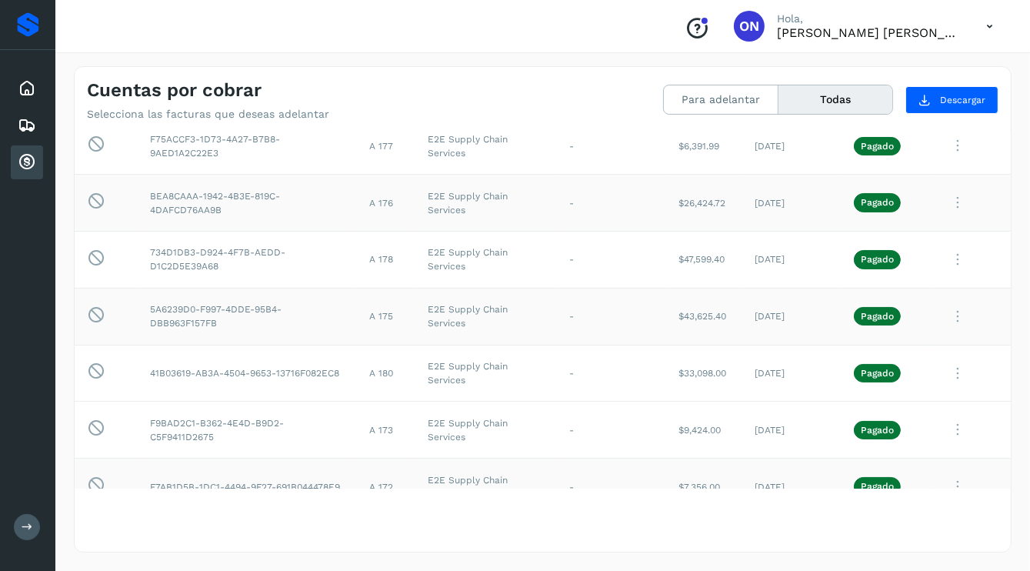
click at [943, 203] on icon at bounding box center [957, 203] width 31 height 32
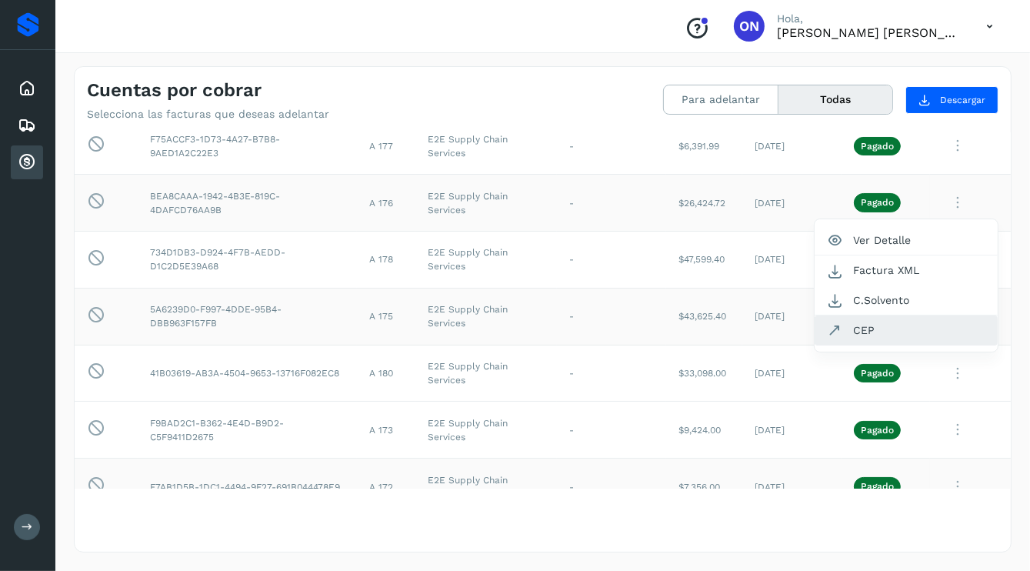
click at [860, 325] on button "CEP" at bounding box center [906, 329] width 183 height 29
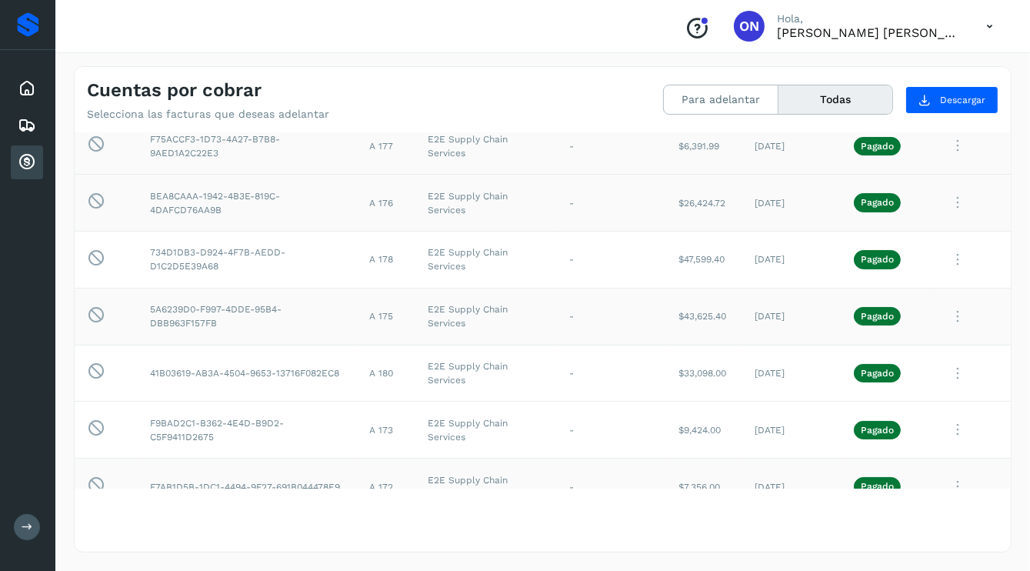
click at [944, 145] on icon at bounding box center [957, 146] width 31 height 32
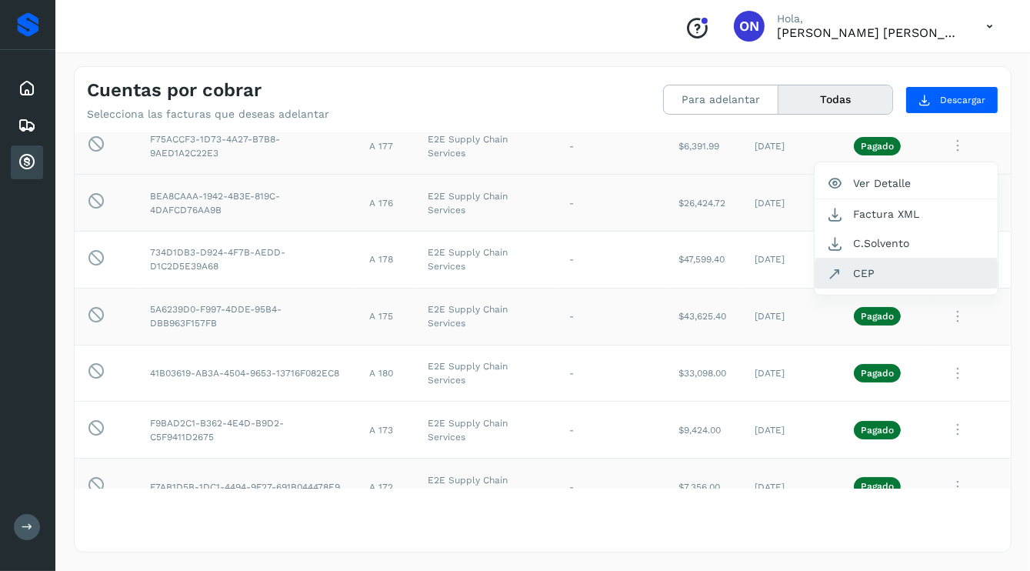
click at [841, 267] on button "CEP" at bounding box center [906, 272] width 183 height 29
click at [944, 263] on icon at bounding box center [957, 260] width 31 height 32
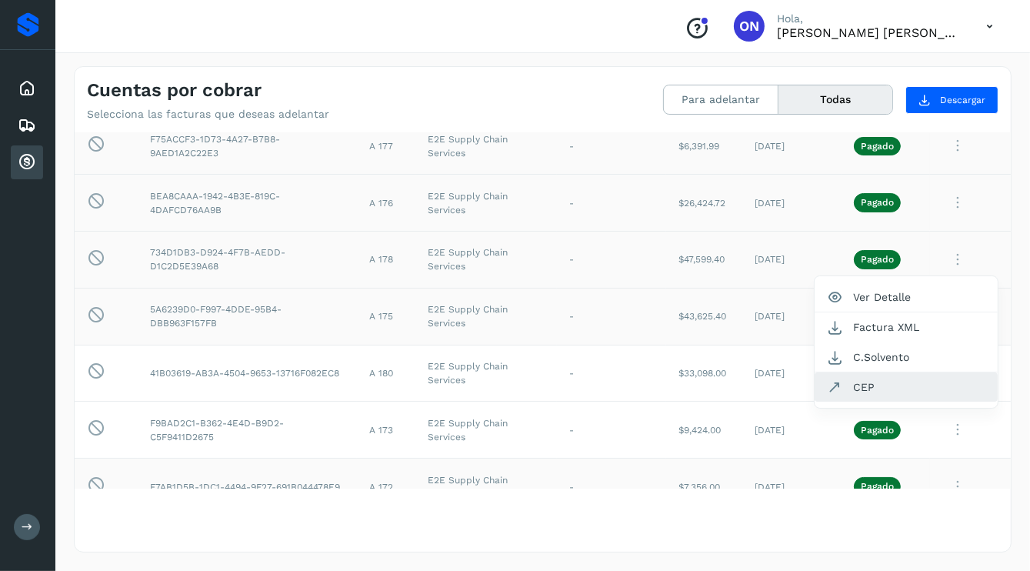
click at [852, 385] on button "CEP" at bounding box center [906, 386] width 183 height 29
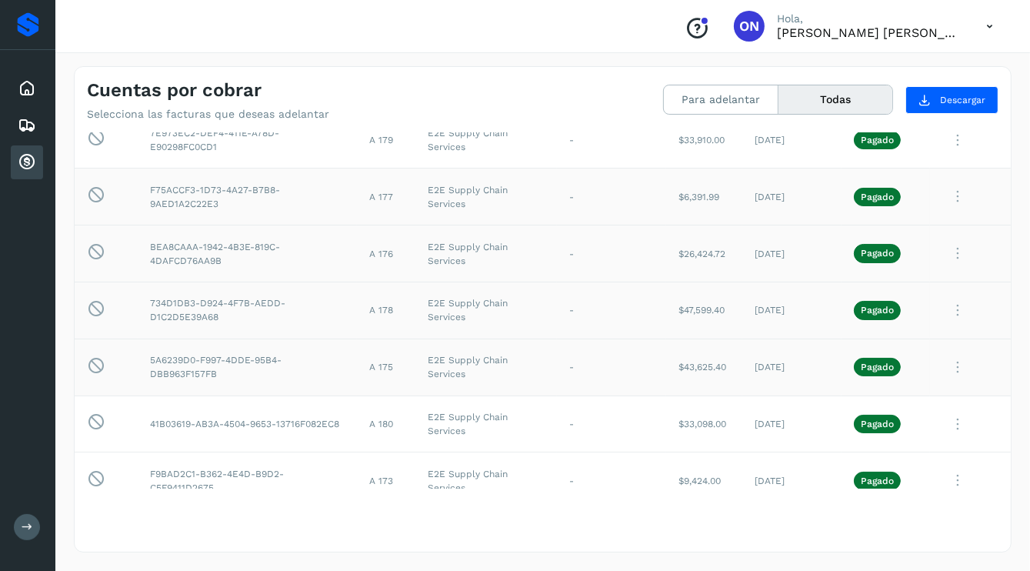
scroll to position [38, 0]
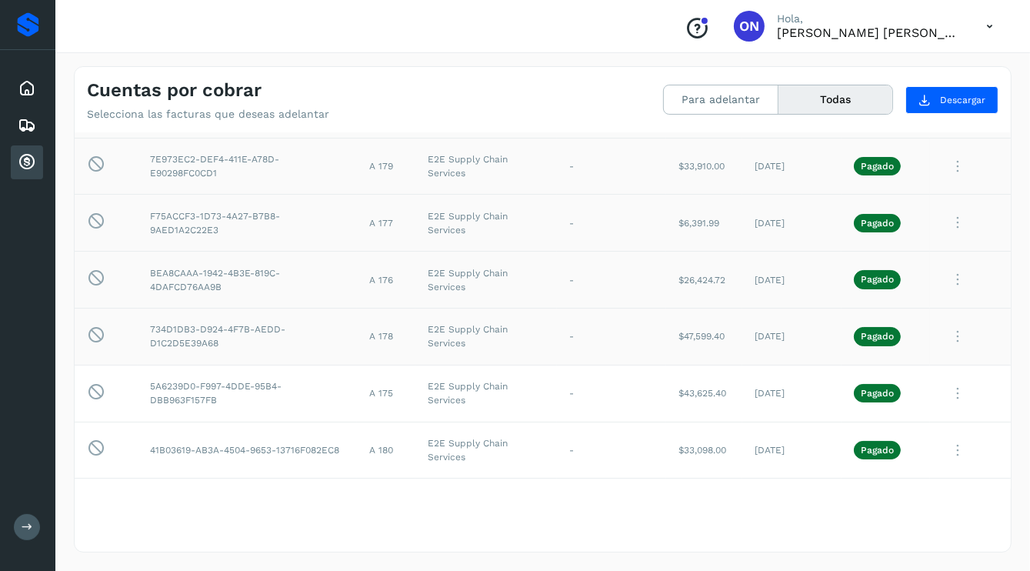
click at [950, 164] on icon at bounding box center [957, 167] width 31 height 32
click at [842, 294] on button "CEP" at bounding box center [906, 293] width 183 height 29
click at [942, 448] on icon at bounding box center [957, 451] width 31 height 32
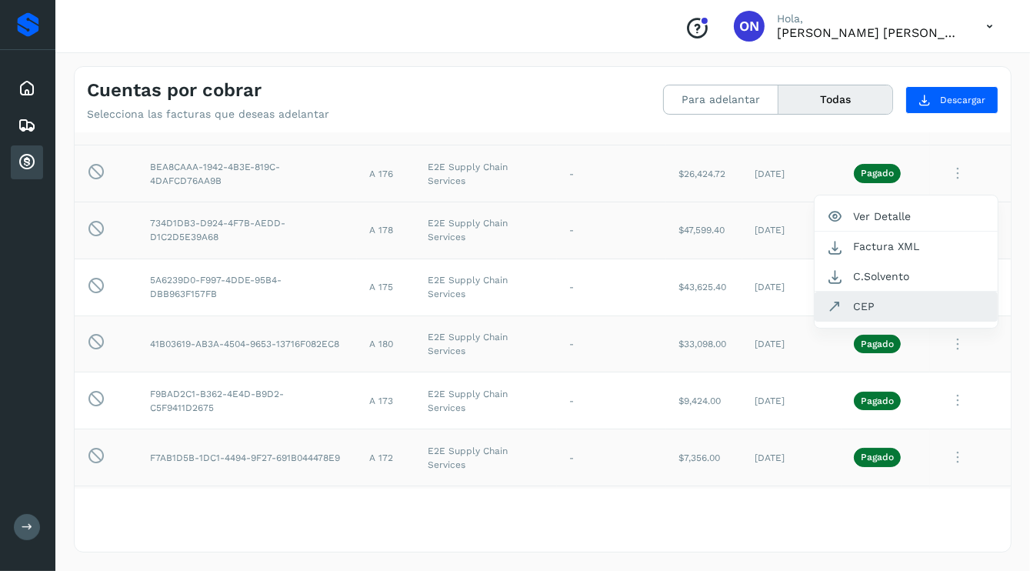
click at [856, 304] on button "CEP" at bounding box center [906, 306] width 183 height 29
